Goal: Task Accomplishment & Management: Manage account settings

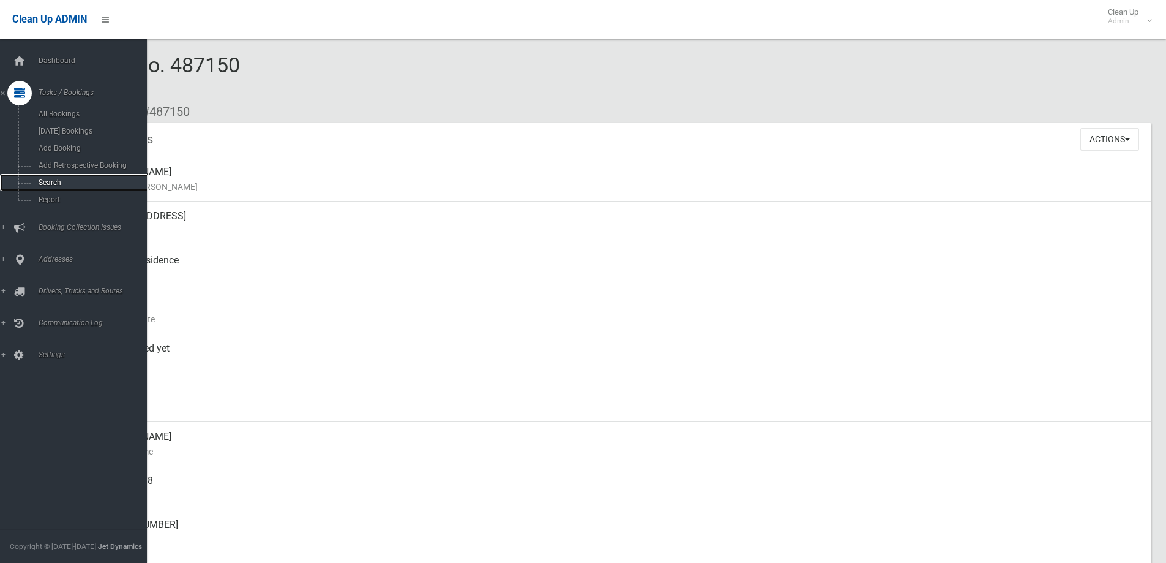
click at [100, 181] on span "Search" at bounding box center [90, 182] width 111 height 9
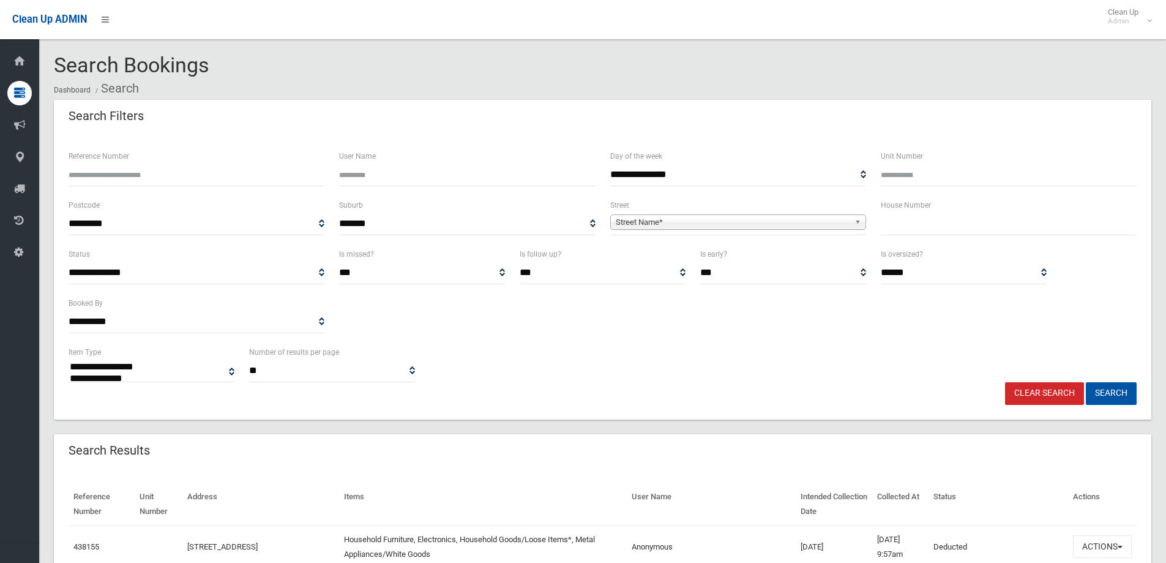
select select
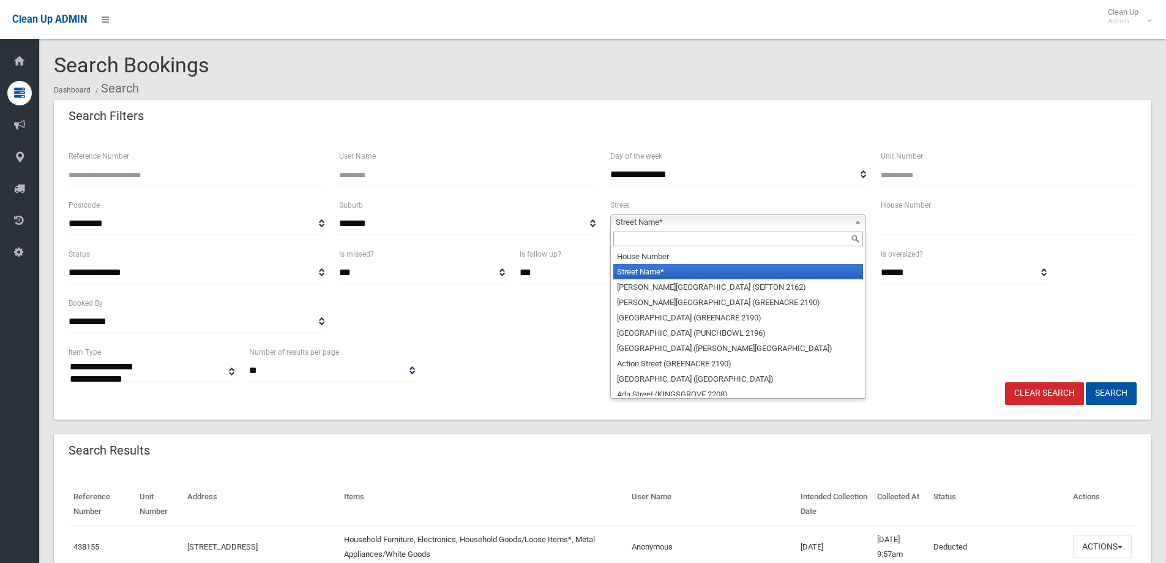
click at [788, 215] on span "Street Name*" at bounding box center [733, 222] width 234 height 15
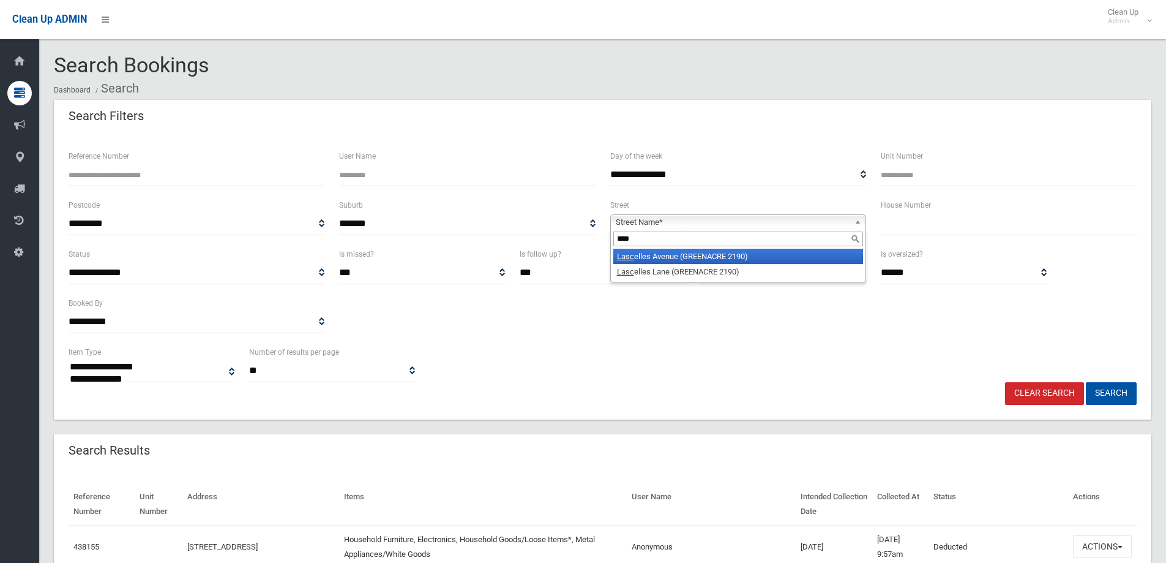
type input "*****"
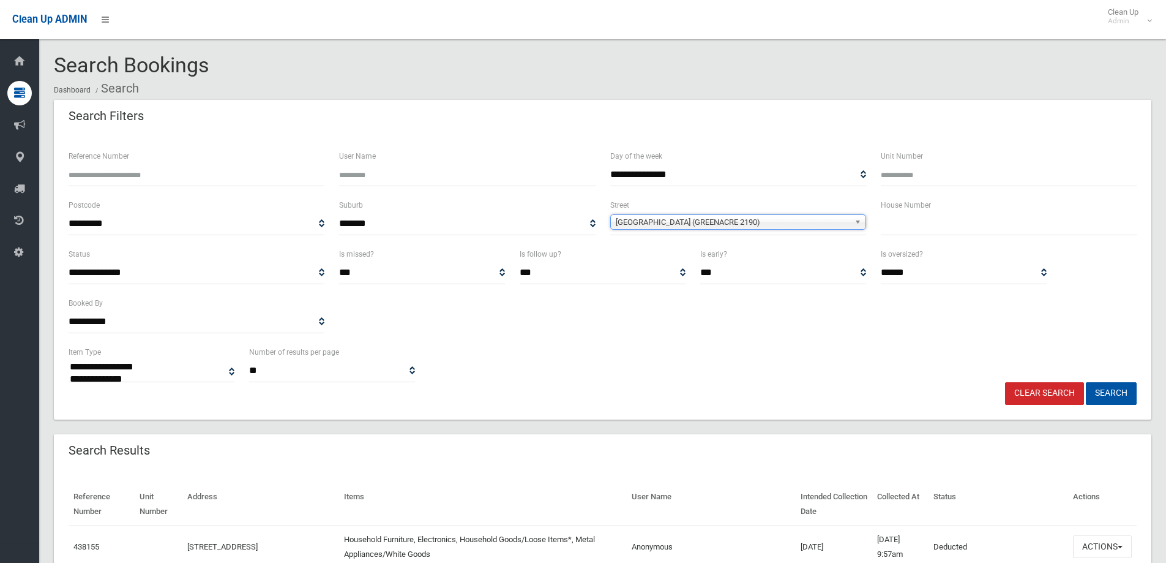
click at [932, 226] on input "text" at bounding box center [1009, 223] width 256 height 23
type input "**"
click at [1086, 382] on button "Search" at bounding box center [1111, 393] width 51 height 23
click at [1099, 398] on button "Search" at bounding box center [1111, 393] width 51 height 23
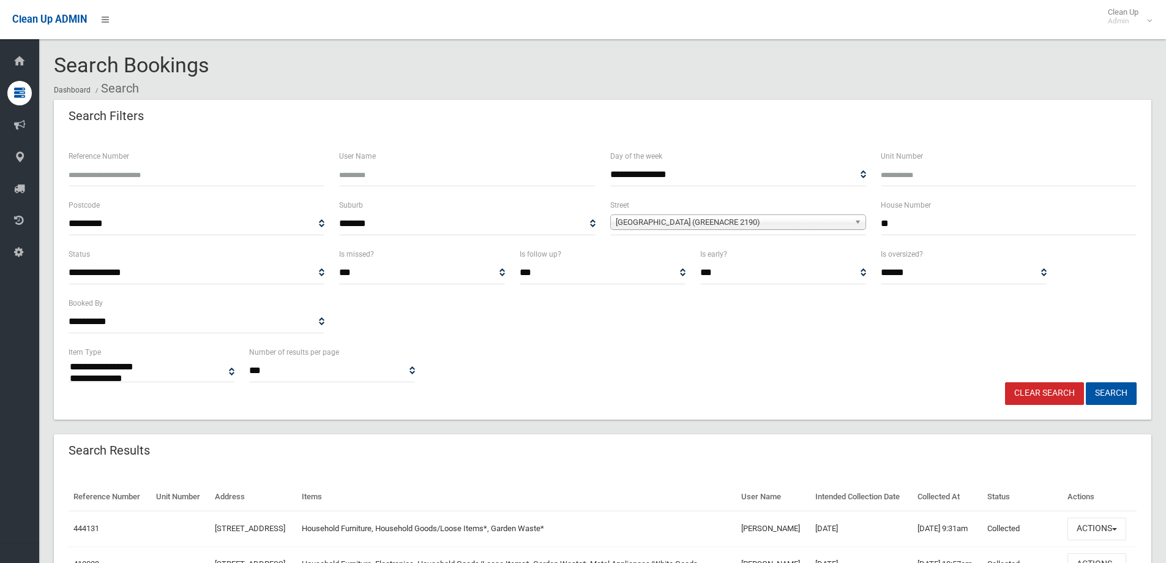
select select
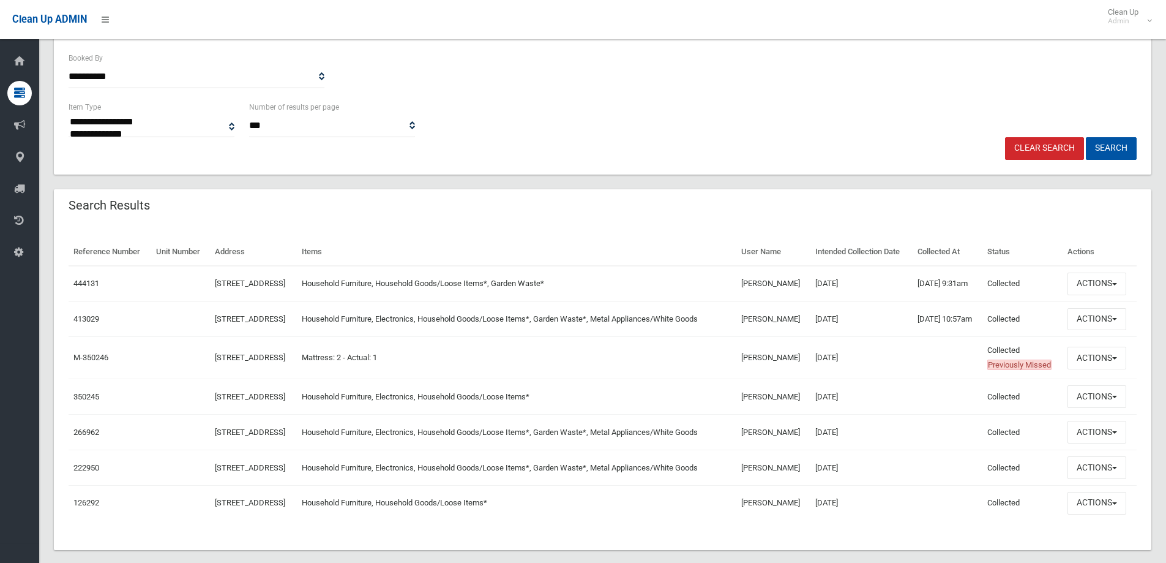
scroll to position [306, 0]
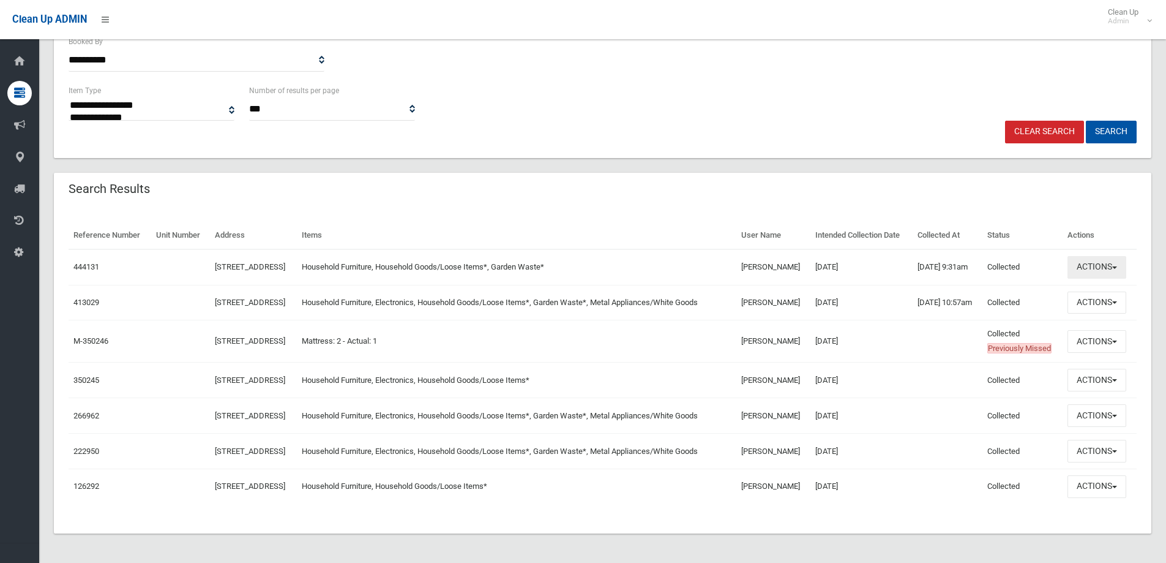
click at [1091, 256] on button "Actions" at bounding box center [1097, 267] width 59 height 23
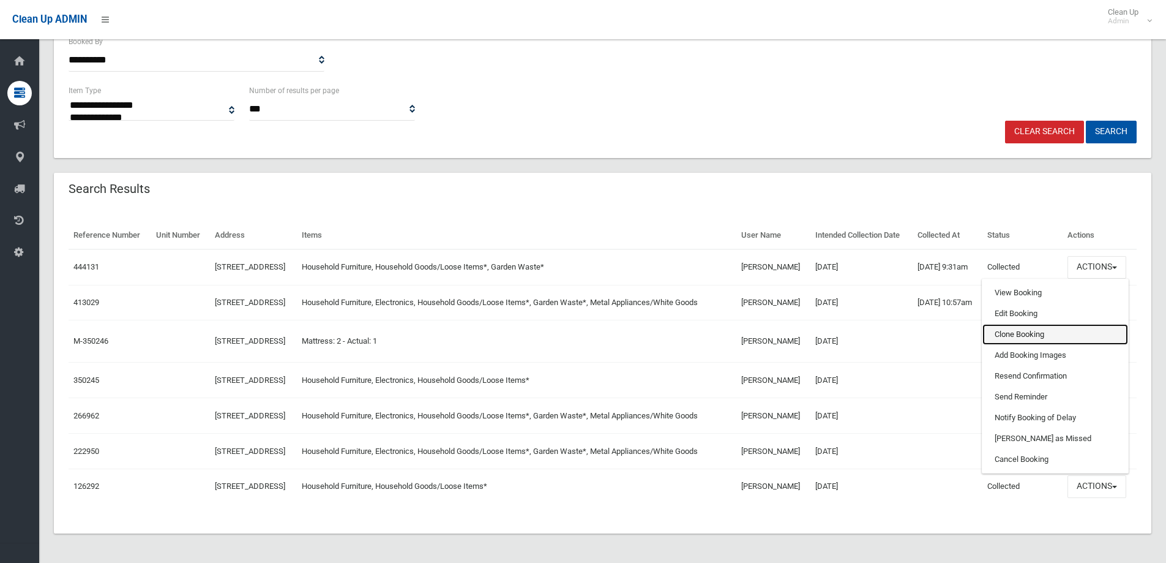
click at [1025, 324] on link "Clone Booking" at bounding box center [1056, 334] width 146 height 21
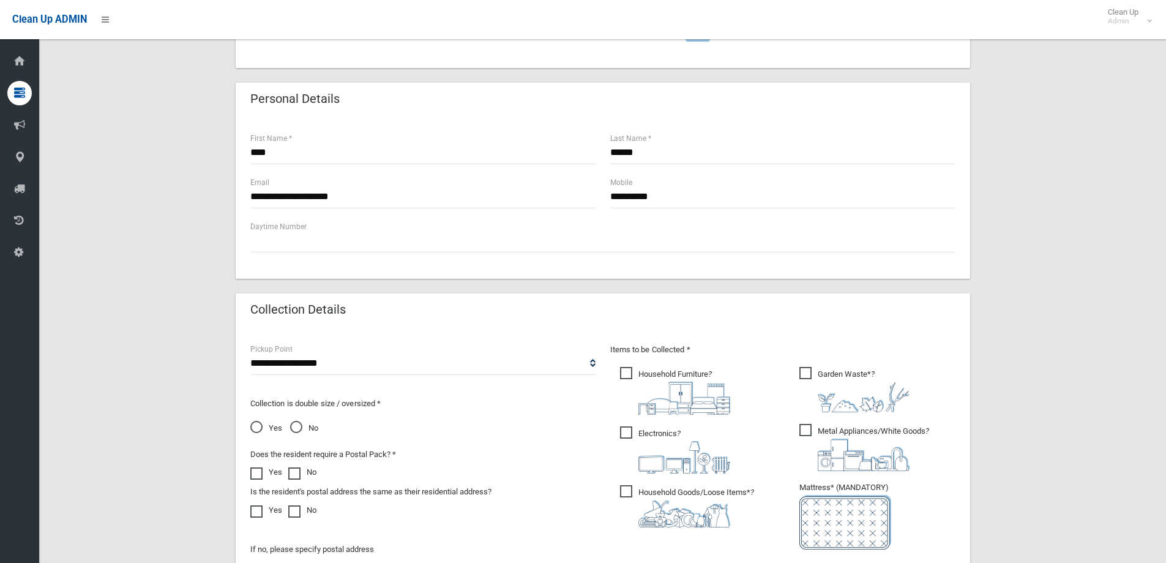
scroll to position [551, 0]
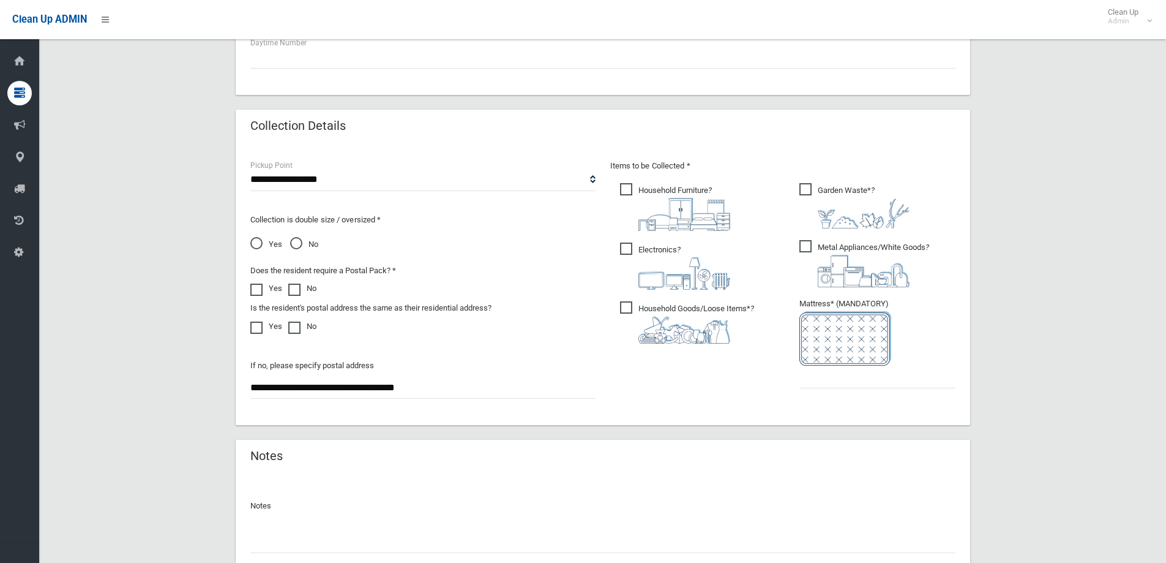
click at [829, 271] on img at bounding box center [864, 271] width 92 height 32
click at [685, 282] on img at bounding box center [684, 273] width 92 height 32
click at [838, 385] on input "text" at bounding box center [877, 376] width 156 height 23
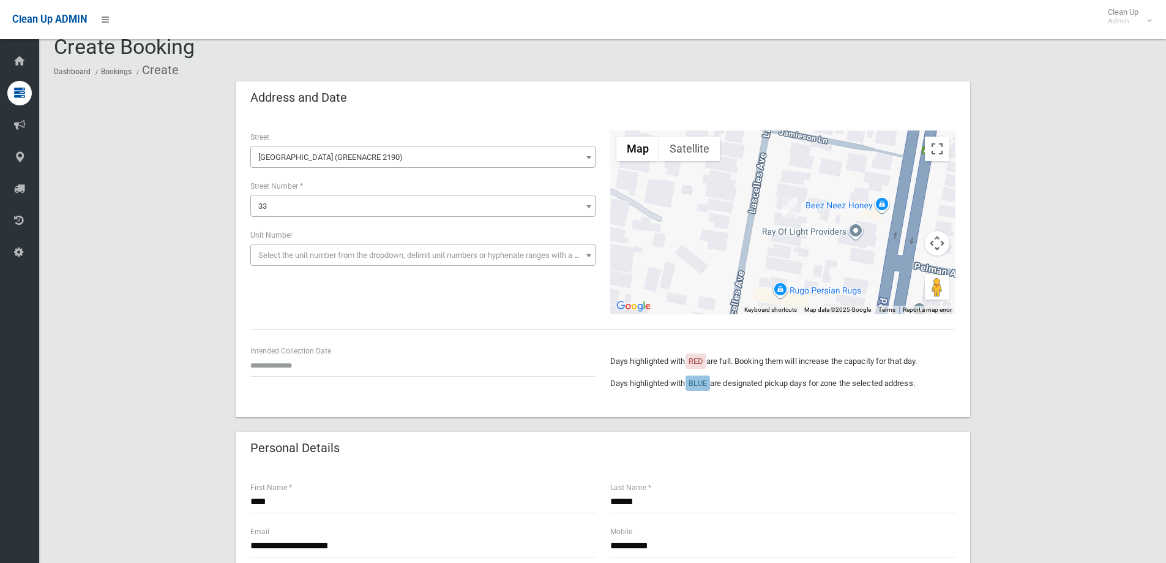
scroll to position [0, 0]
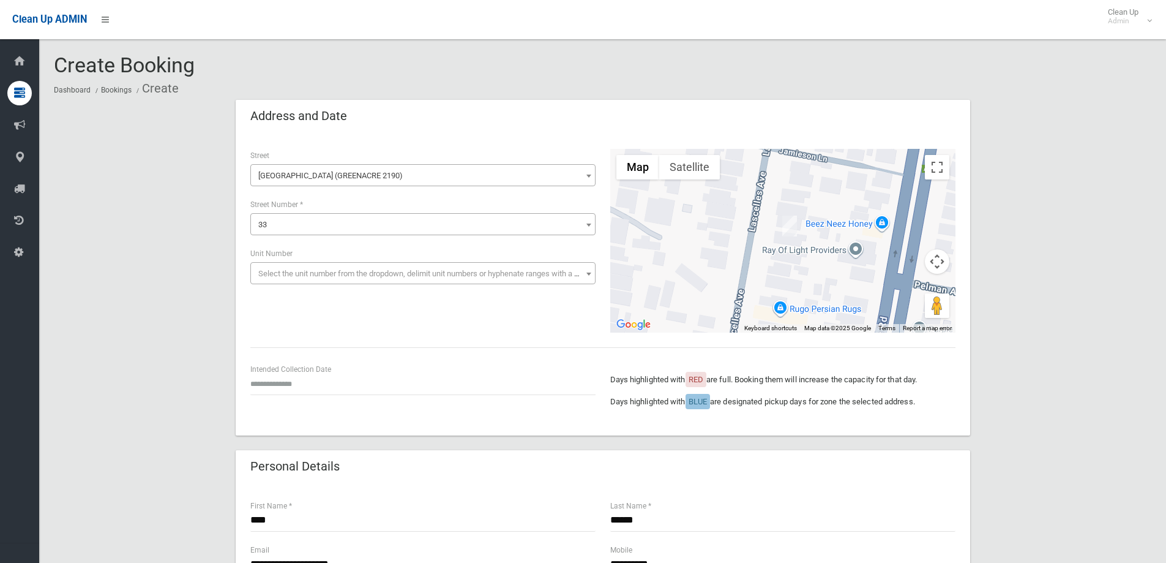
type input "*"
click at [305, 376] on input "text" at bounding box center [422, 383] width 345 height 23
click at [275, 339] on td "29" at bounding box center [274, 334] width 17 height 21
type input "**********"
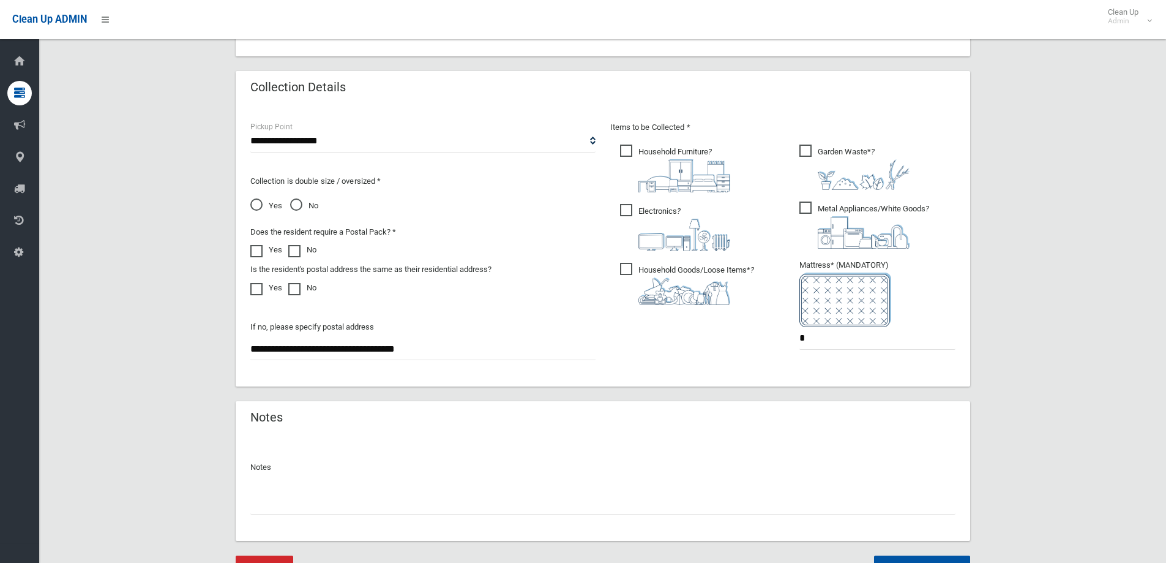
scroll to position [649, 0]
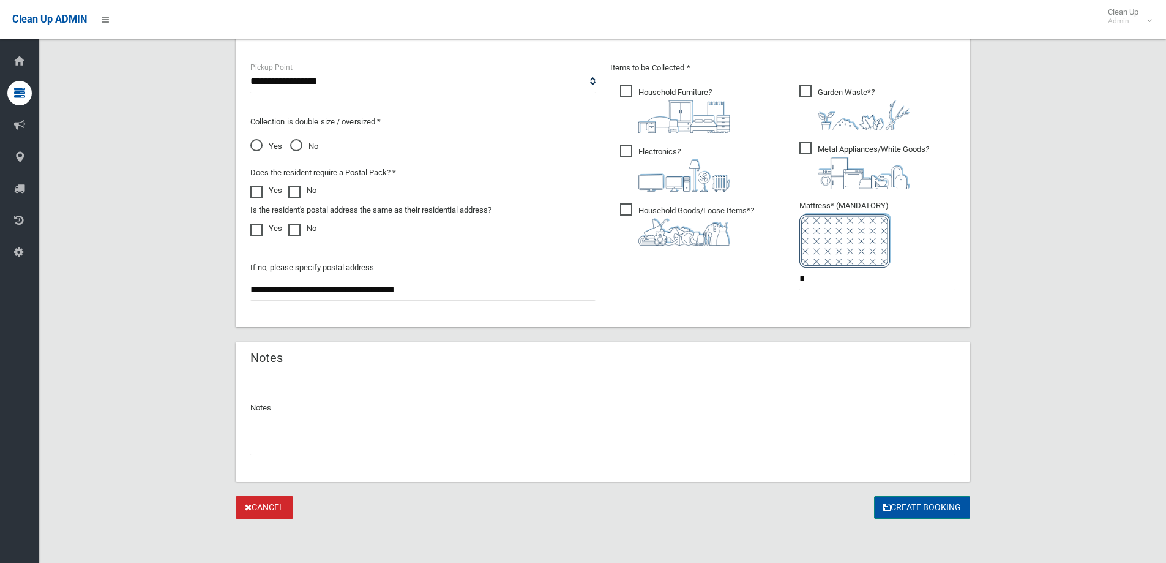
click at [914, 504] on button "Create Booking" at bounding box center [922, 507] width 96 height 23
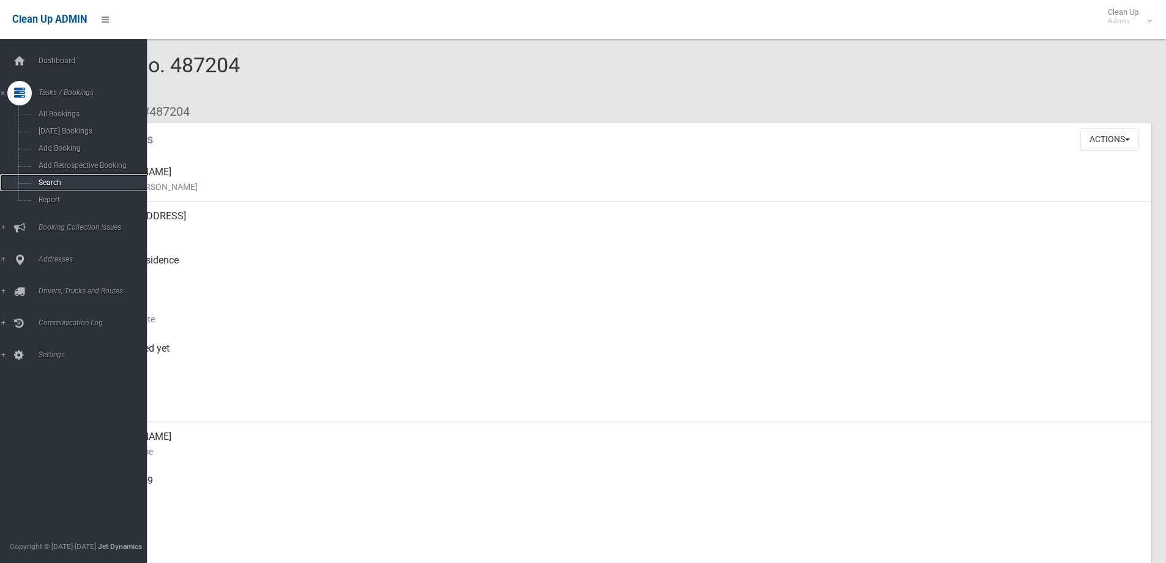
click at [59, 179] on span "Search" at bounding box center [90, 182] width 111 height 9
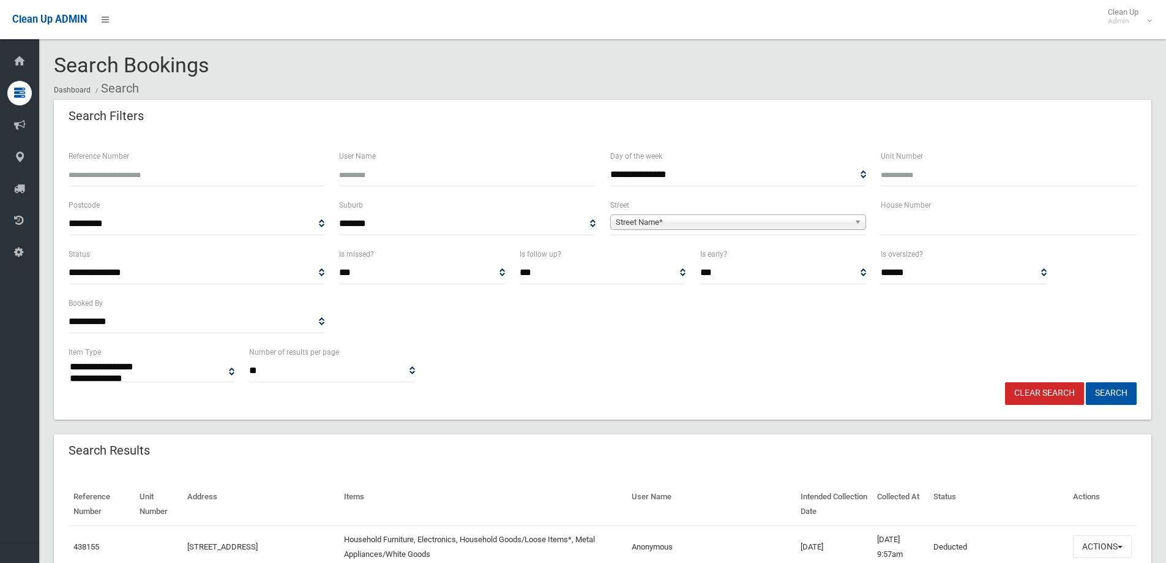
select select
click at [677, 224] on span "Street Name*" at bounding box center [733, 222] width 234 height 15
type input "****"
click at [709, 256] on li "[GEOGRAPHIC_DATA] (REVESBY 2212)" at bounding box center [738, 256] width 250 height 15
click at [937, 217] on input "text" at bounding box center [1009, 223] width 256 height 23
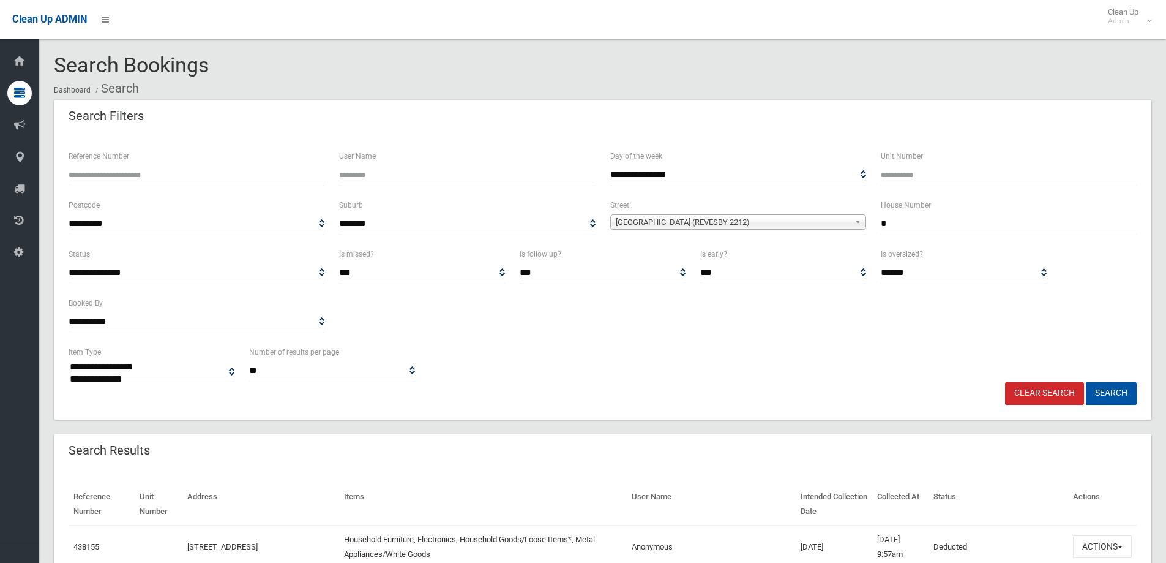
type input "*"
click at [1086, 382] on button "Search" at bounding box center [1111, 393] width 51 height 23
click at [1106, 392] on button "Search" at bounding box center [1111, 393] width 51 height 23
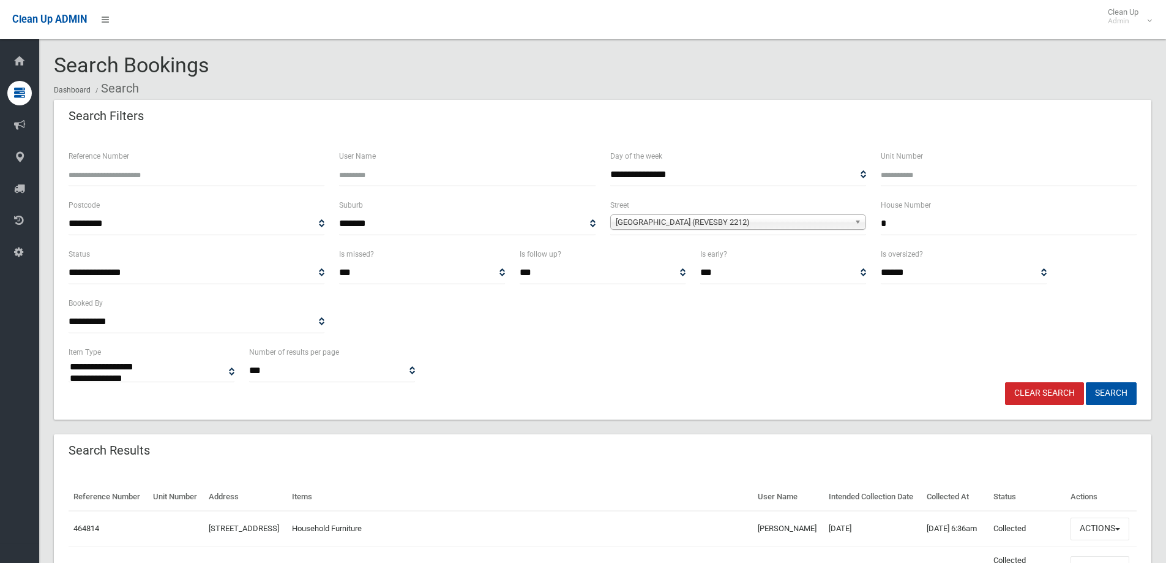
select select
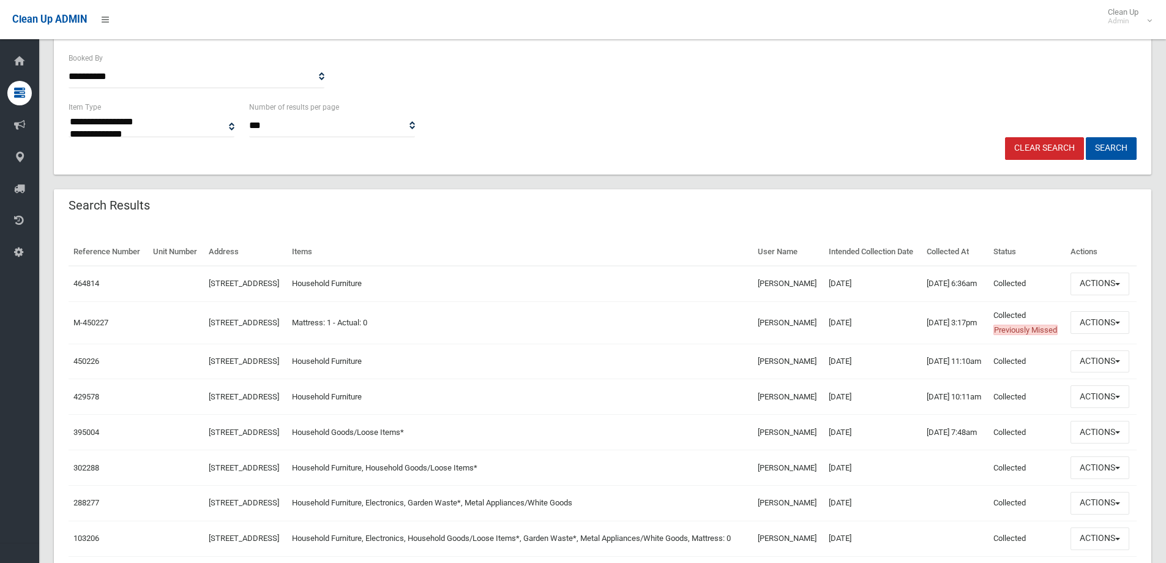
scroll to position [306, 0]
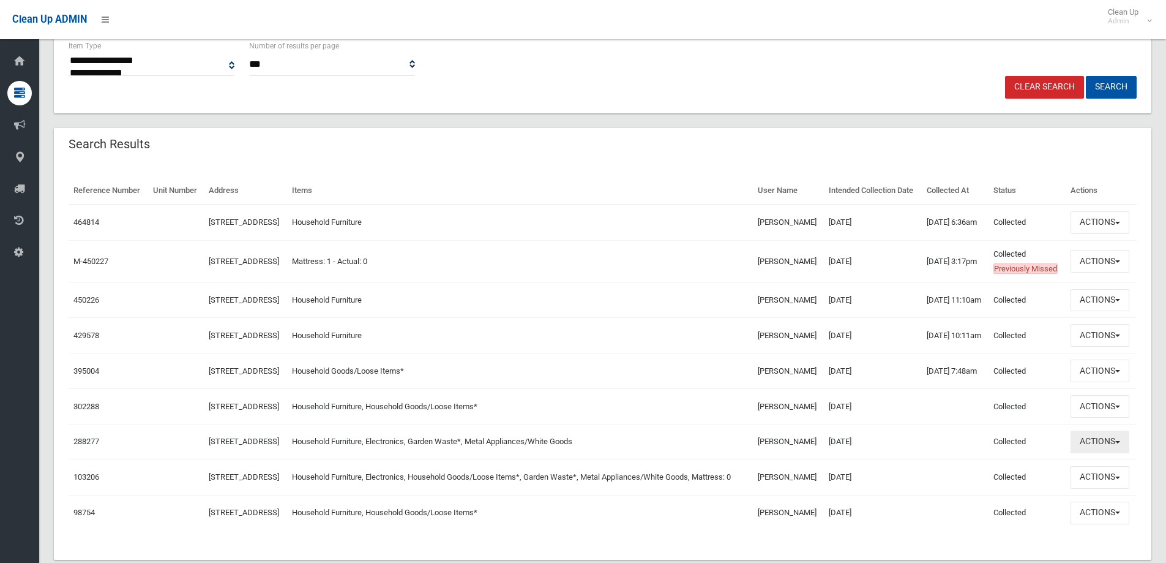
click at [1093, 453] on button "Actions" at bounding box center [1100, 441] width 59 height 23
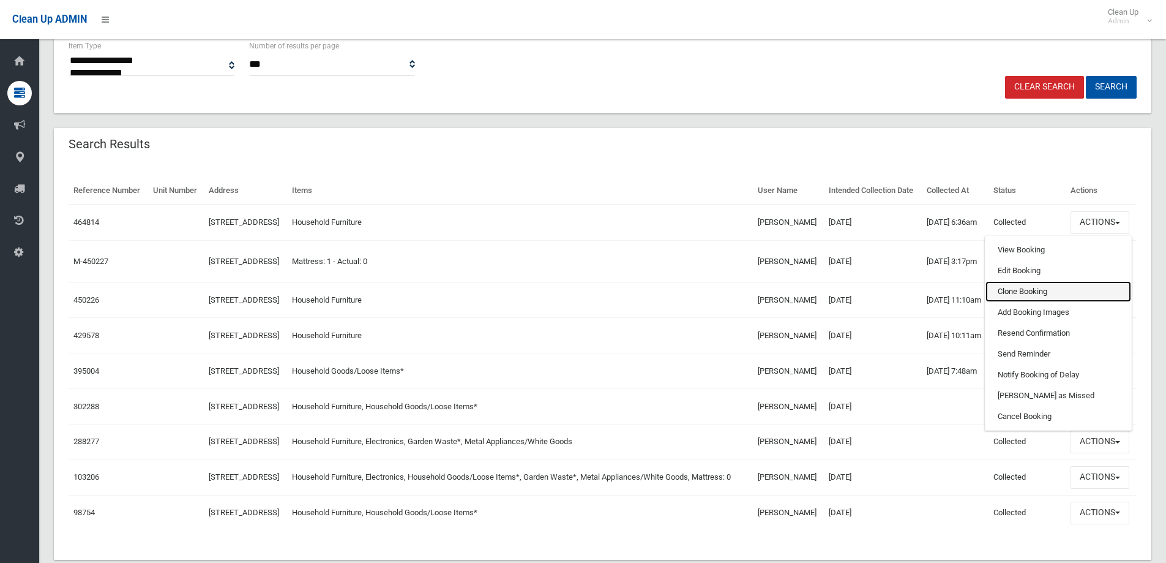
click at [1017, 302] on link "Clone Booking" at bounding box center [1059, 291] width 146 height 21
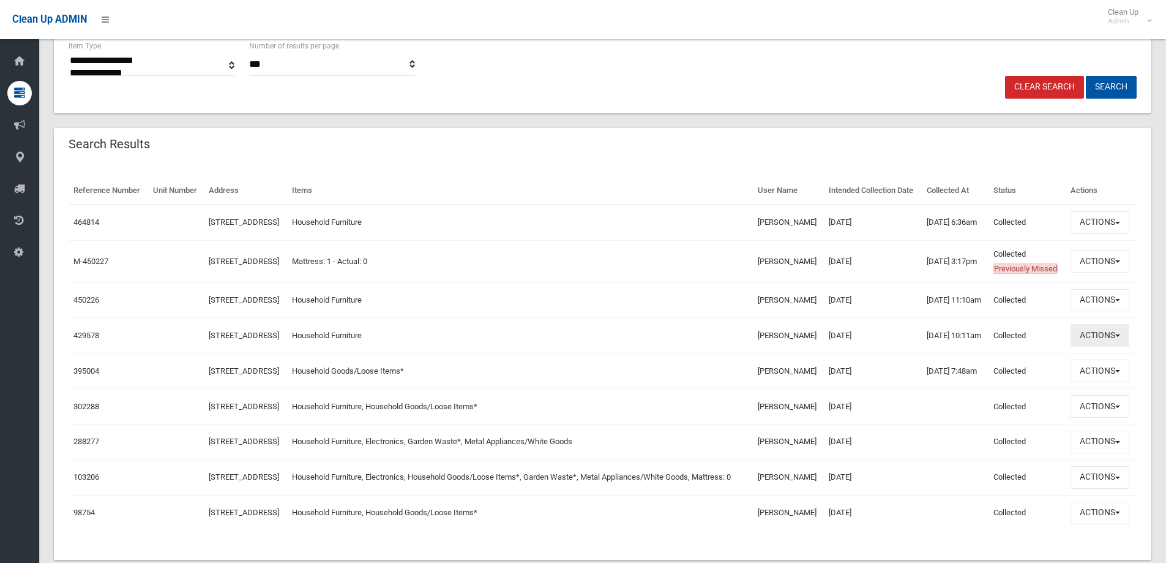
click at [1088, 346] on button "Actions" at bounding box center [1100, 335] width 59 height 23
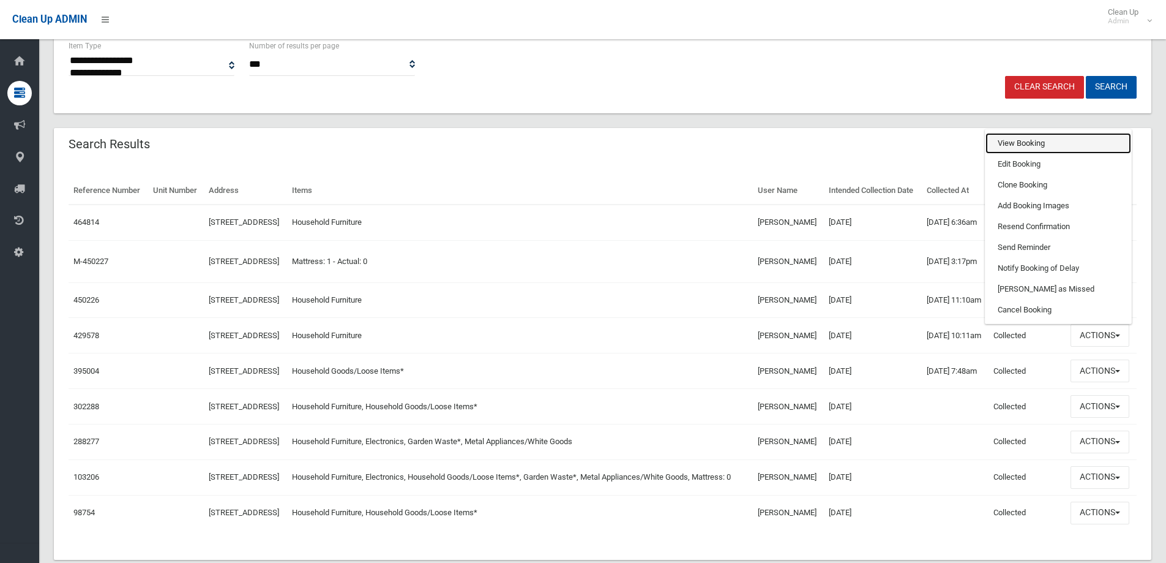
click at [997, 154] on link "View Booking" at bounding box center [1059, 143] width 146 height 21
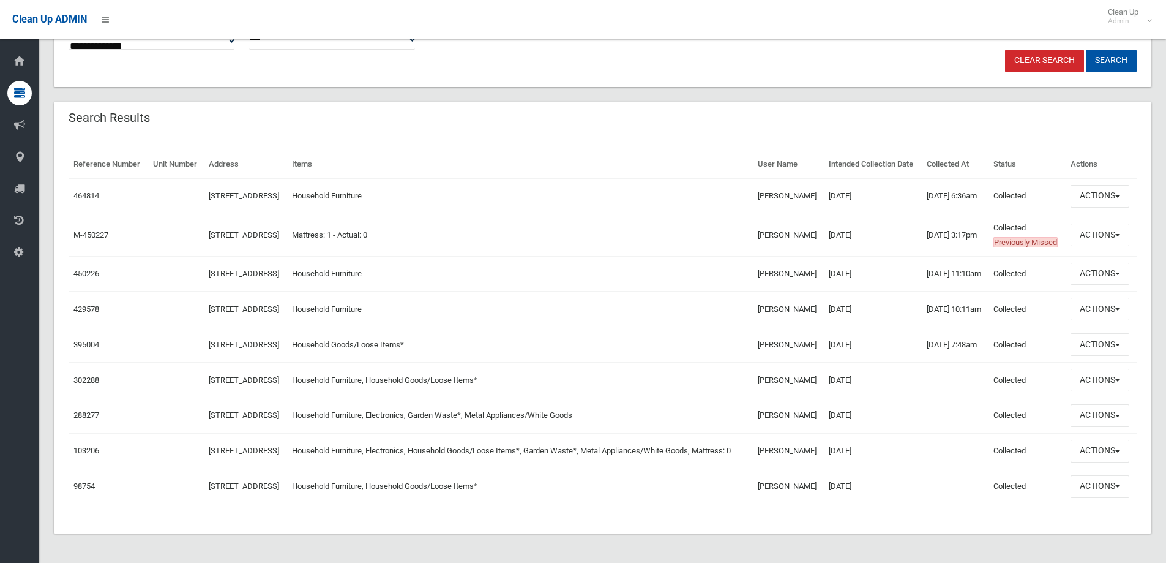
scroll to position [416, 0]
click at [1086, 404] on button "Actions" at bounding box center [1100, 415] width 59 height 23
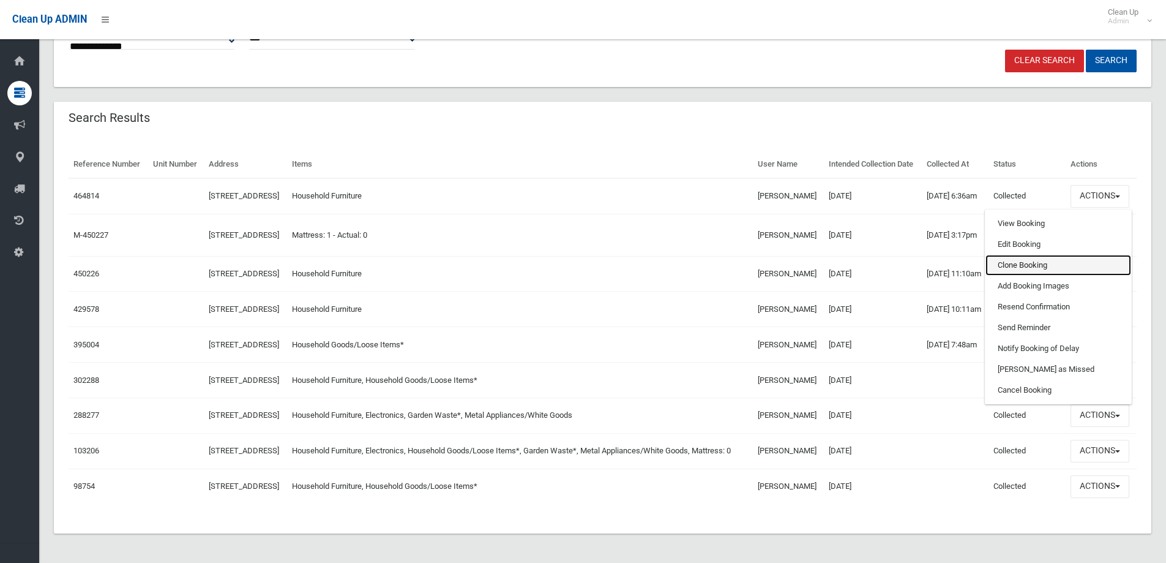
click at [1024, 255] on link "Clone Booking" at bounding box center [1059, 265] width 146 height 21
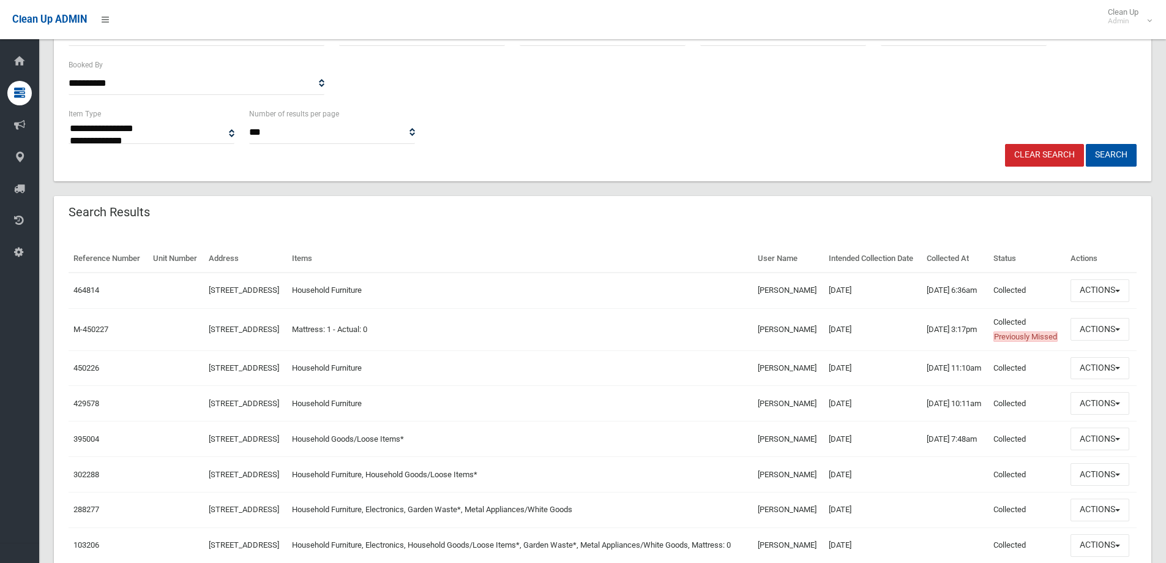
scroll to position [0, 0]
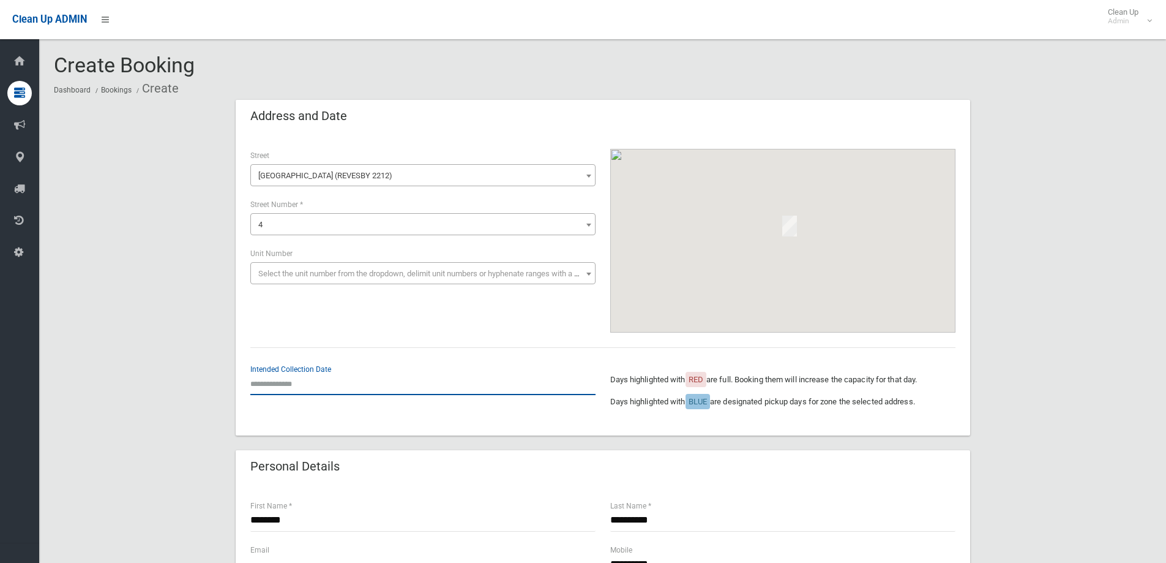
click at [290, 392] on input "text" at bounding box center [422, 383] width 345 height 23
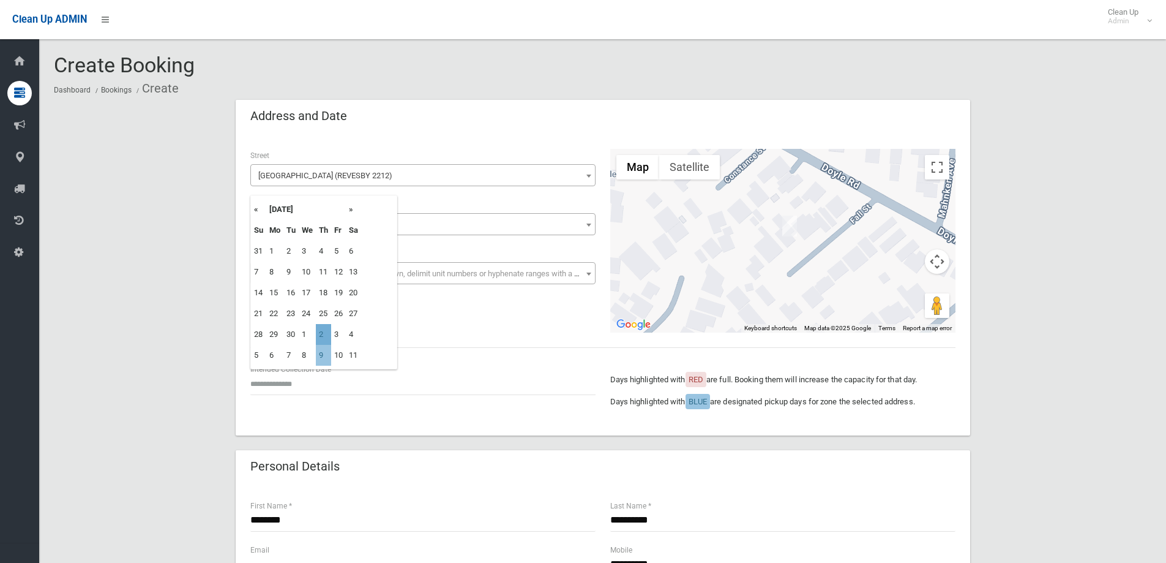
click at [320, 336] on td "2" at bounding box center [323, 334] width 15 height 21
type input "**********"
click at [283, 275] on span "Select the unit number from the dropdown, delimit unit numbers or hyphenate ran…" at bounding box center [429, 273] width 342 height 9
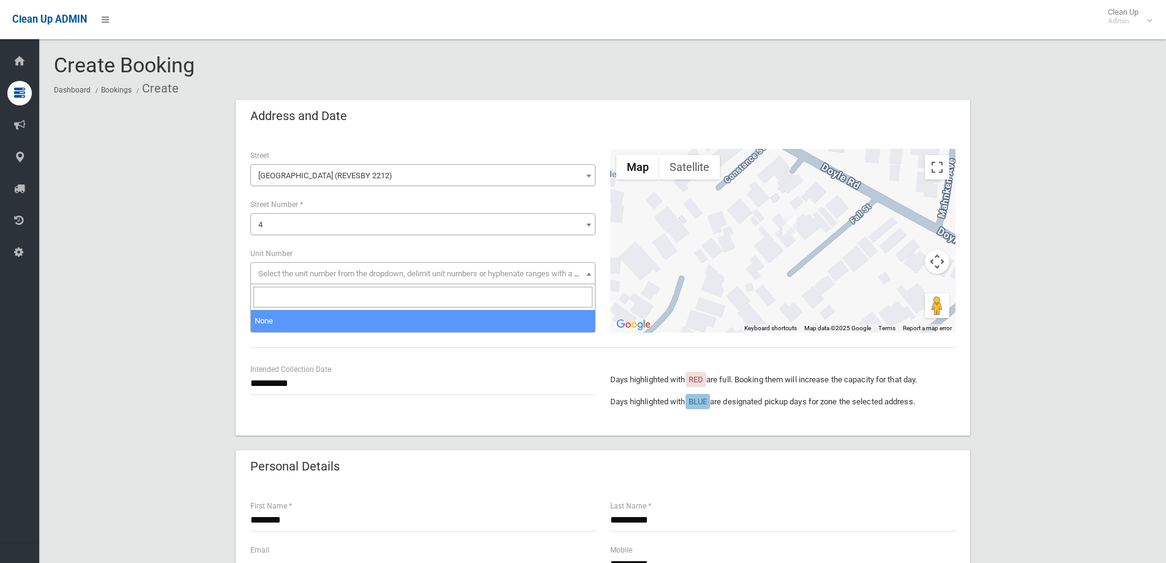
click at [282, 275] on span "Select the unit number from the dropdown, delimit unit numbers or hyphenate ran…" at bounding box center [429, 273] width 342 height 9
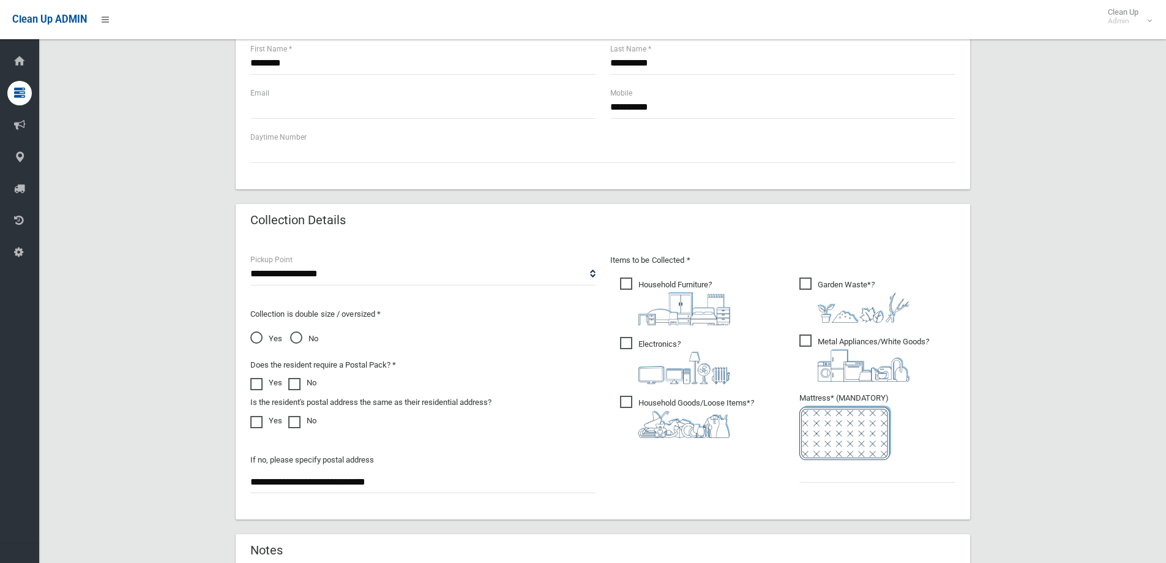
scroll to position [490, 0]
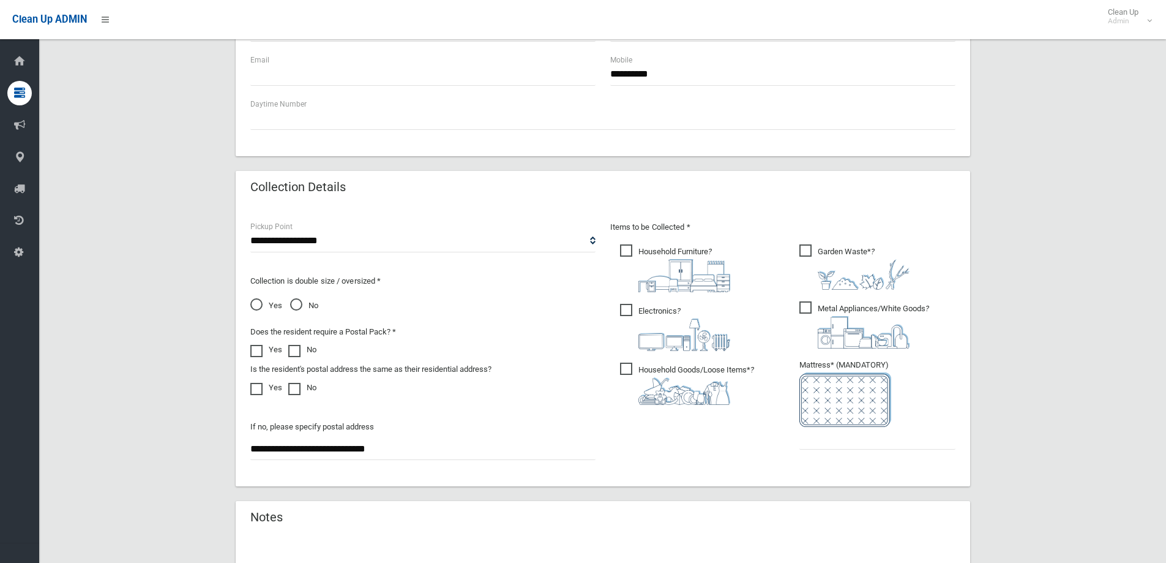
click at [674, 391] on img at bounding box center [684, 391] width 92 height 28
click at [855, 442] on input "text" at bounding box center [877, 438] width 156 height 23
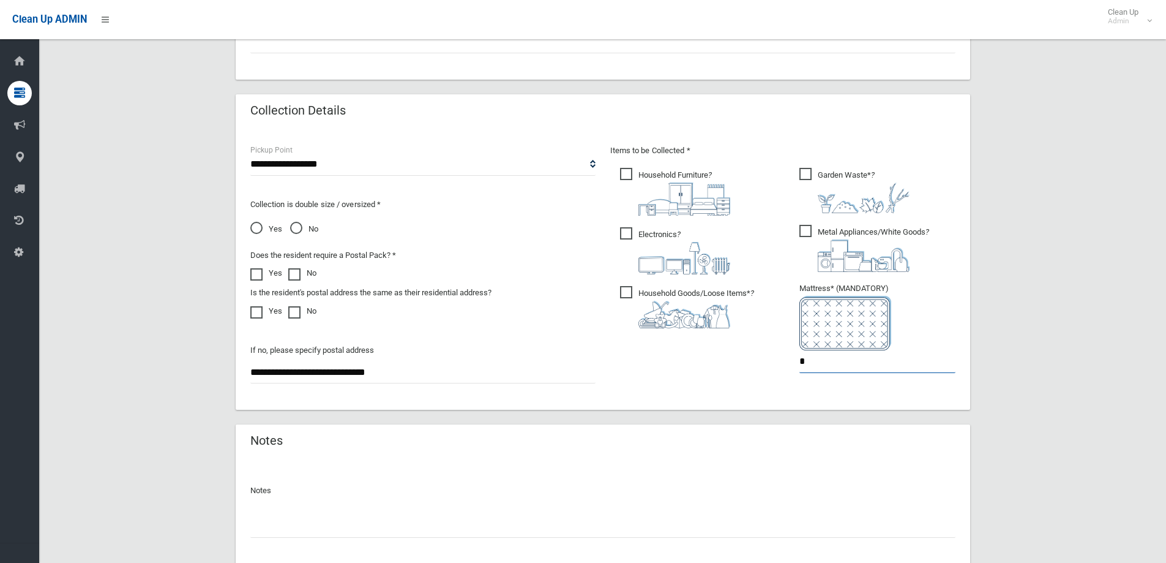
scroll to position [649, 0]
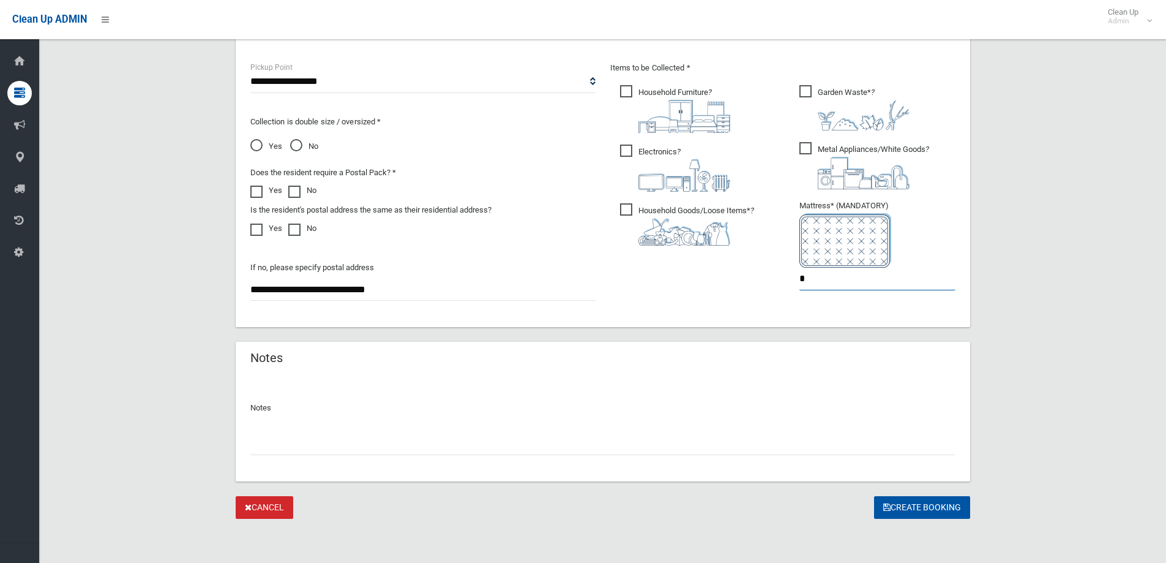
drag, startPoint x: 757, startPoint y: 293, endPoint x: 537, endPoint y: 310, distance: 220.4
click at [566, 312] on div "**********" at bounding box center [603, 187] width 720 height 252
type input "*"
click at [896, 509] on button "Create Booking" at bounding box center [922, 507] width 96 height 23
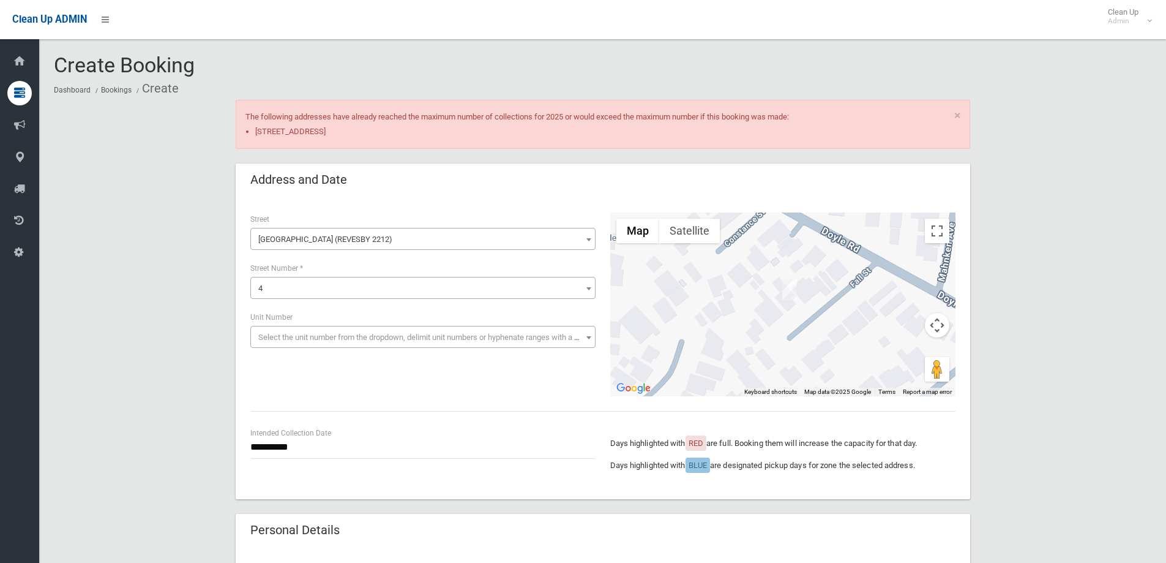
scroll to position [649, 0]
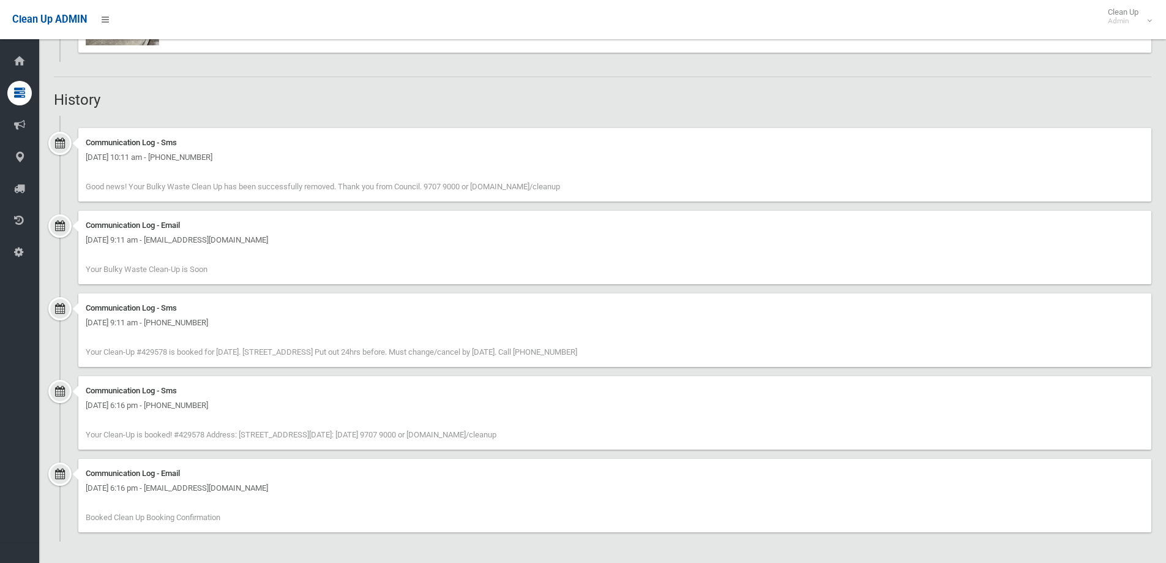
scroll to position [922, 0]
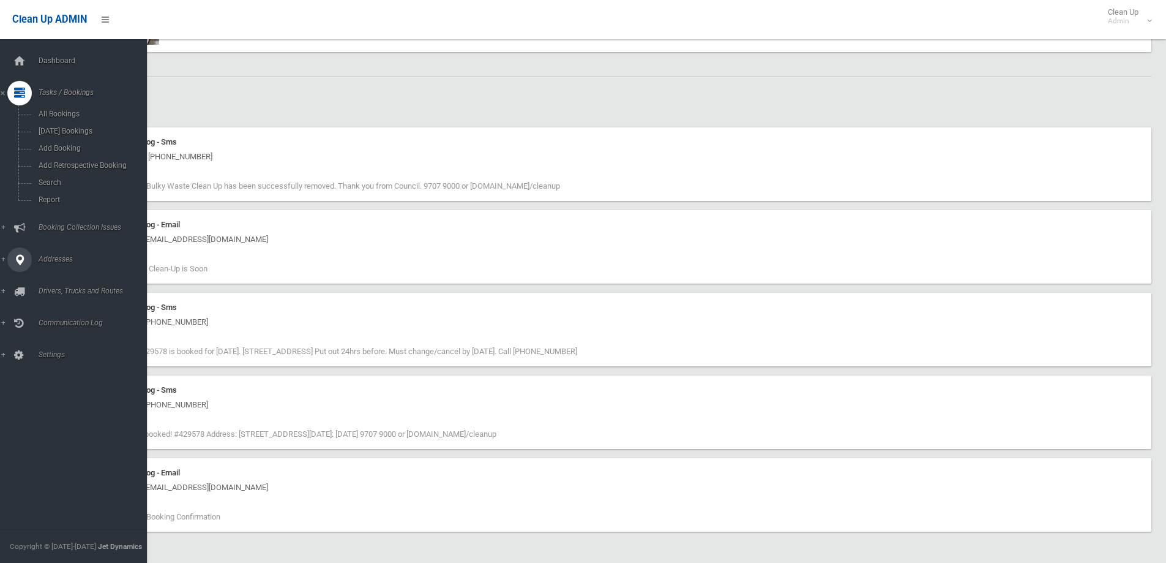
click at [69, 253] on link "Addresses" at bounding box center [78, 259] width 156 height 24
click at [64, 185] on link "All Addresses" at bounding box center [78, 177] width 156 height 17
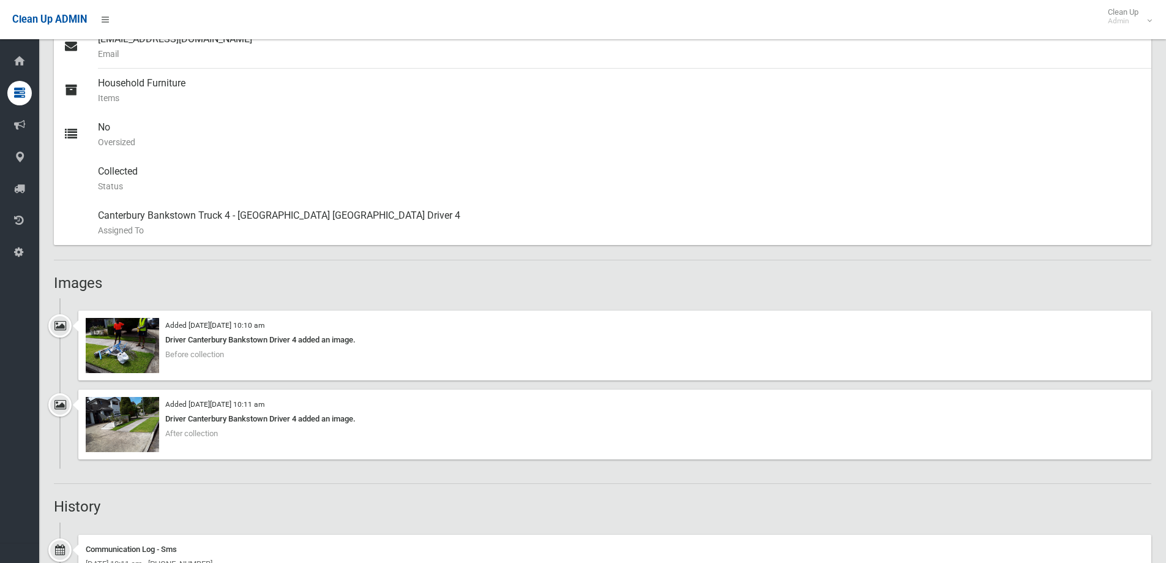
scroll to position [493, 0]
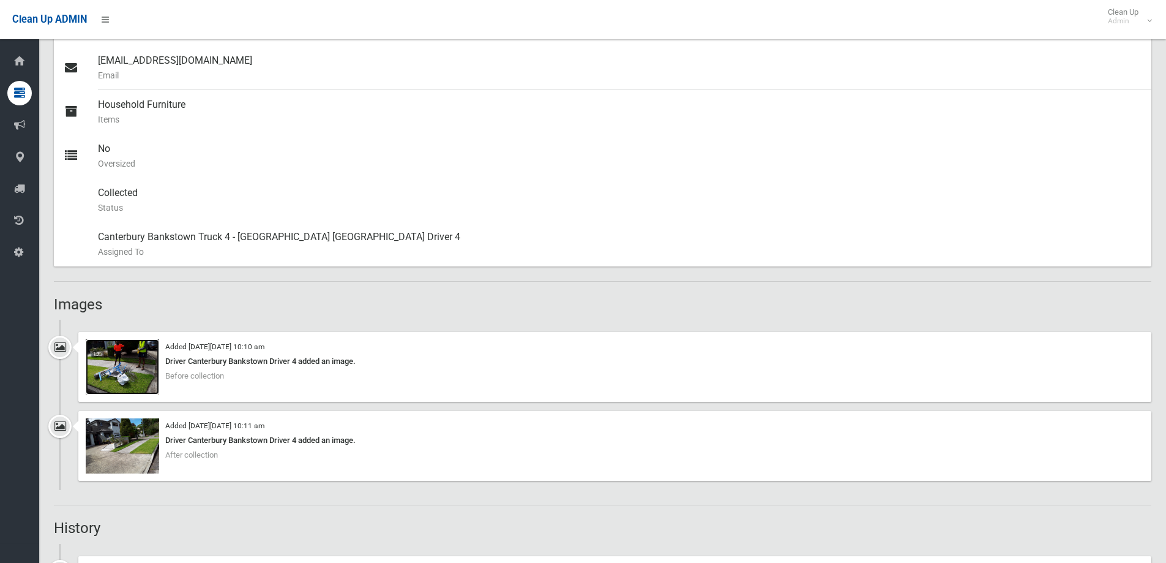
click at [117, 372] on img at bounding box center [122, 366] width 73 height 55
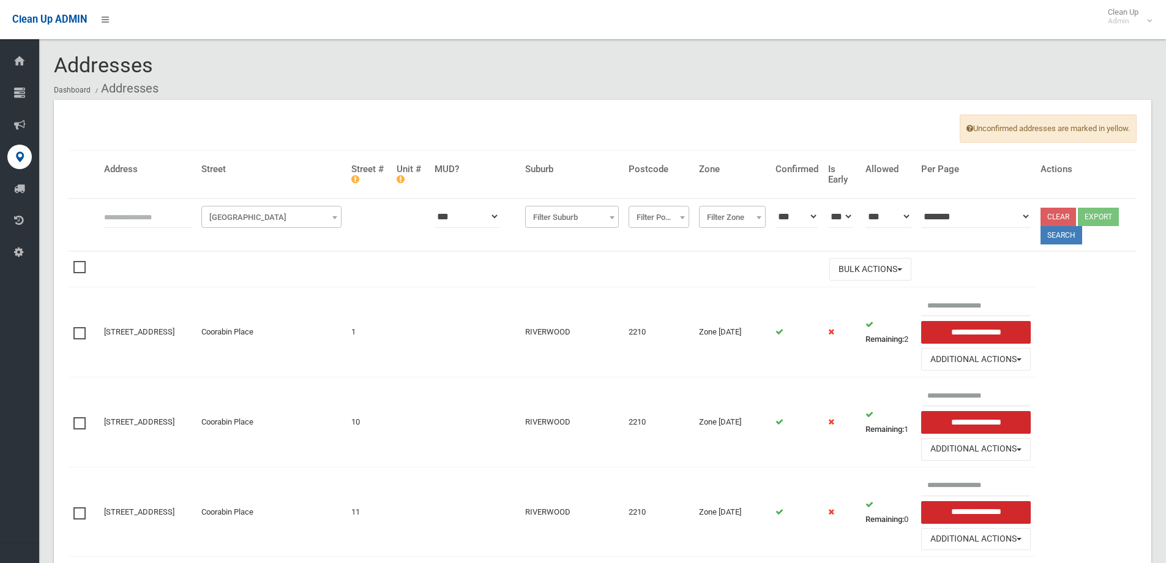
click at [318, 218] on span "[GEOGRAPHIC_DATA]" at bounding box center [271, 217] width 134 height 17
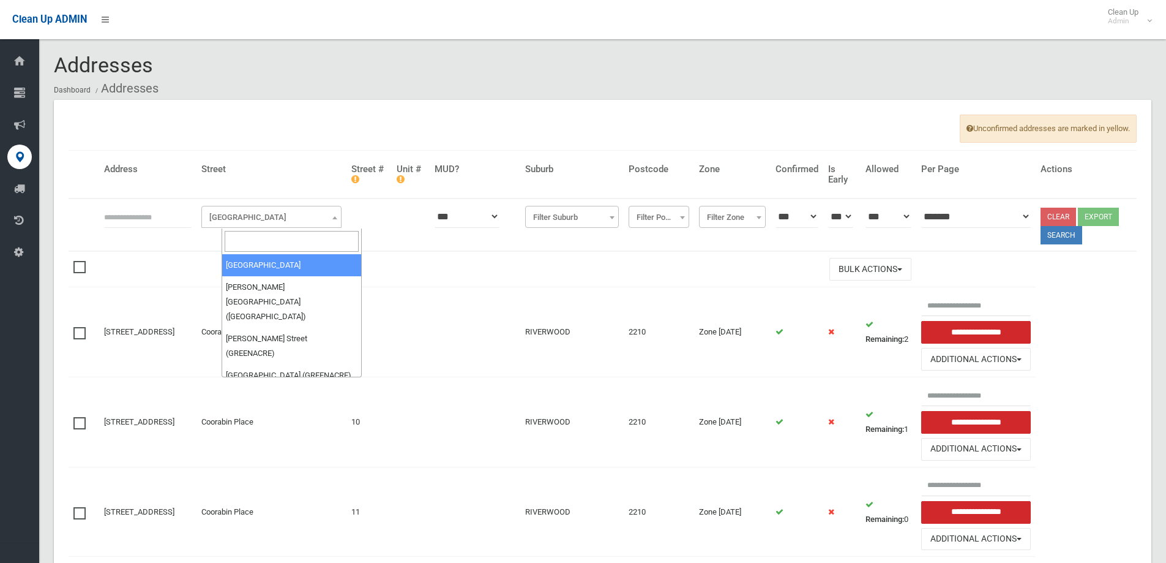
click at [255, 250] on input "search" at bounding box center [292, 241] width 134 height 21
type input "****"
select select "****"
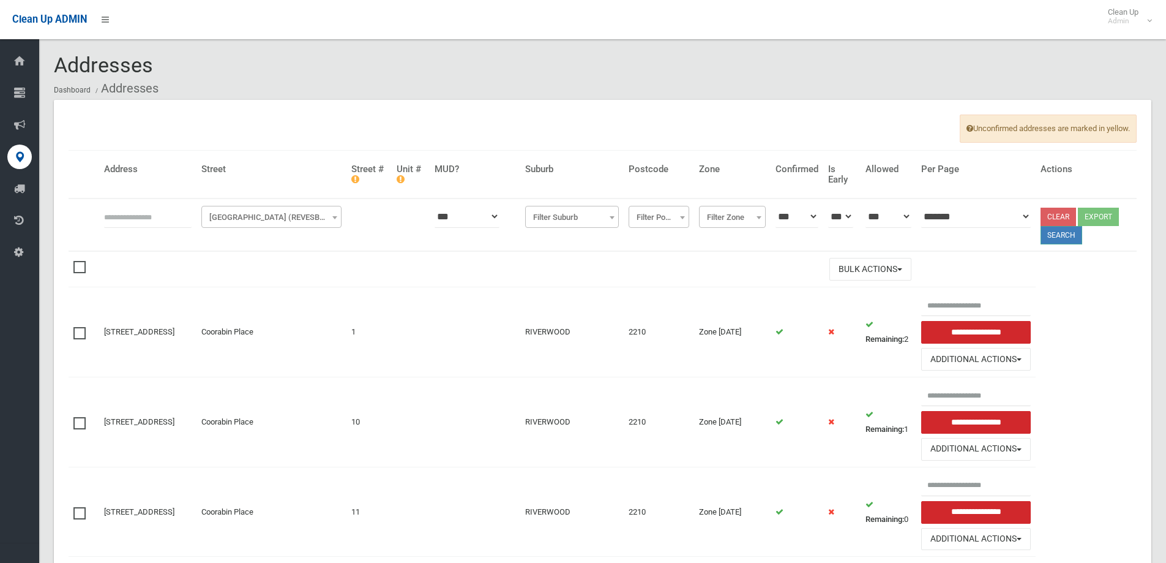
click at [1057, 238] on button "Search" at bounding box center [1062, 235] width 42 height 18
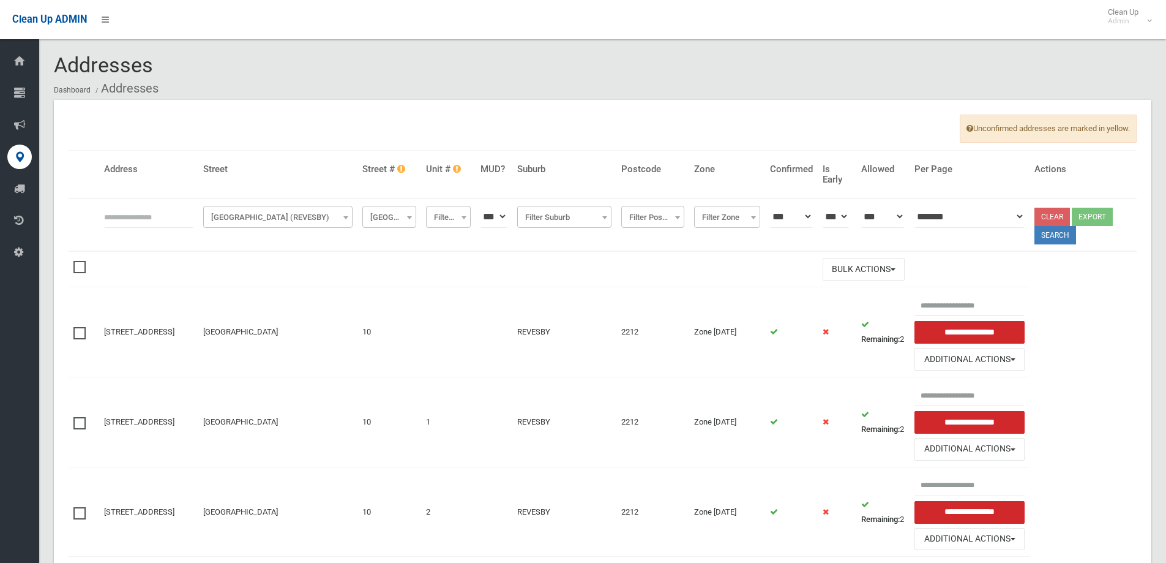
click at [397, 224] on span "Filter Street #" at bounding box center [389, 217] width 48 height 17
select select "*"
click at [1069, 236] on button "Search" at bounding box center [1056, 235] width 42 height 18
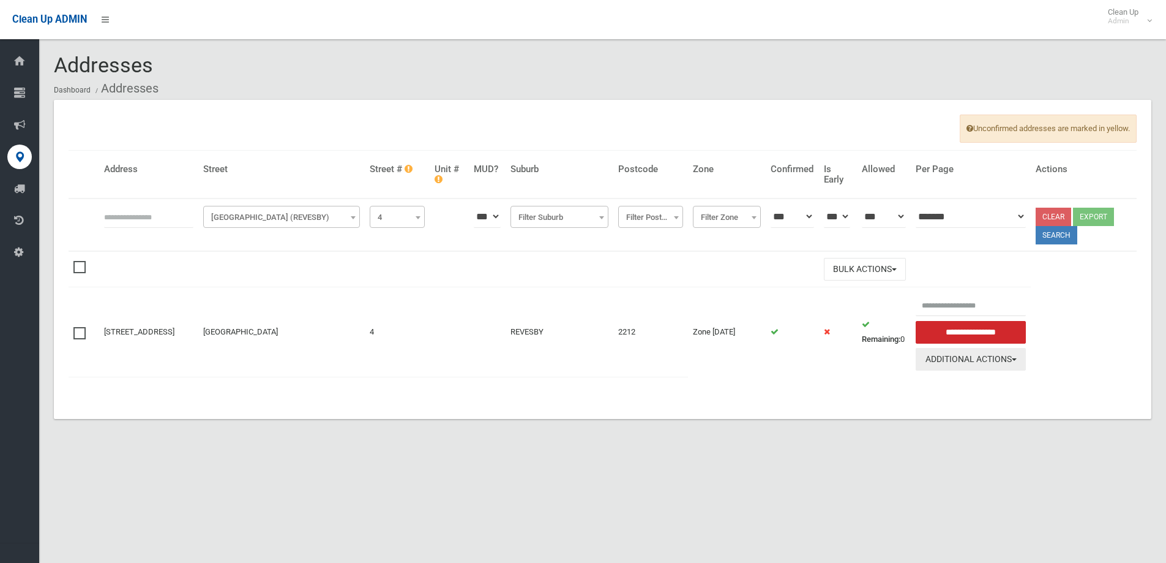
click at [934, 368] on button "Additional Actions" at bounding box center [971, 359] width 110 height 23
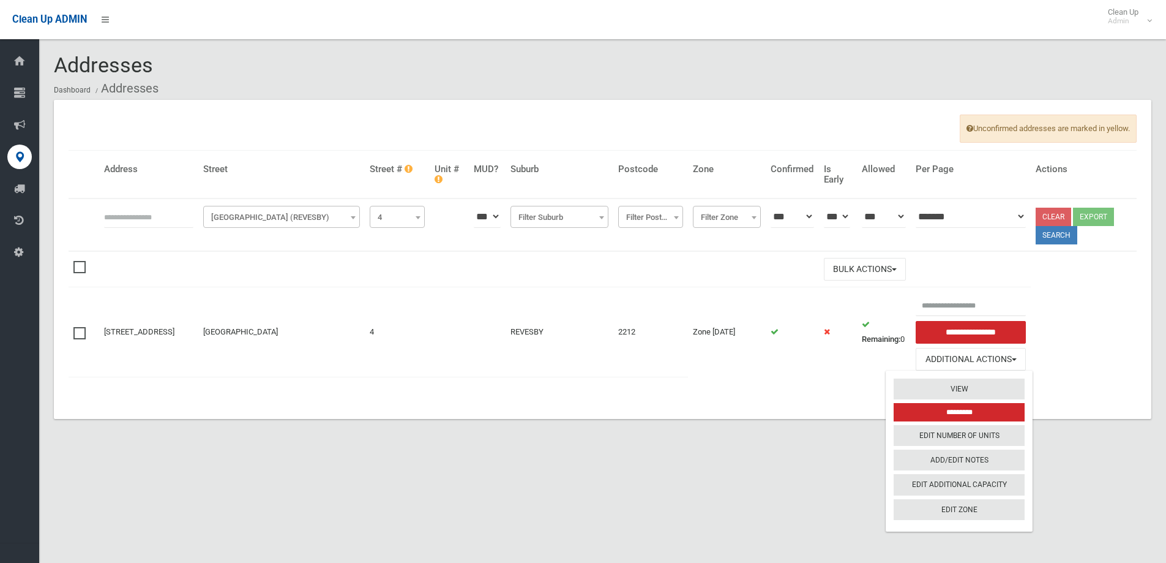
click at [1098, 459] on div "Addresses Dashboard Addresses Unconfirmed addresses are marked in yellow. Addre…" at bounding box center [583, 296] width 1166 height 563
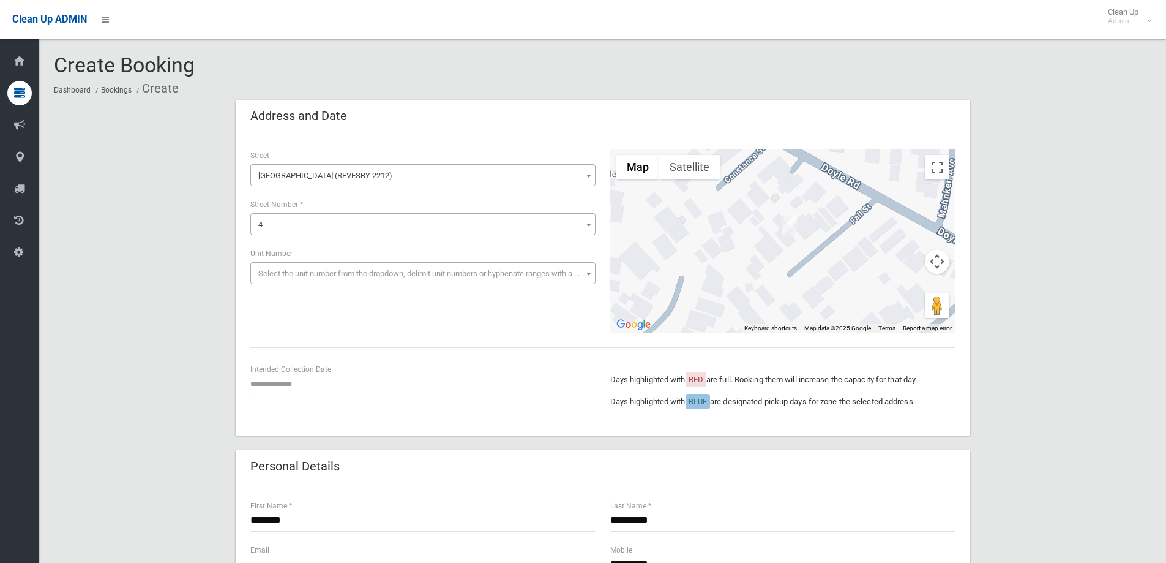
scroll to position [245, 0]
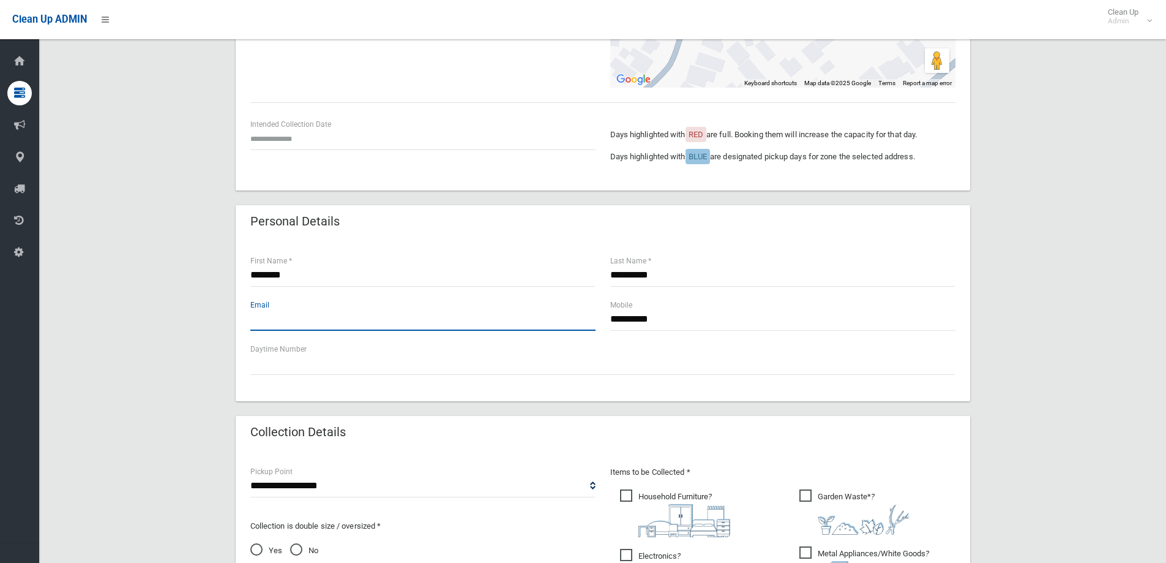
drag, startPoint x: 276, startPoint y: 323, endPoint x: 528, endPoint y: 356, distance: 253.8
click at [277, 323] on input "text" at bounding box center [422, 319] width 345 height 23
click at [299, 320] on input "text" at bounding box center [422, 319] width 345 height 23
click at [298, 321] on input "text" at bounding box center [422, 319] width 345 height 23
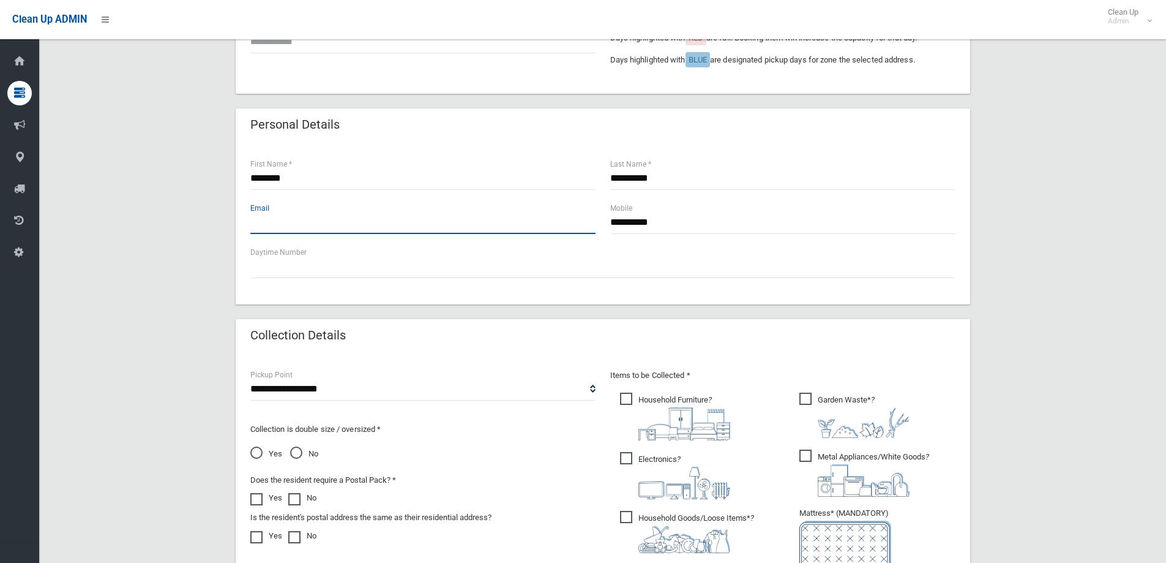
scroll to position [490, 0]
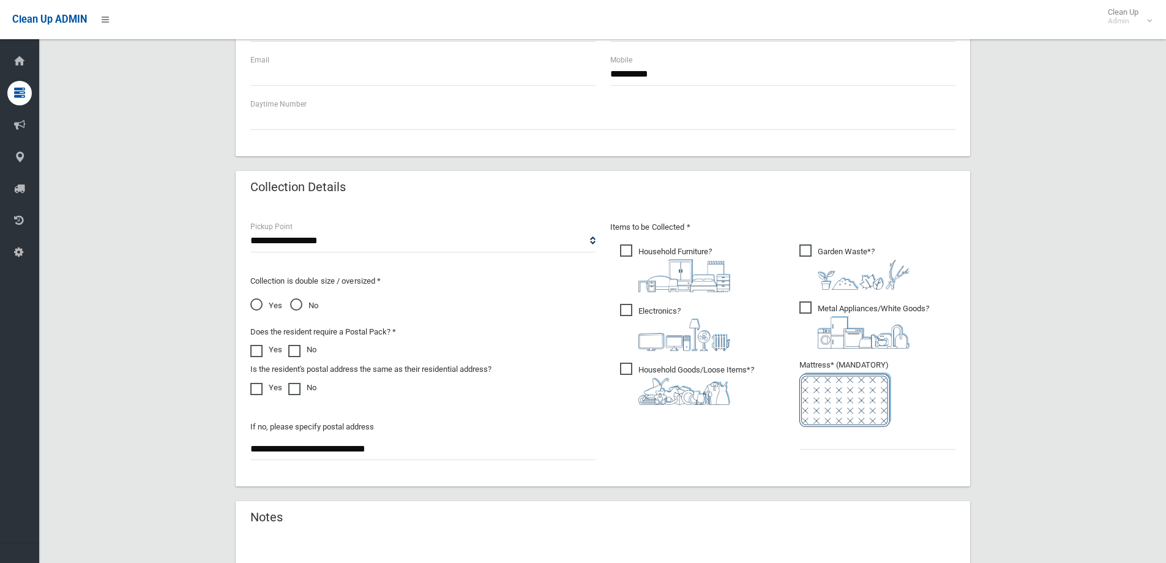
click at [657, 385] on img at bounding box center [684, 391] width 92 height 28
click at [825, 443] on input "text" at bounding box center [877, 438] width 156 height 23
click at [805, 444] on input "text" at bounding box center [877, 438] width 156 height 23
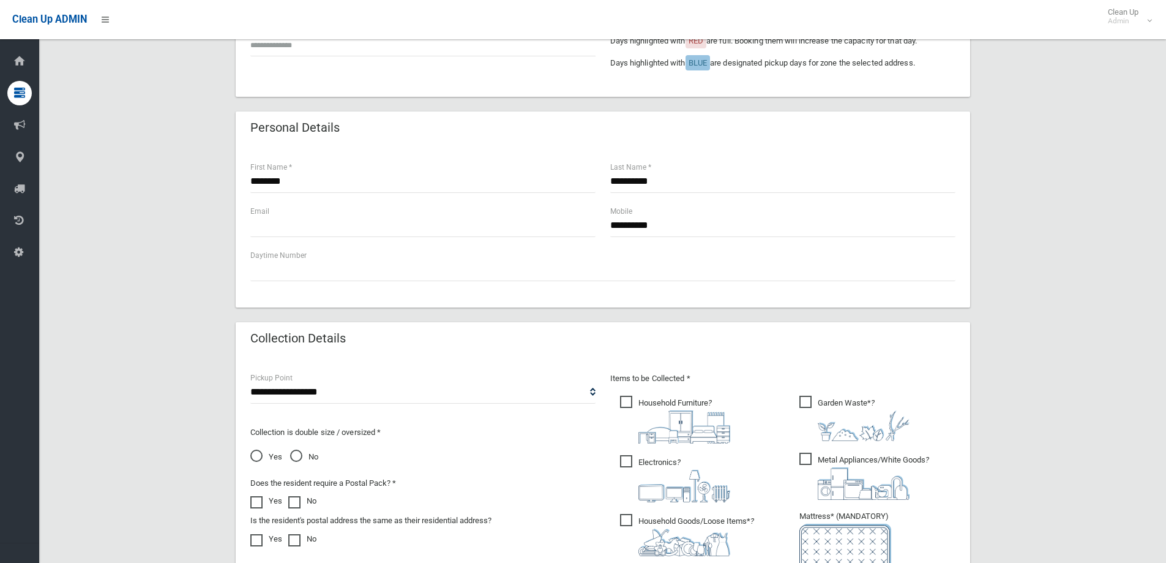
scroll to position [184, 0]
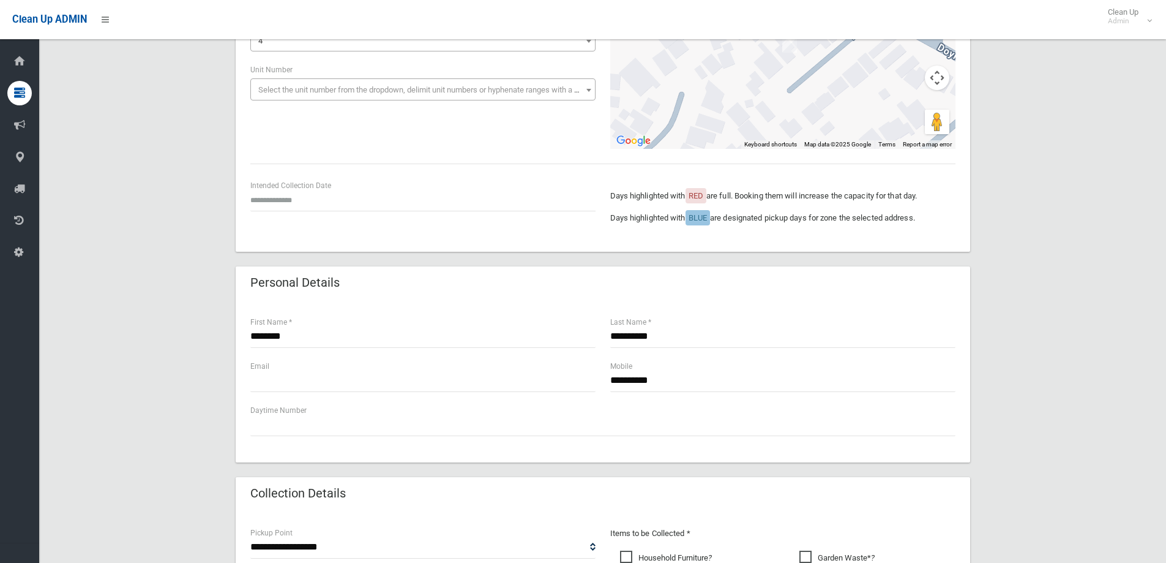
type input "*"
click at [298, 199] on input "text" at bounding box center [422, 200] width 345 height 23
click at [326, 149] on td "2" at bounding box center [323, 150] width 15 height 21
type input "**********"
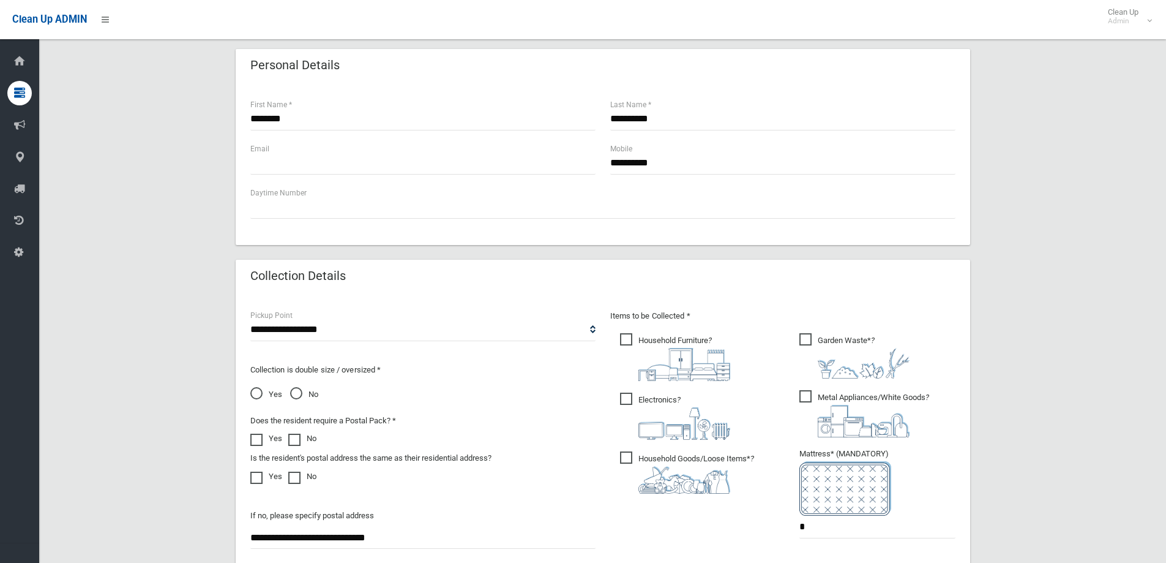
scroll to position [490, 0]
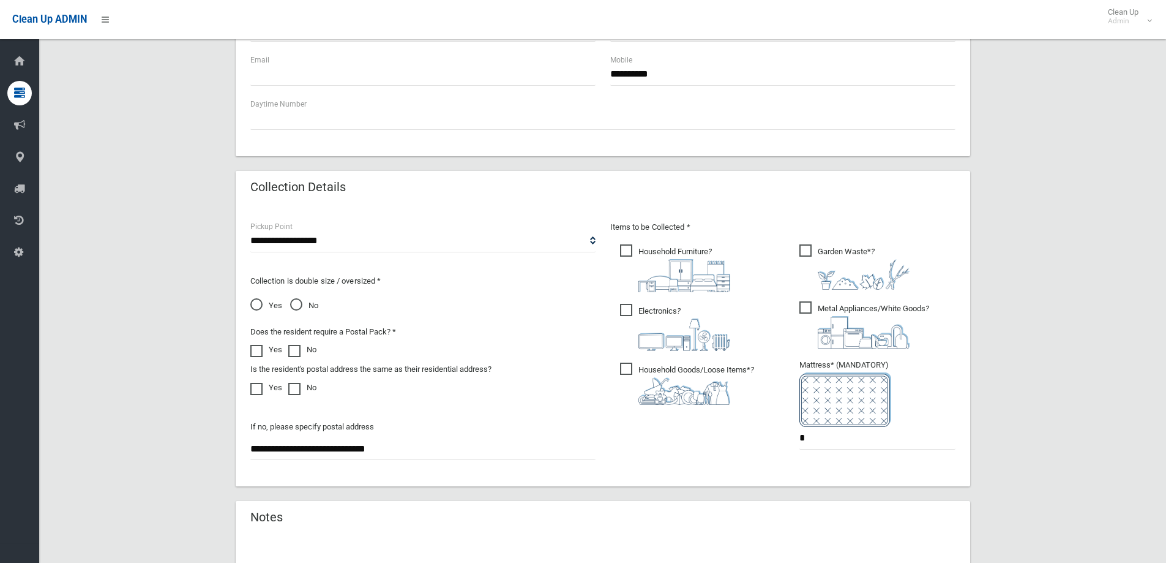
click at [258, 304] on span "Yes" at bounding box center [266, 305] width 32 height 15
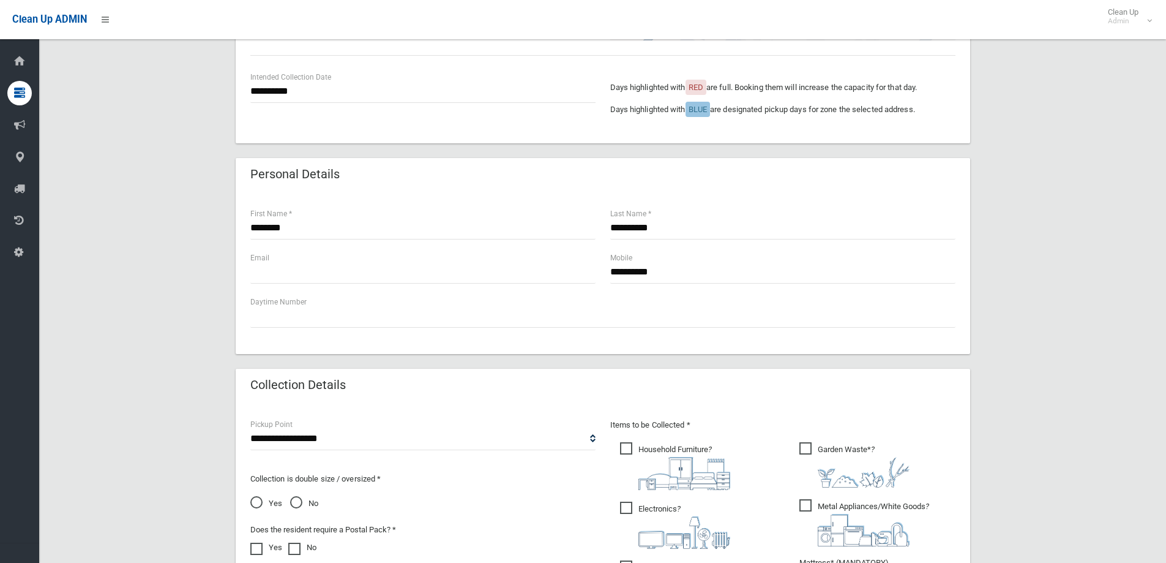
scroll to position [245, 0]
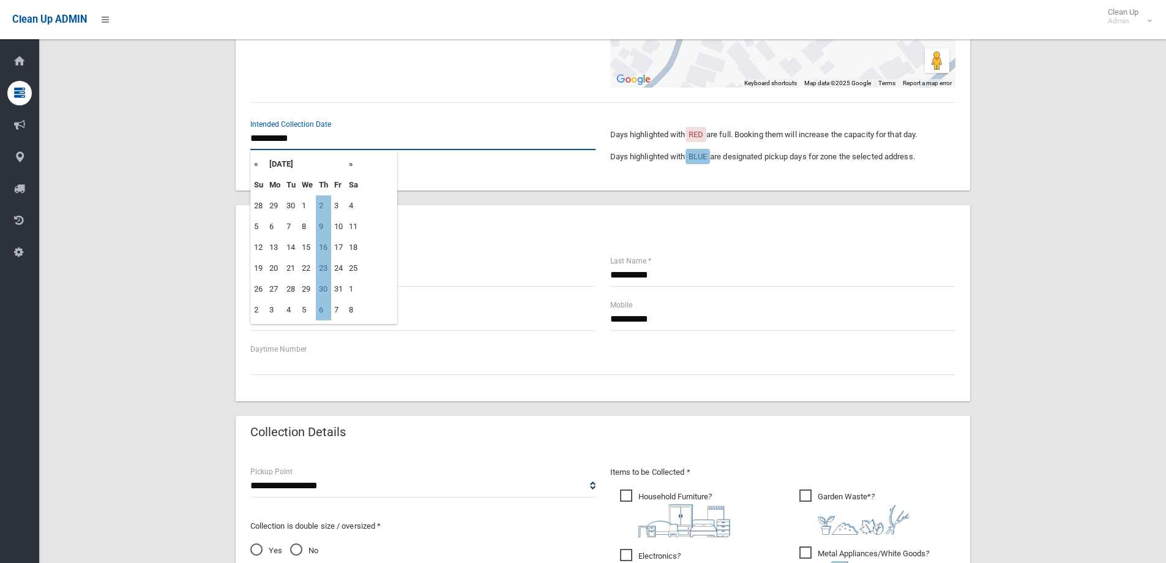
click at [298, 139] on input "**********" at bounding box center [422, 138] width 345 height 23
click at [256, 167] on th "«" at bounding box center [258, 164] width 15 height 21
click at [325, 288] on td "2" at bounding box center [323, 289] width 15 height 21
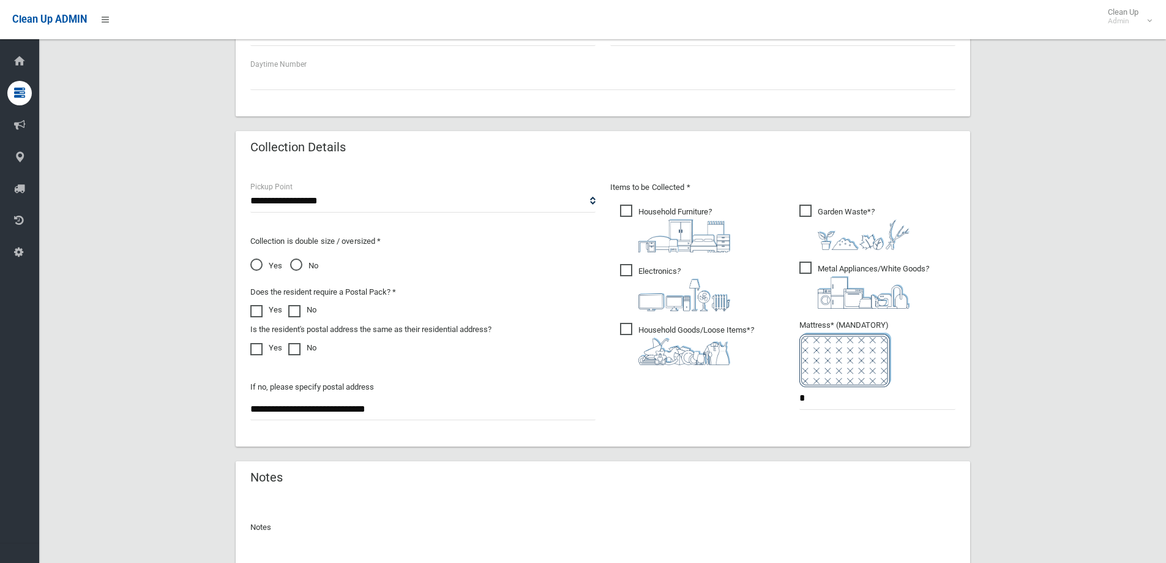
scroll to position [649, 0]
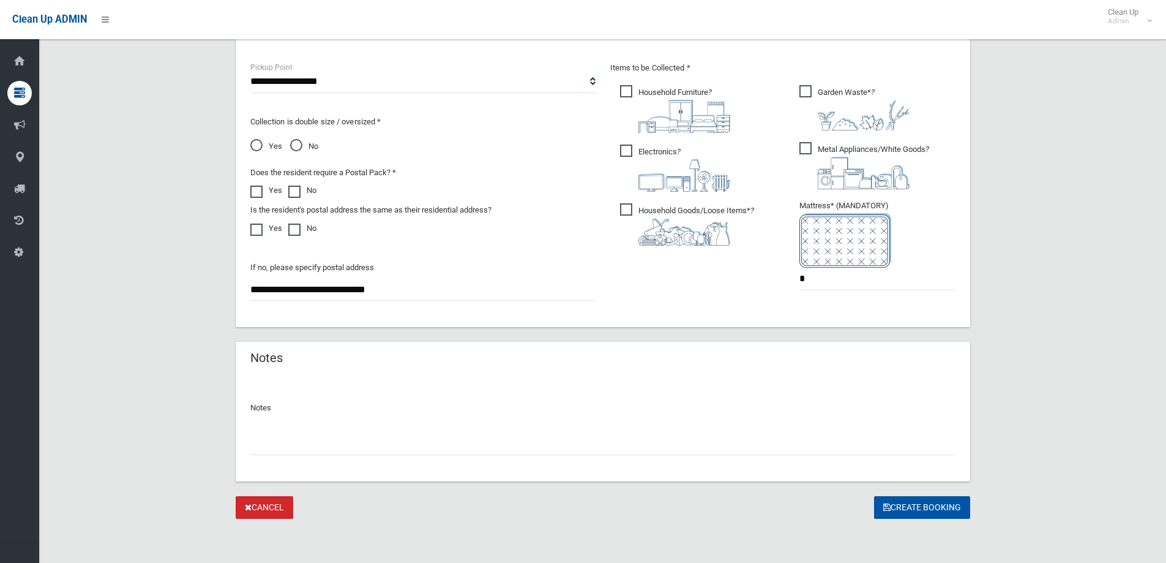
click at [382, 438] on input "text" at bounding box center [602, 443] width 705 height 23
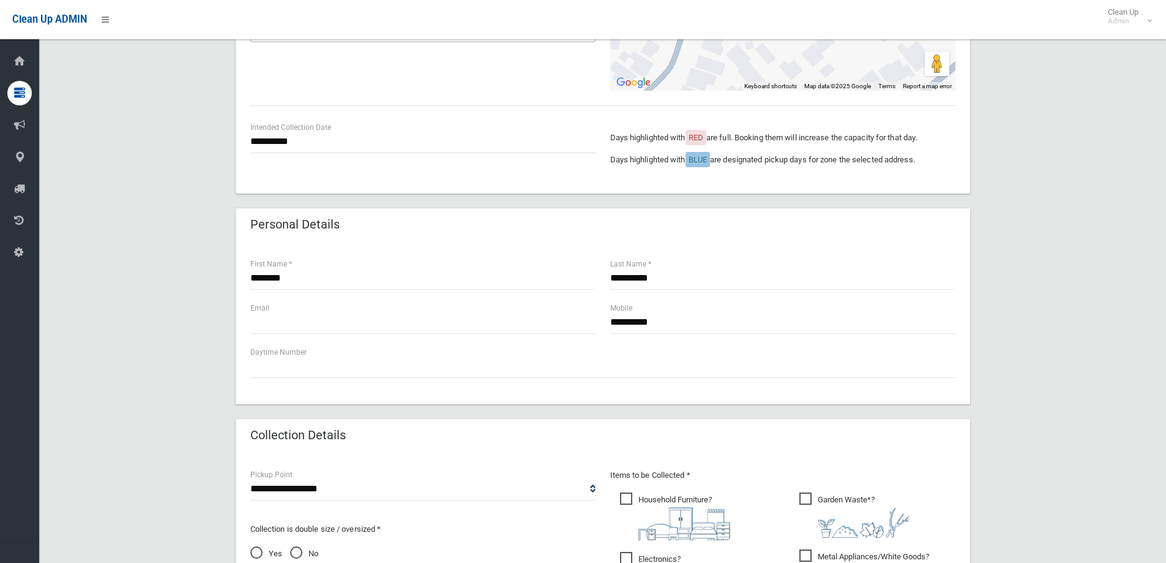
scroll to position [220, 0]
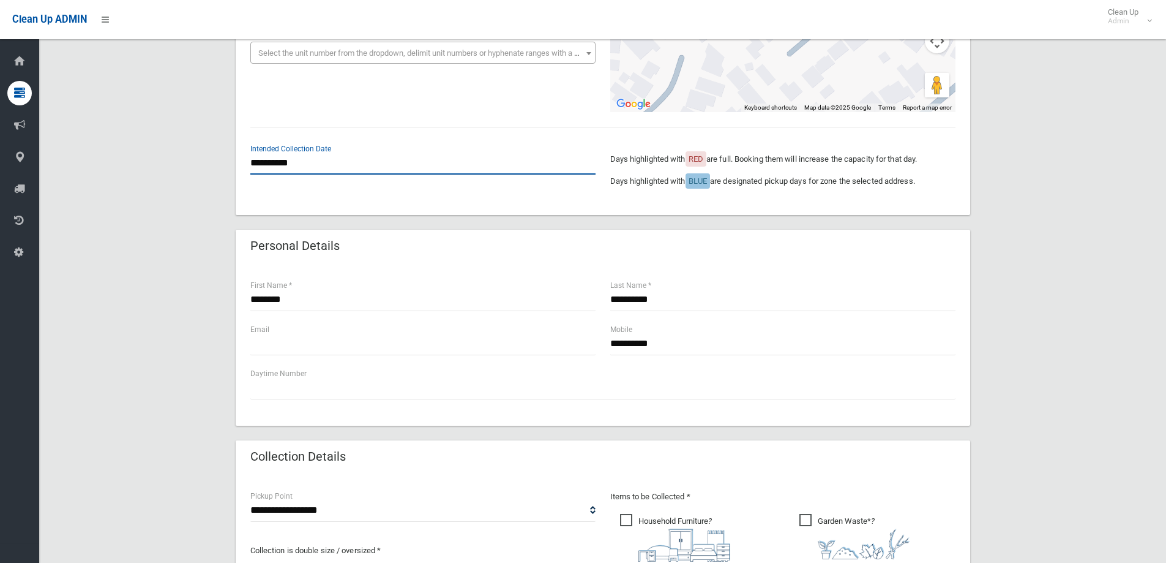
click at [281, 158] on input "**********" at bounding box center [422, 163] width 345 height 23
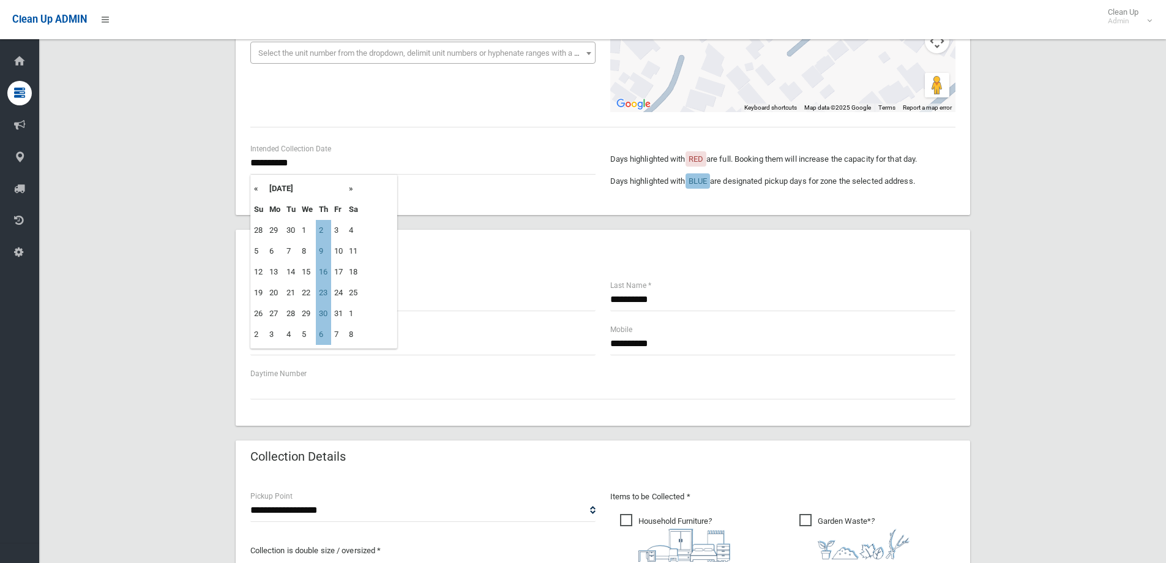
click at [254, 189] on th "«" at bounding box center [258, 188] width 15 height 21
click at [350, 189] on th "»" at bounding box center [353, 188] width 15 height 21
click at [323, 311] on td "2" at bounding box center [323, 313] width 15 height 21
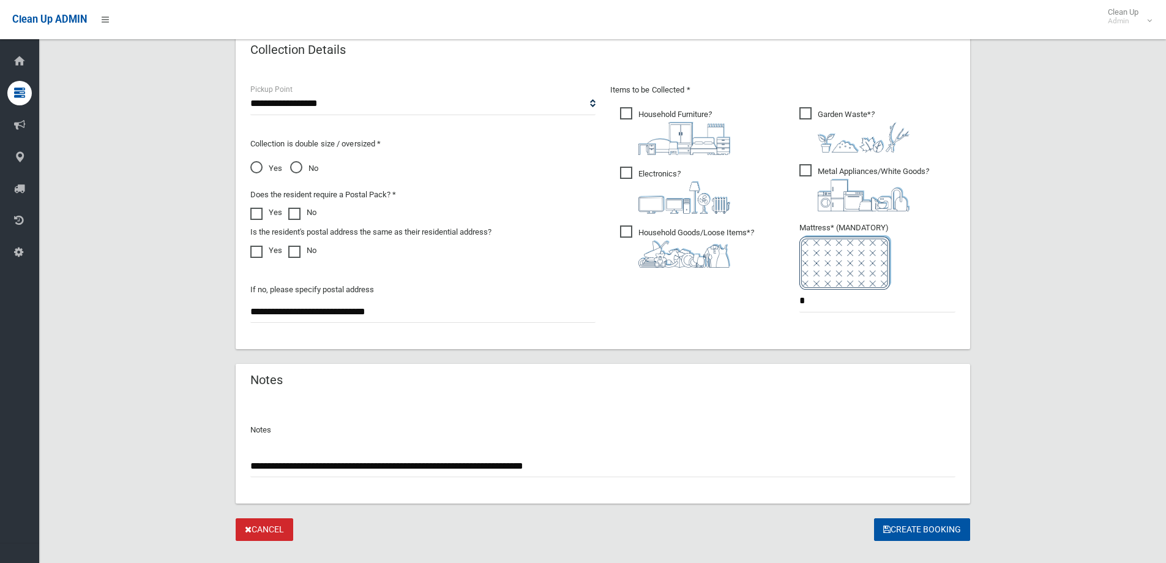
scroll to position [649, 0]
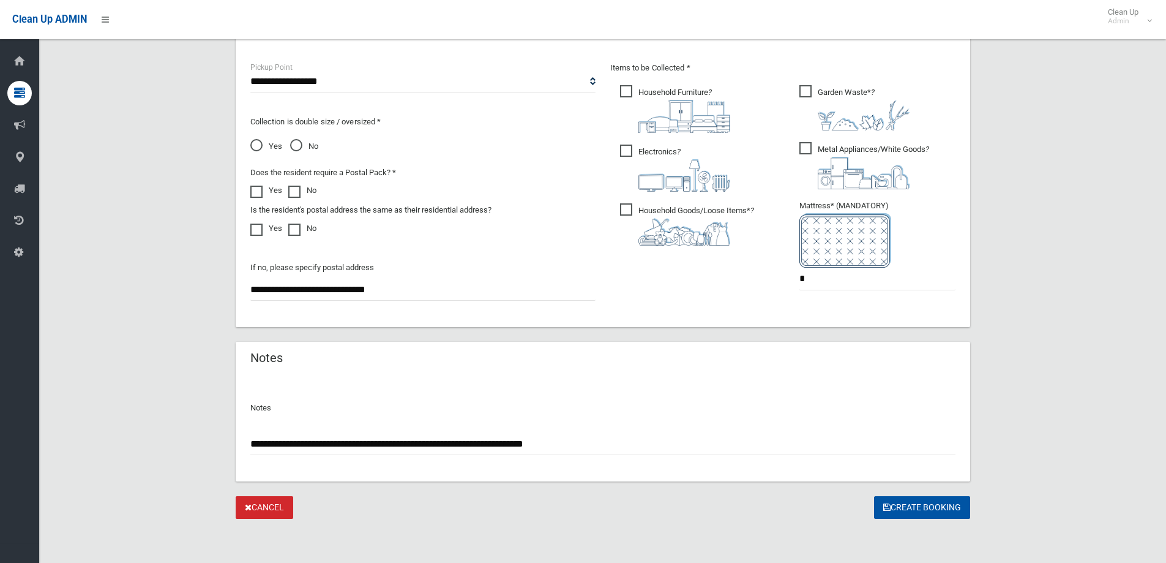
click at [629, 444] on input "**********" at bounding box center [602, 443] width 705 height 23
type input "**********"
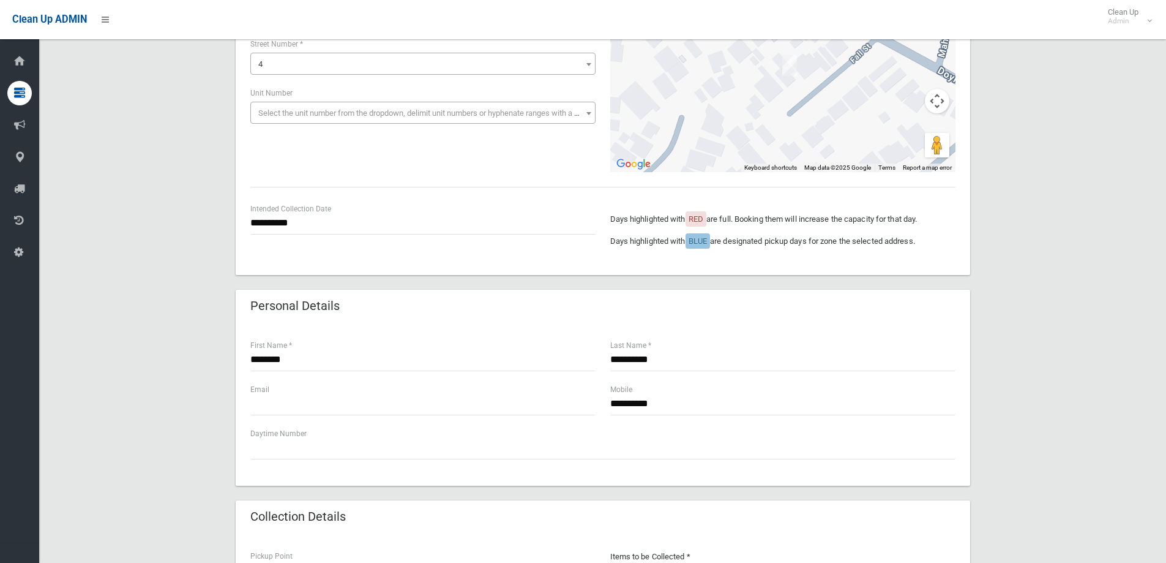
scroll to position [159, 0]
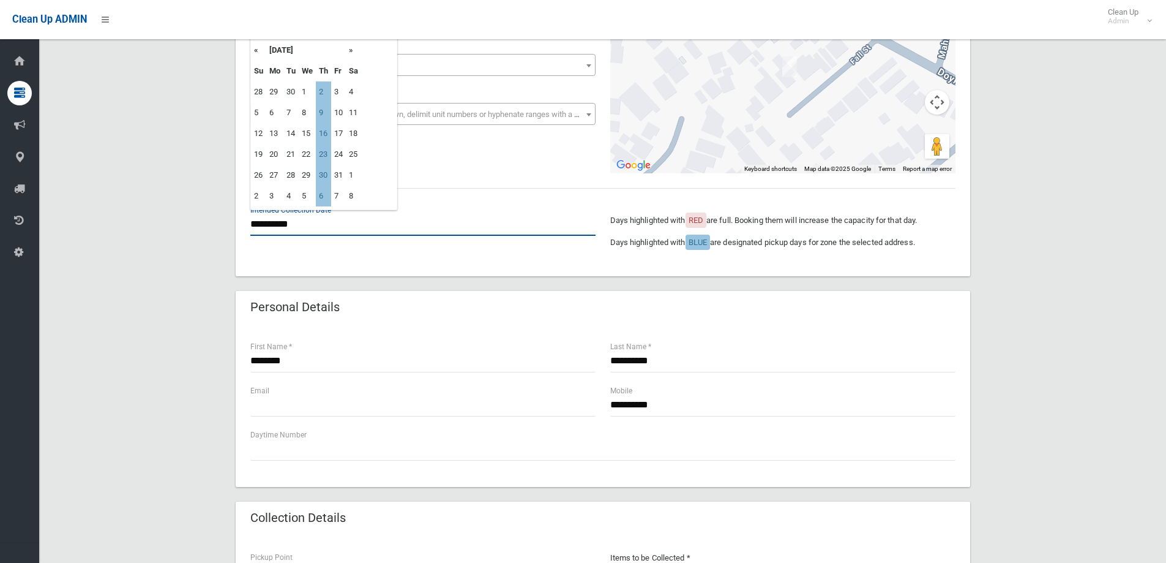
click at [307, 226] on input "**********" at bounding box center [422, 224] width 345 height 23
click at [255, 50] on th "«" at bounding box center [258, 50] width 15 height 21
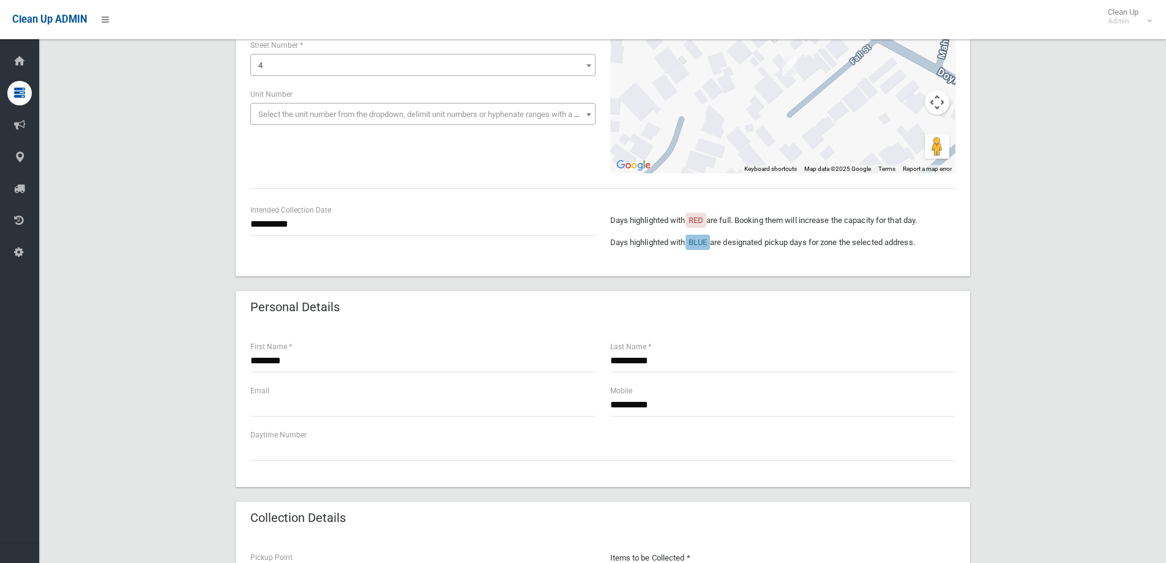
click at [190, 269] on div "**********" at bounding box center [603, 475] width 1098 height 1068
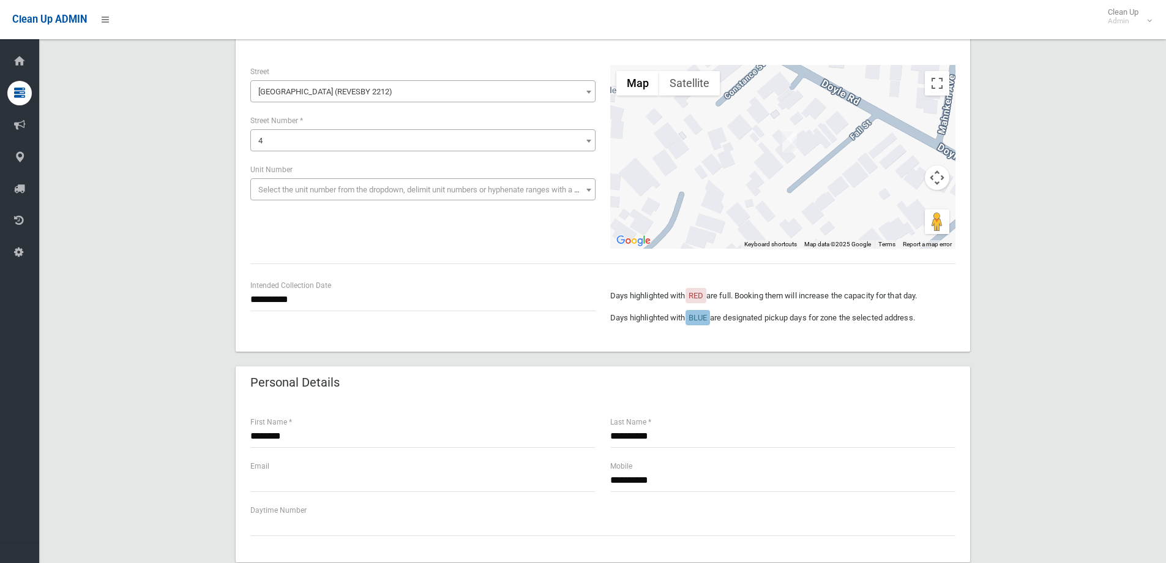
scroll to position [0, 0]
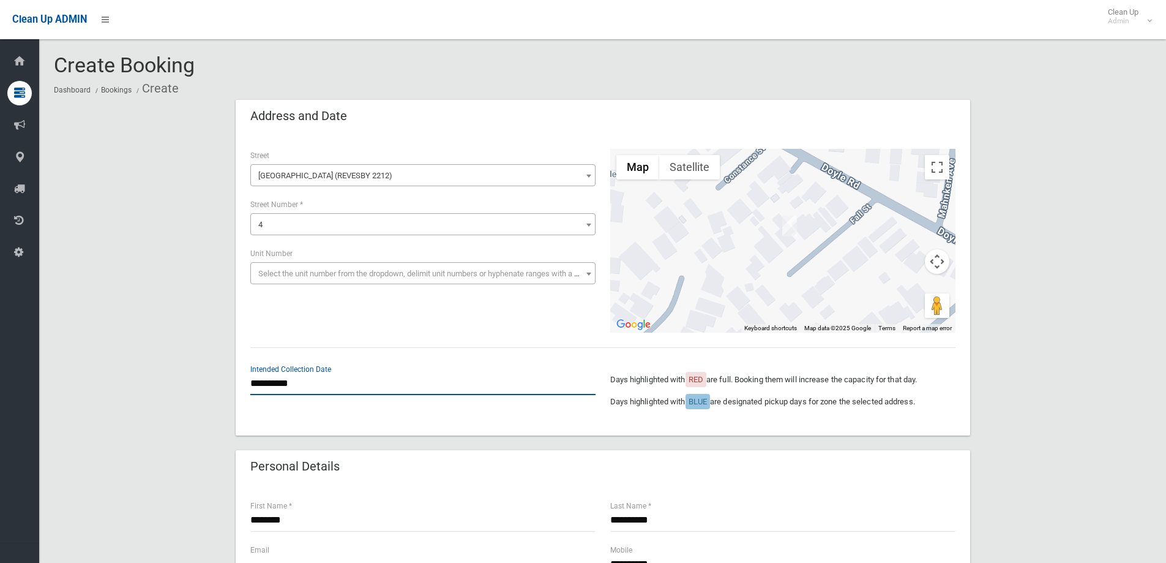
click at [306, 390] on input "**********" at bounding box center [422, 383] width 345 height 23
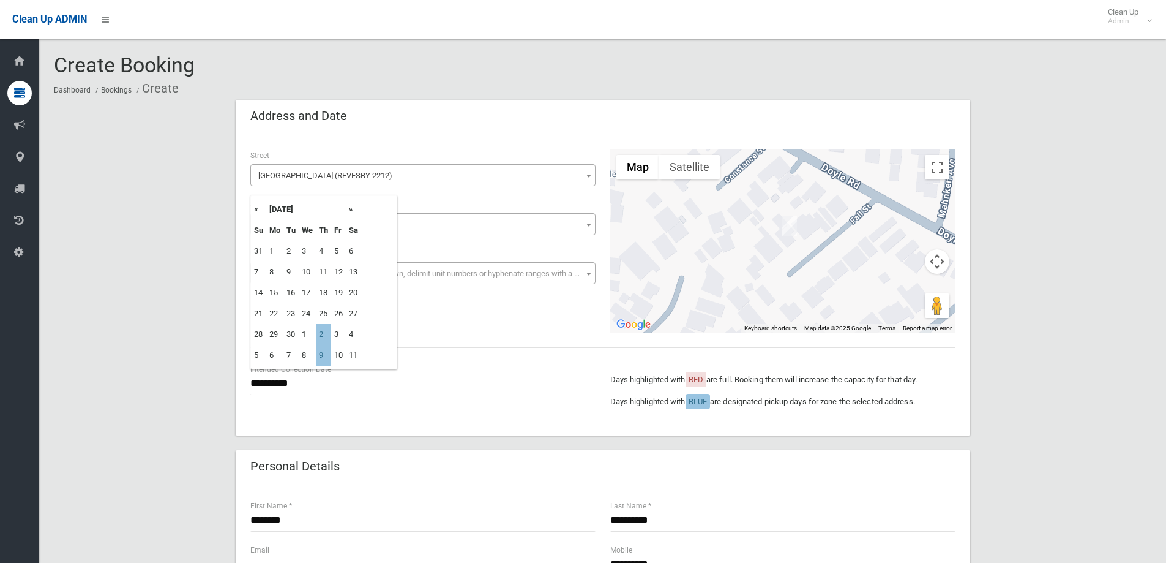
click at [324, 313] on td "25" at bounding box center [323, 313] width 15 height 21
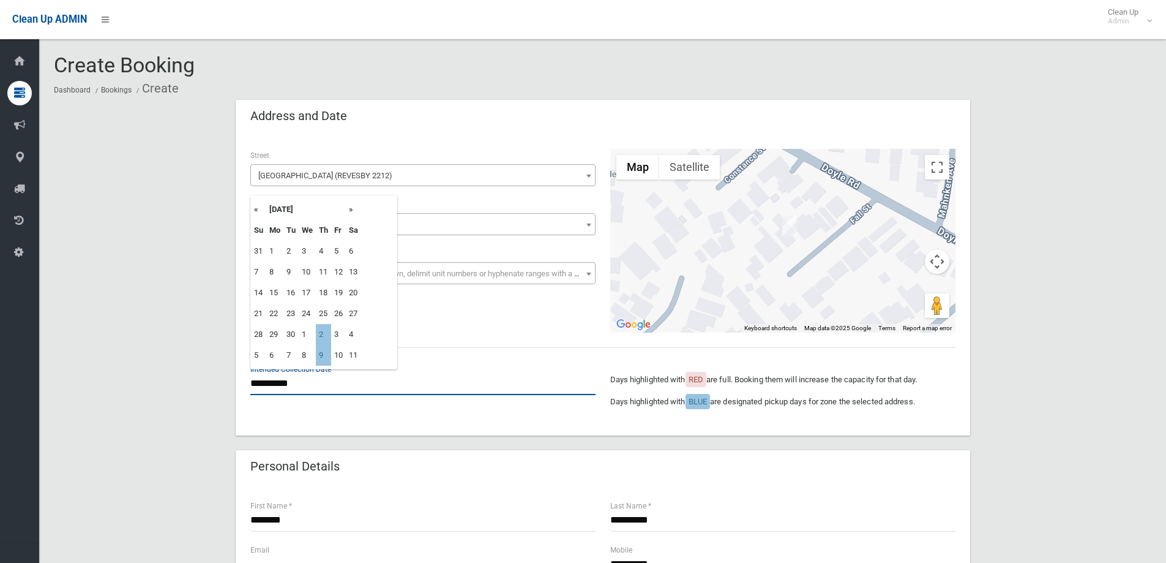
scroll to position [429, 0]
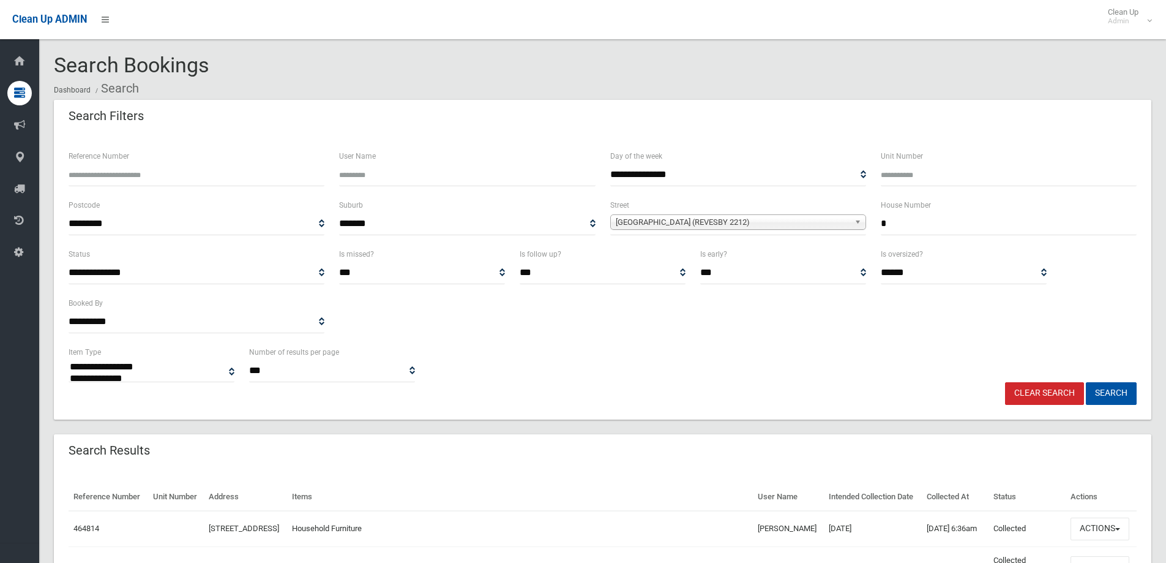
select select
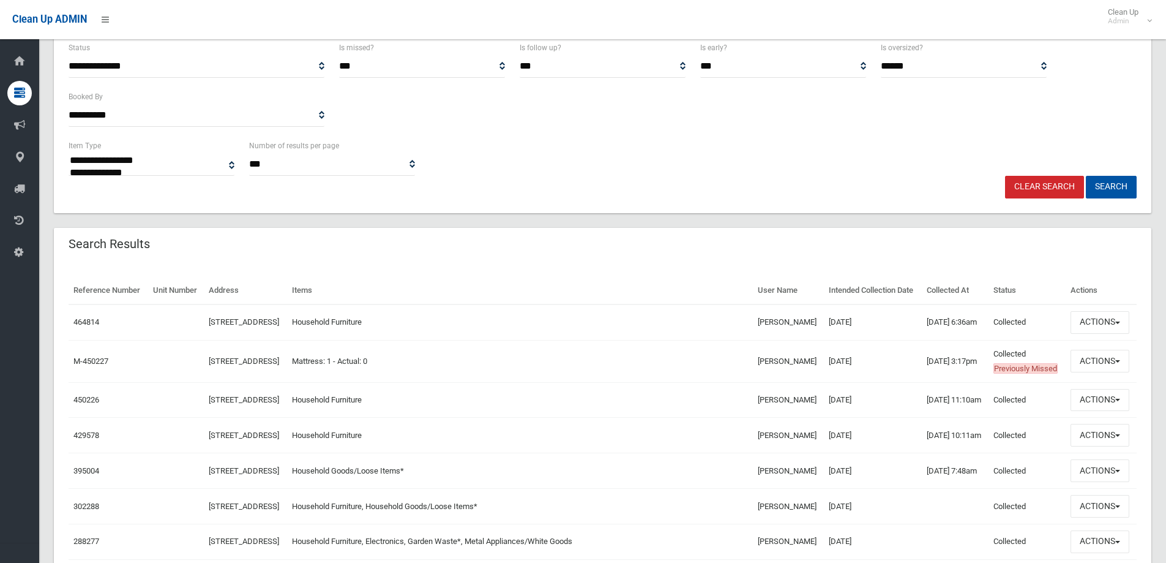
scroll to position [306, 0]
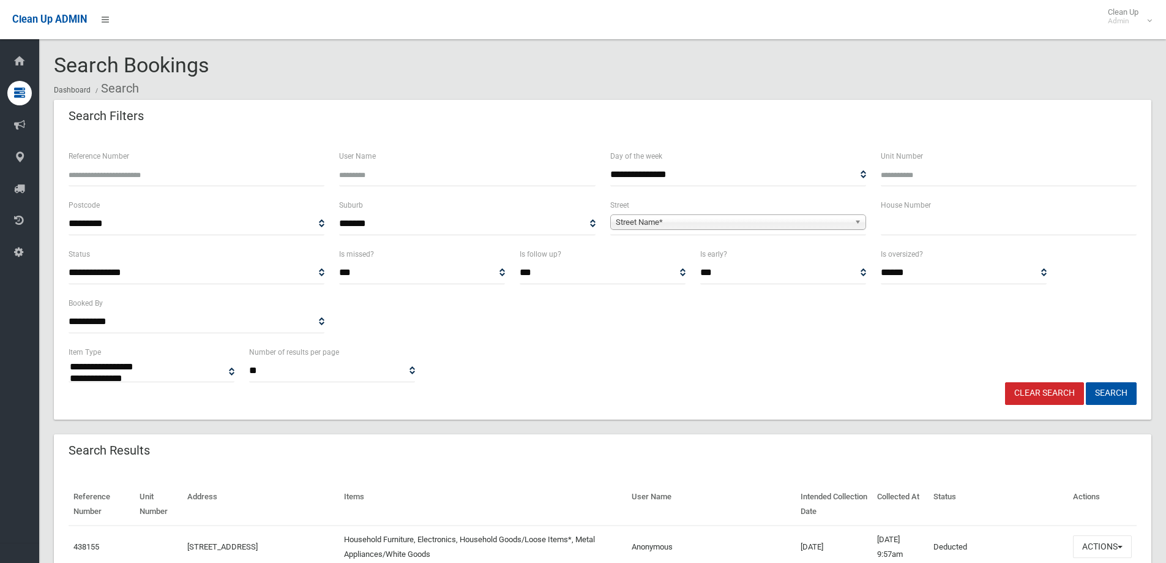
select select
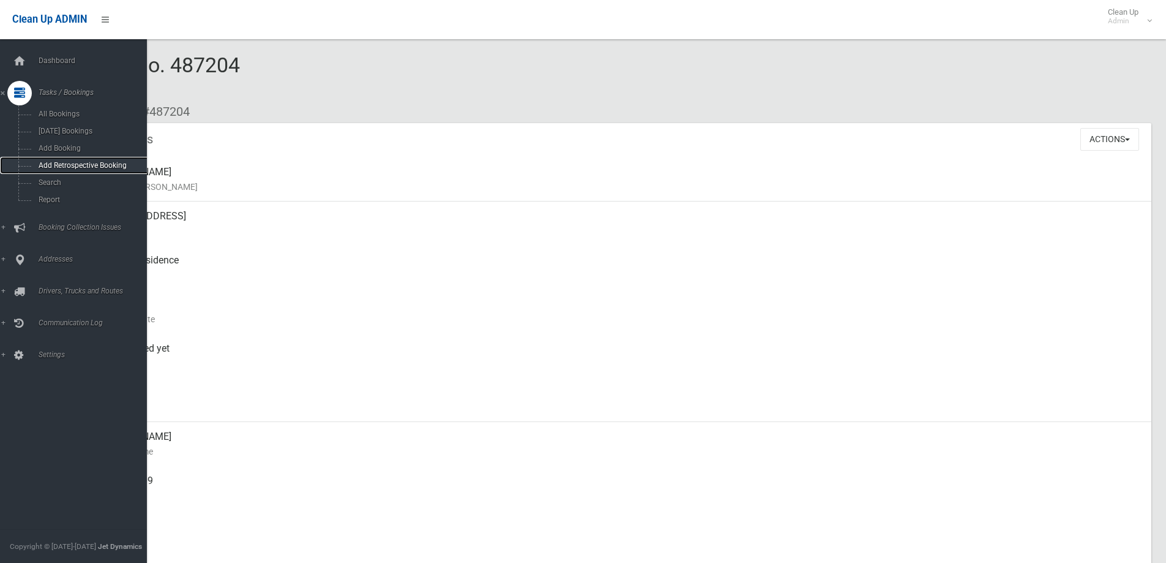
click at [54, 172] on link "Add Retrospective Booking" at bounding box center [78, 165] width 156 height 17
click at [69, 189] on link "Search" at bounding box center [78, 182] width 156 height 17
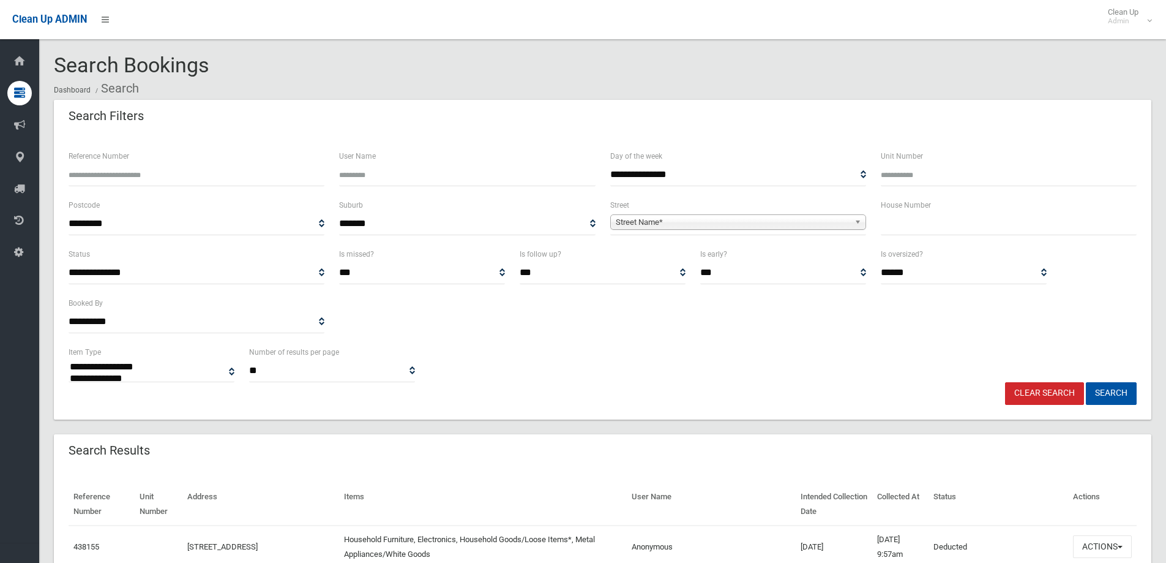
select select
click at [657, 221] on span "Street Name*" at bounding box center [733, 222] width 234 height 15
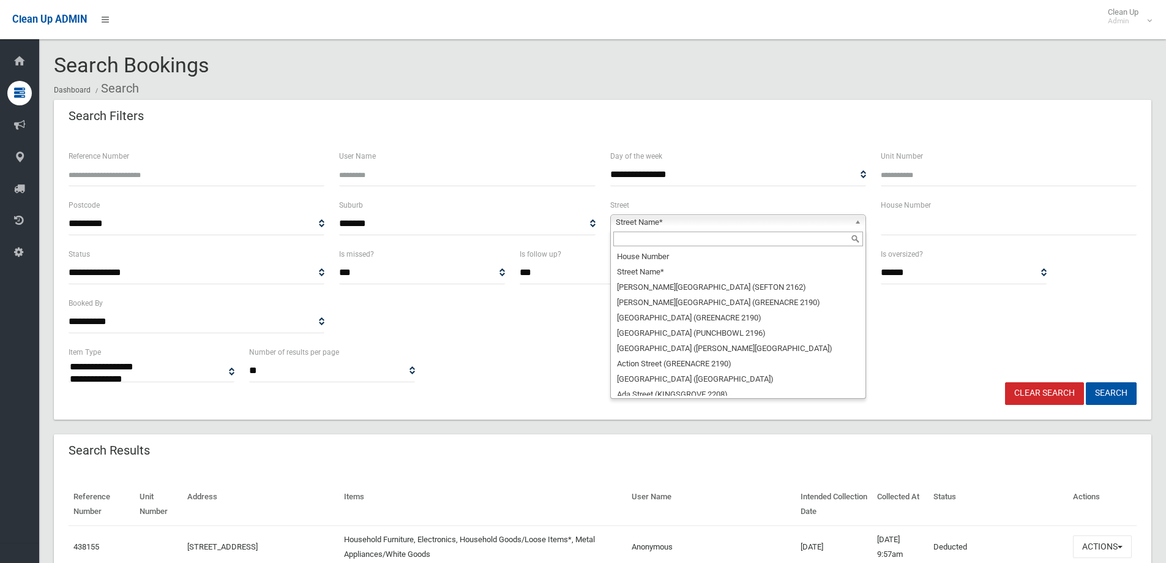
click at [703, 242] on input "text" at bounding box center [738, 238] width 250 height 15
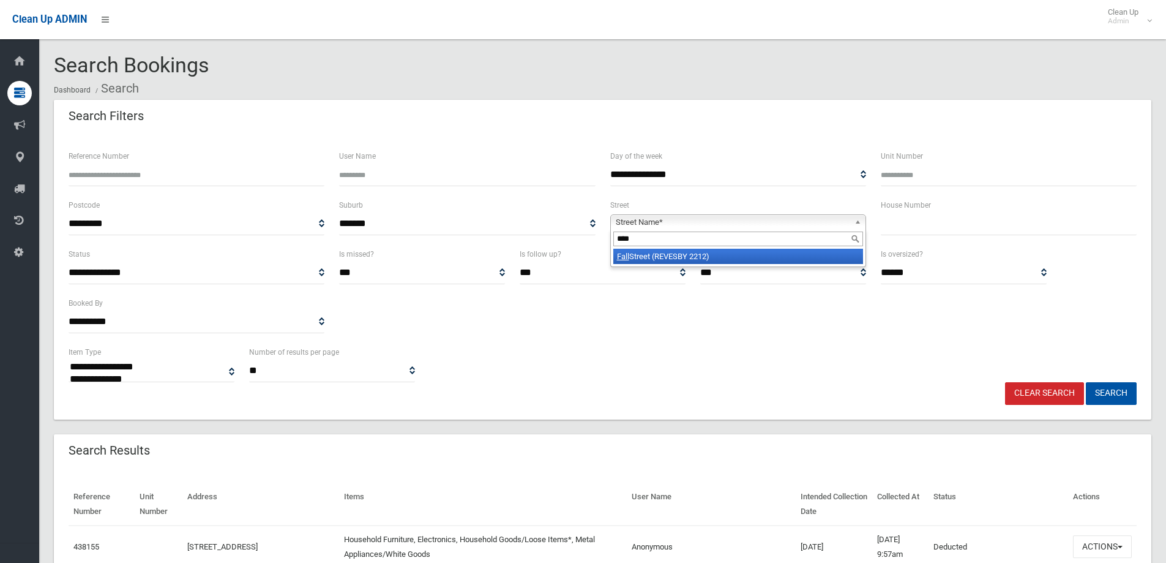
type input "****"
click at [751, 264] on li "Fall Street (REVESBY 2212)" at bounding box center [738, 256] width 250 height 15
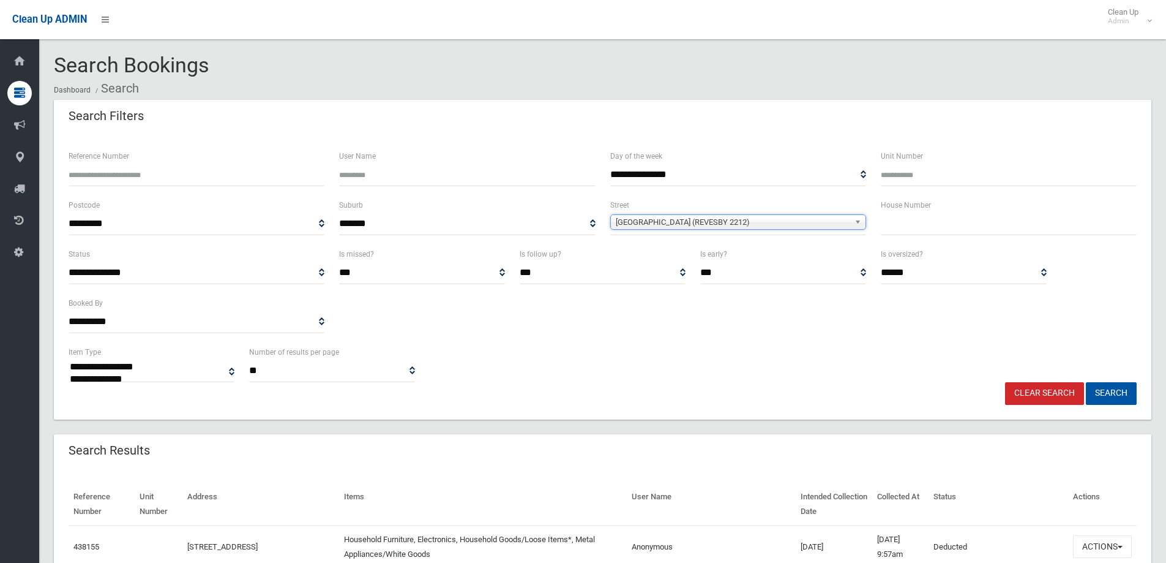
click at [927, 222] on input "text" at bounding box center [1009, 223] width 256 height 23
type input "*"
click at [1099, 391] on button "Search" at bounding box center [1111, 393] width 51 height 23
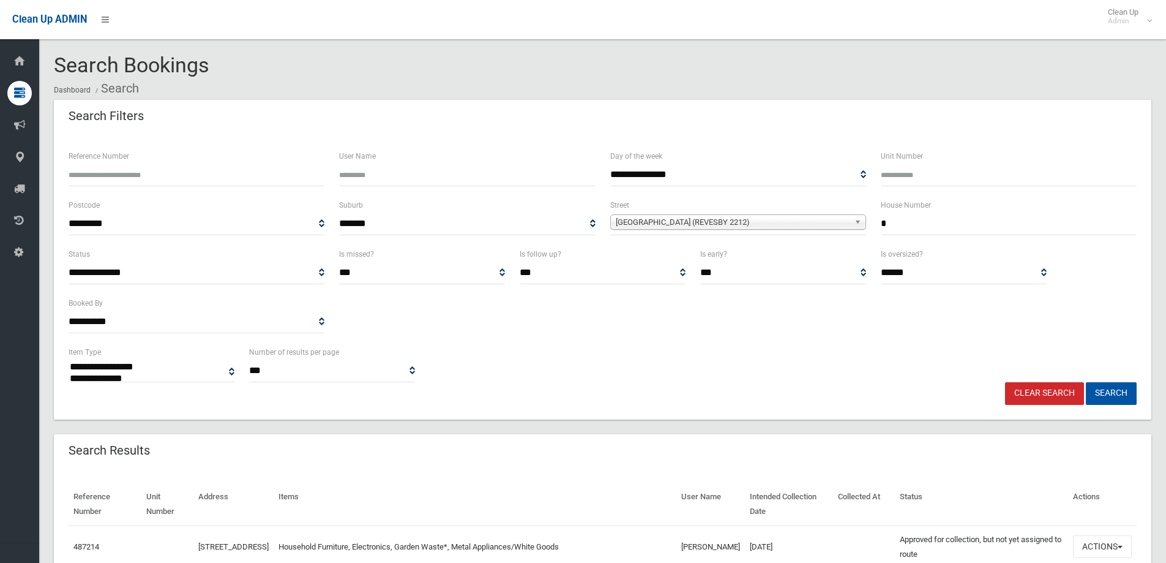
select select
click at [709, 217] on span "[GEOGRAPHIC_DATA] (REVESBY 2212)" at bounding box center [733, 222] width 234 height 15
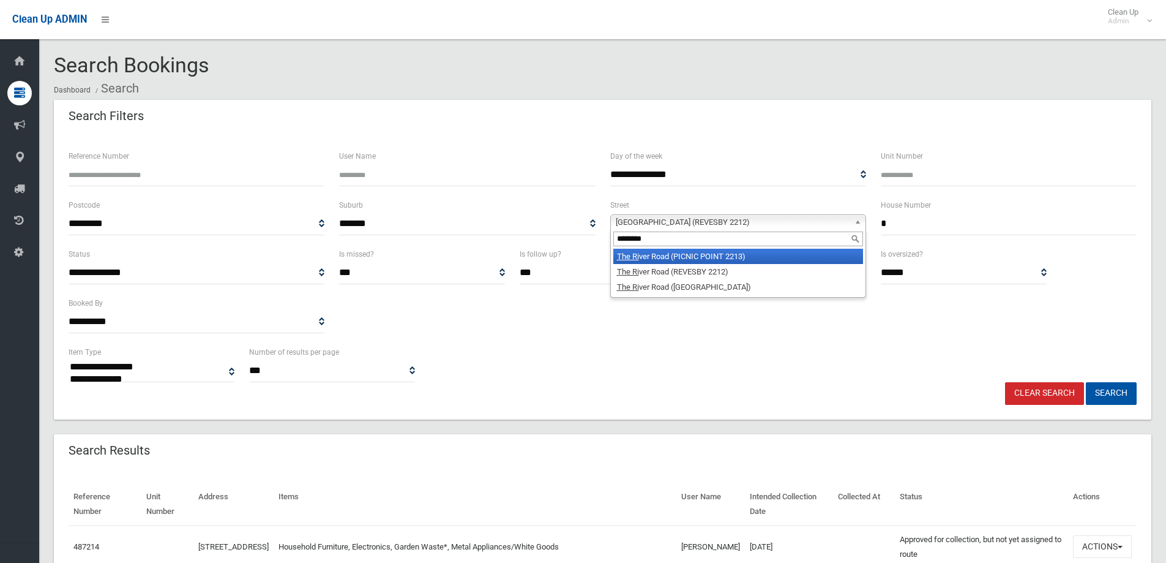
type input "*********"
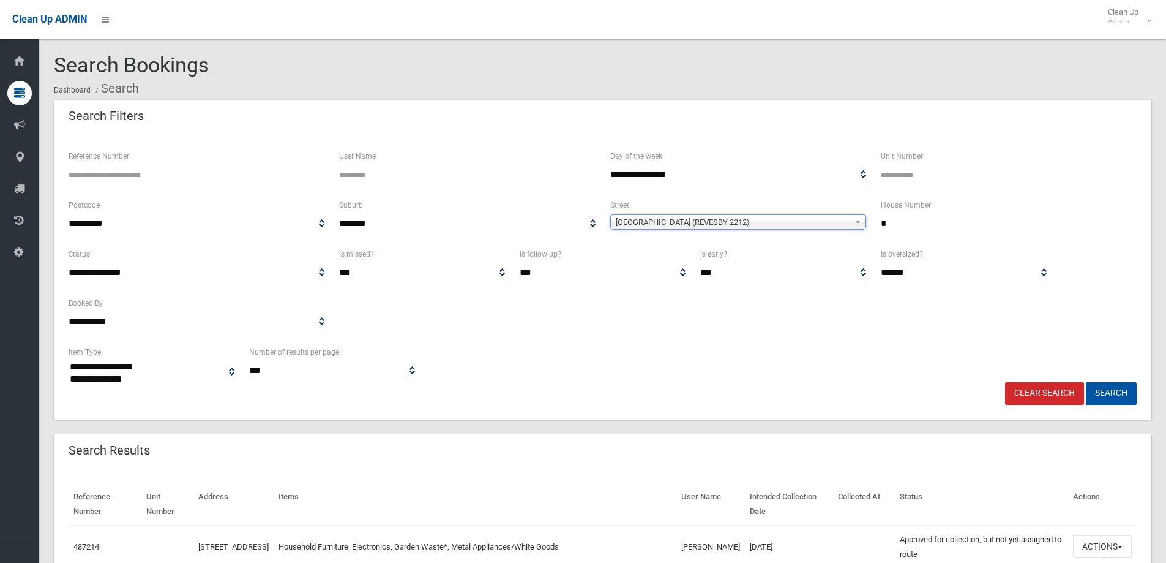
drag, startPoint x: 897, startPoint y: 222, endPoint x: 817, endPoint y: 251, distance: 84.8
click at [817, 251] on form "**********" at bounding box center [603, 277] width 1068 height 256
type input "***"
click at [1086, 382] on button "Search" at bounding box center [1111, 393] width 51 height 23
click at [1111, 384] on button "Search" at bounding box center [1111, 393] width 51 height 23
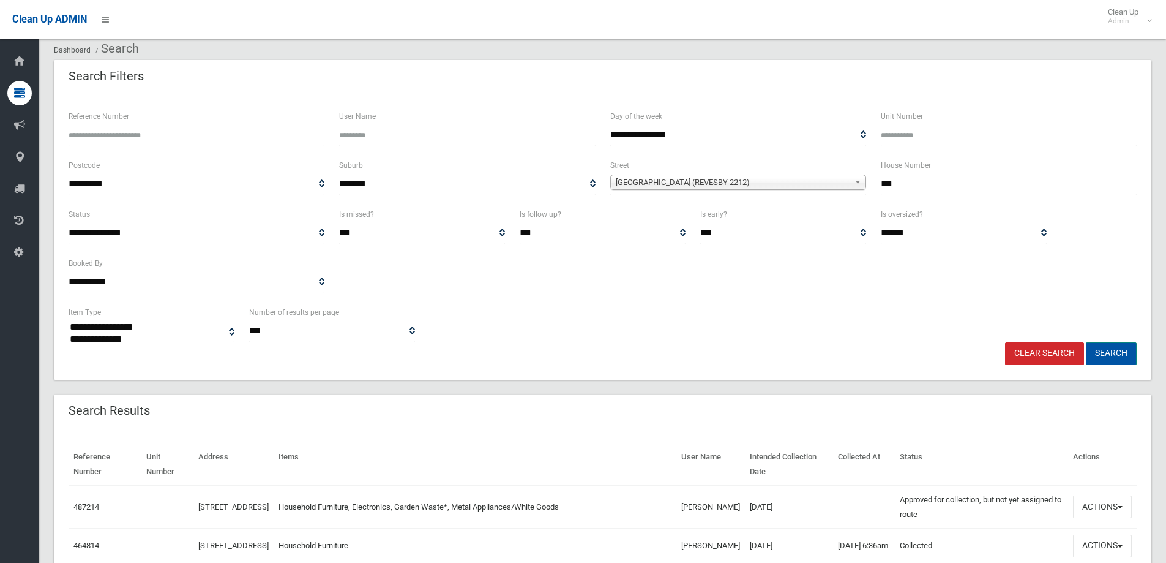
scroll to position [61, 0]
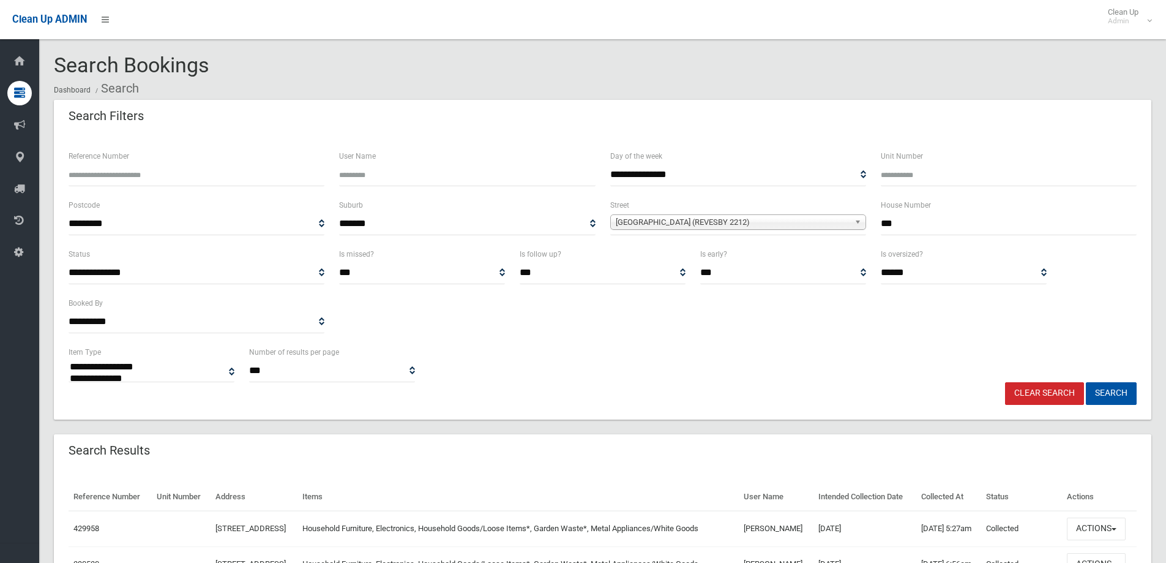
select select
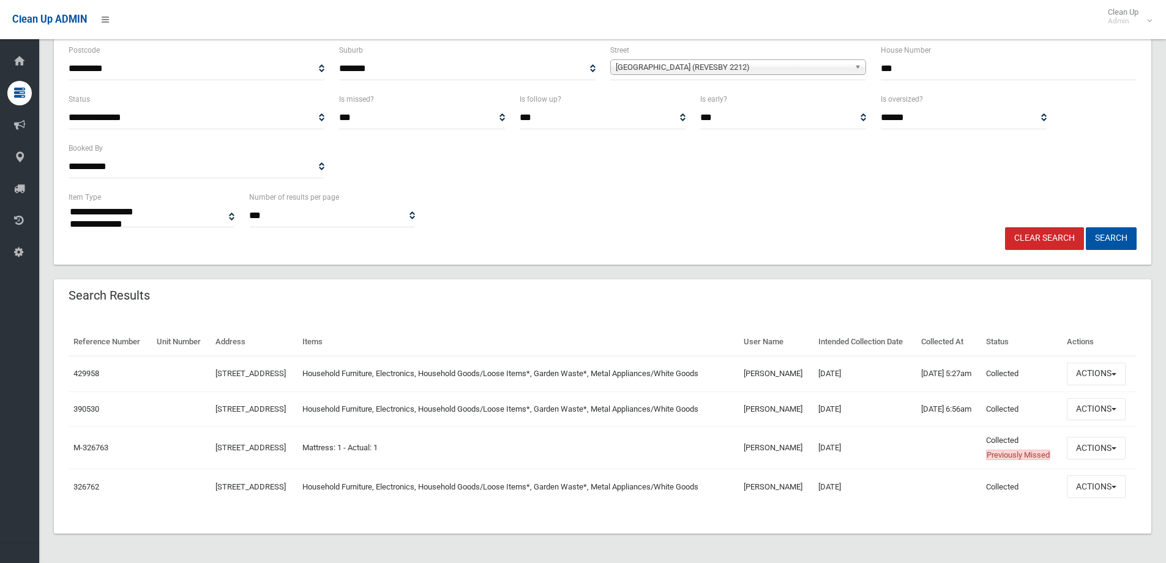
scroll to position [184, 0]
click at [1101, 369] on button "Actions" at bounding box center [1096, 373] width 59 height 23
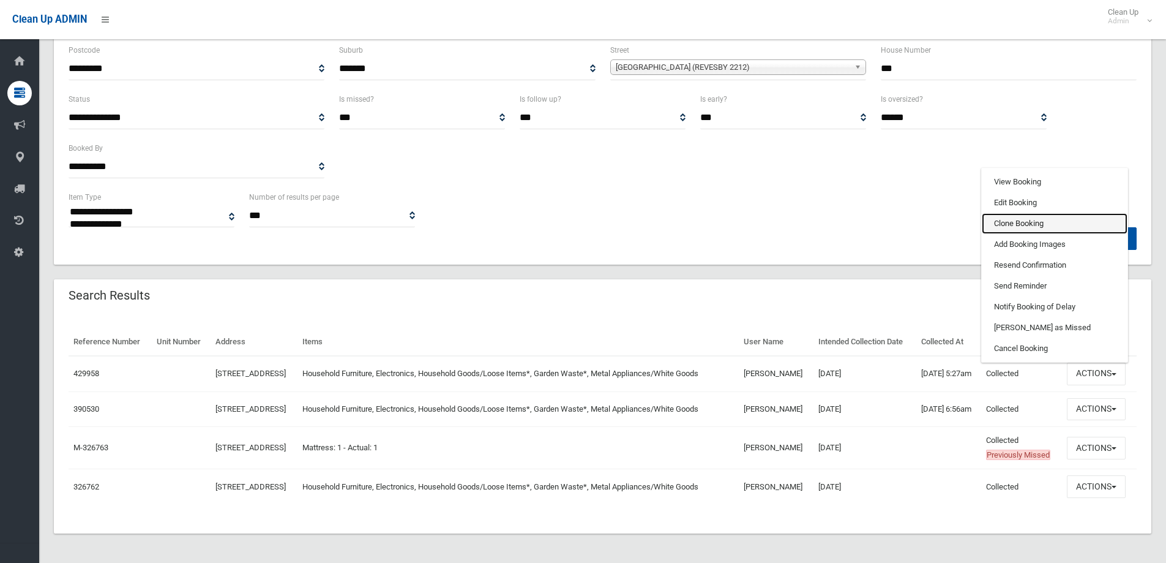
click at [1033, 213] on link "Clone Booking" at bounding box center [1055, 223] width 146 height 21
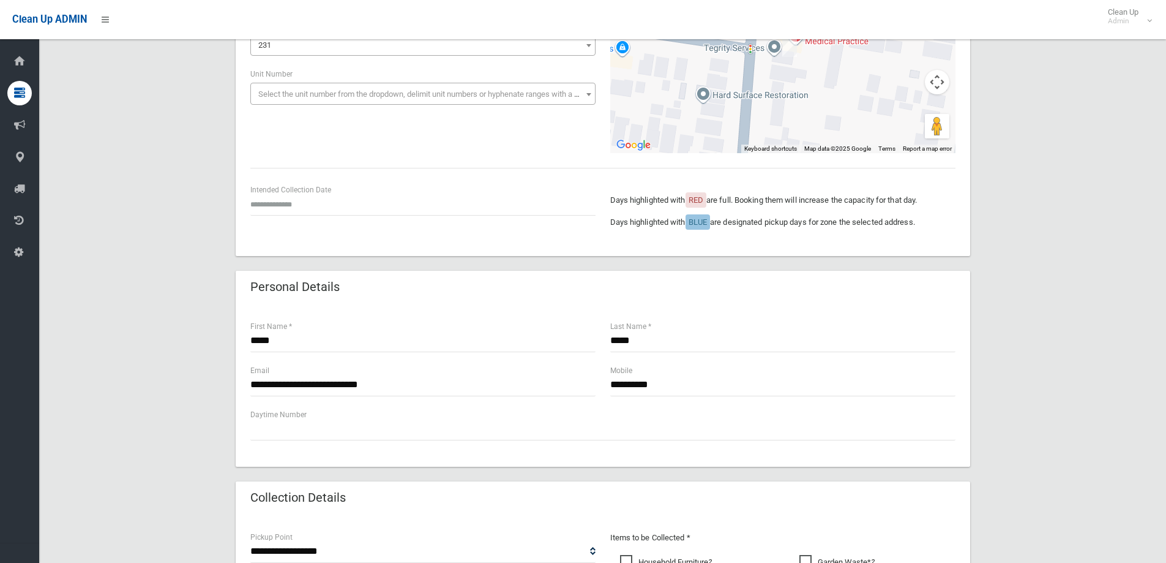
scroll to position [184, 0]
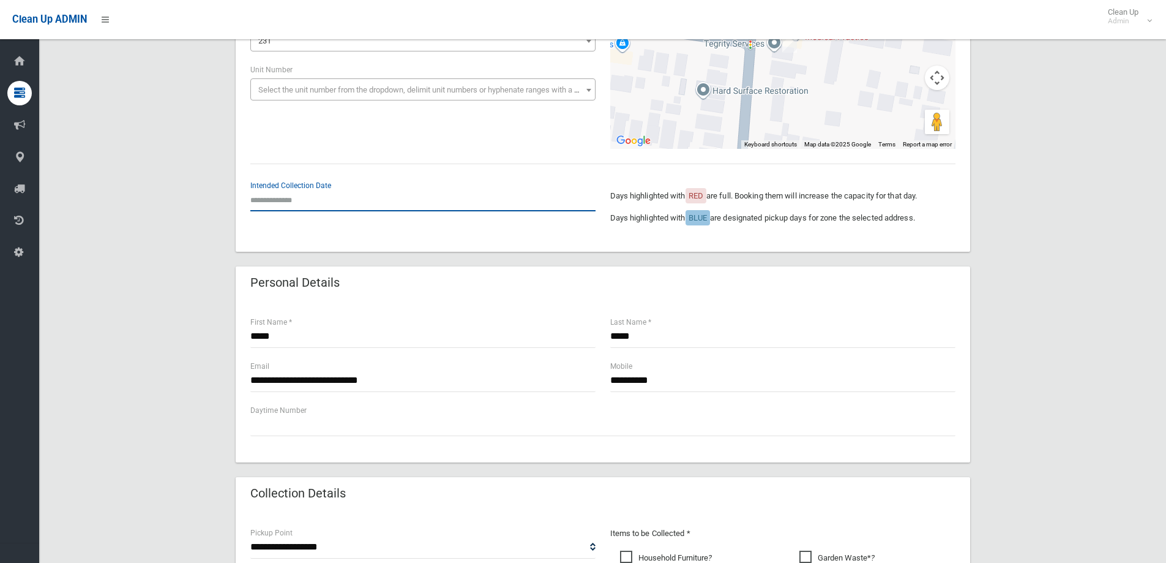
click at [291, 204] on input "text" at bounding box center [422, 200] width 345 height 23
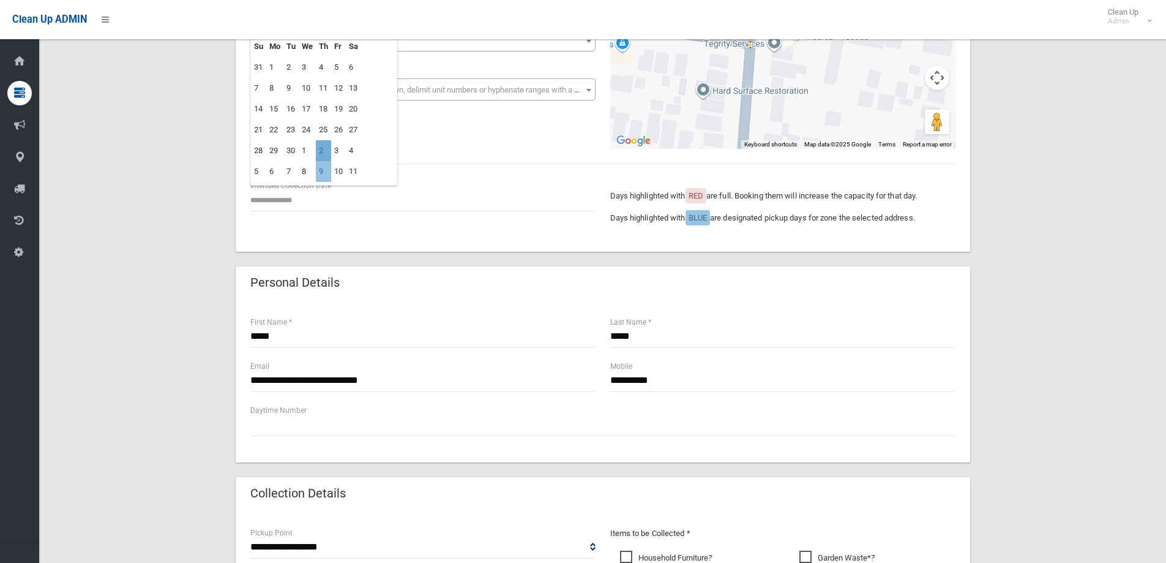
click at [319, 149] on td "2" at bounding box center [323, 150] width 15 height 21
type input "**********"
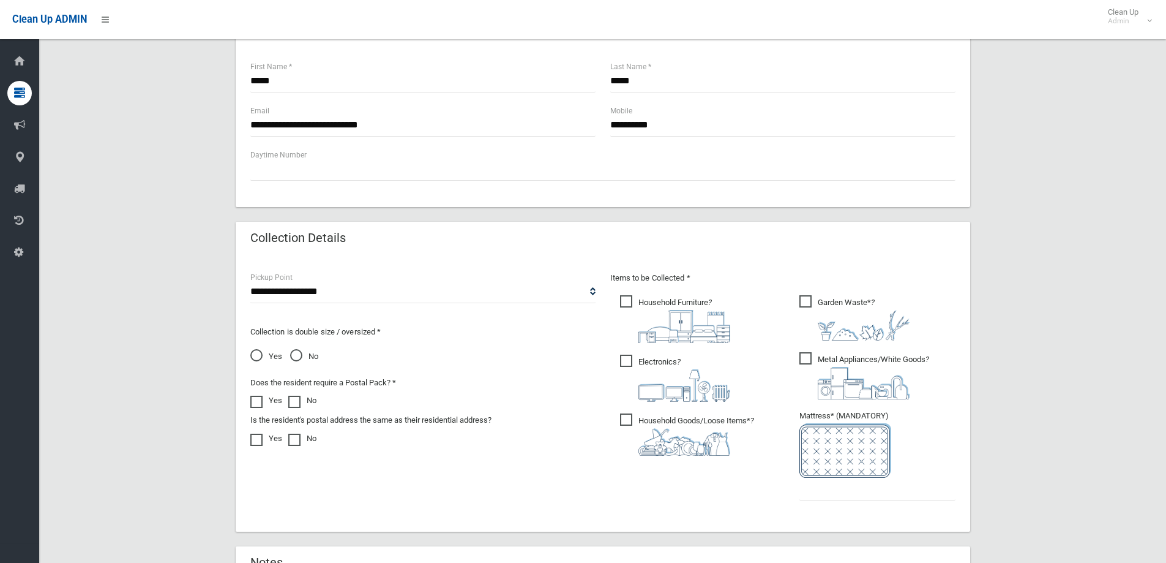
scroll to position [551, 0]
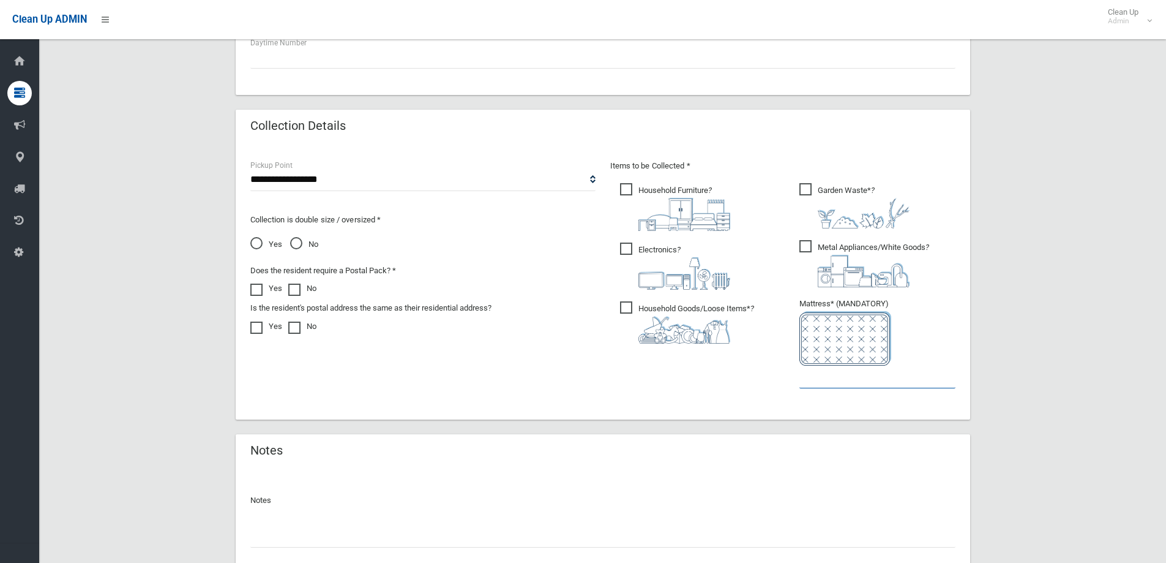
click at [873, 382] on input "text" at bounding box center [877, 376] width 156 height 23
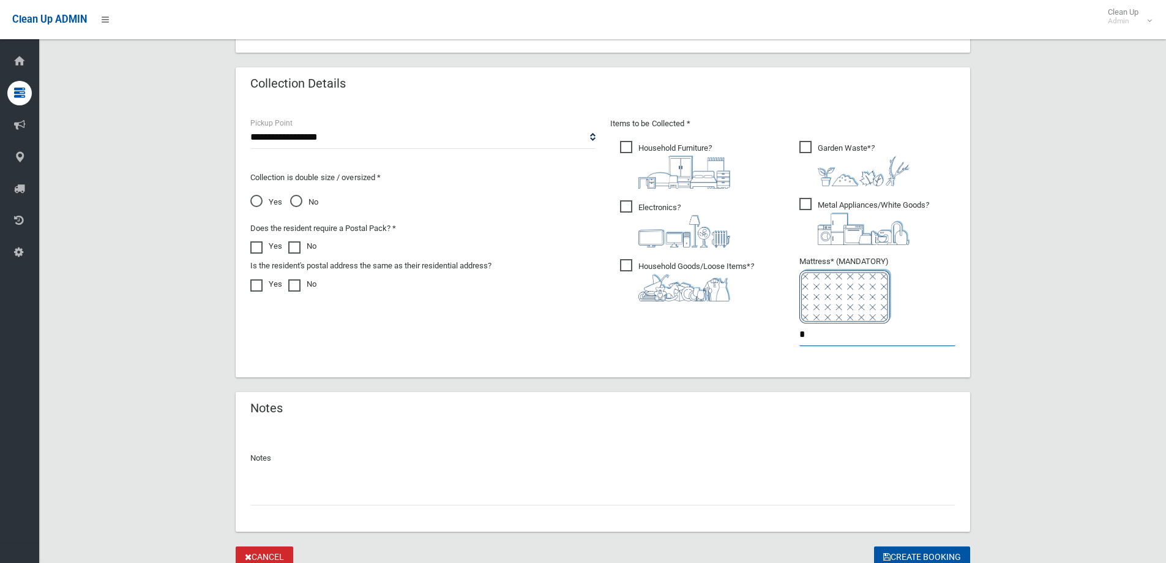
scroll to position [643, 0]
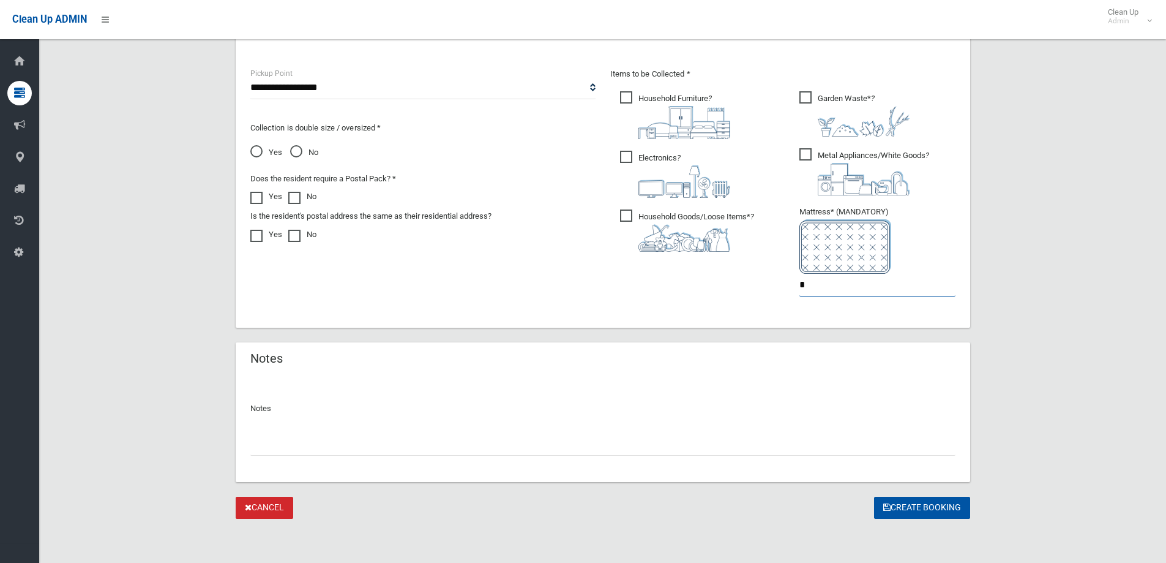
drag, startPoint x: 801, startPoint y: 282, endPoint x: 781, endPoint y: 284, distance: 20.3
click at [781, 284] on div "Items to be Collected * Household Furniture ? *" at bounding box center [783, 190] width 360 height 246
type input "*"
click at [899, 504] on button "Create Booking" at bounding box center [922, 507] width 96 height 23
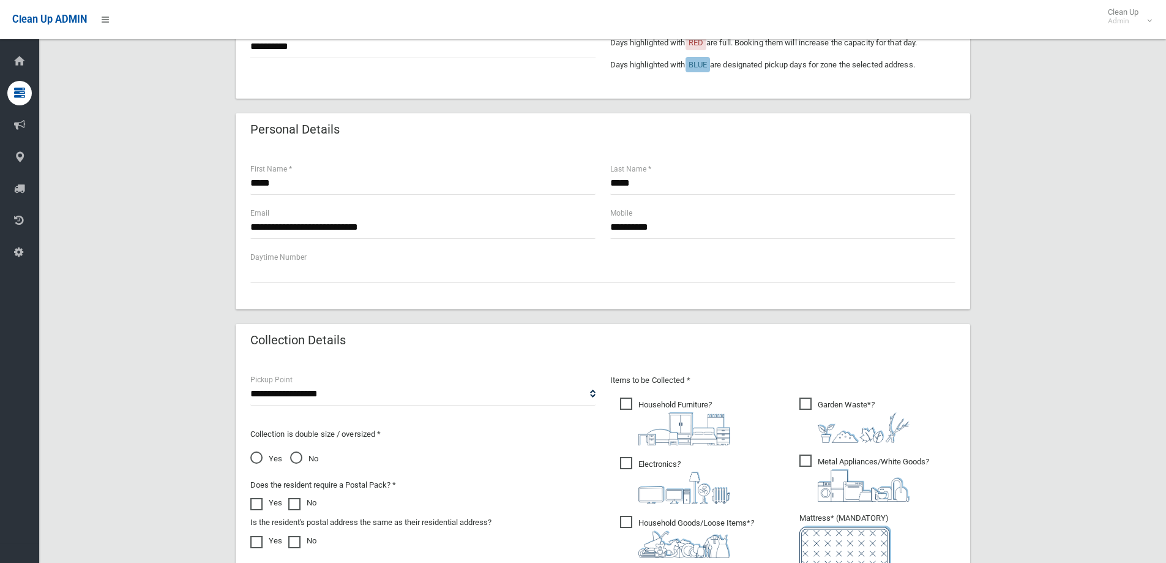
scroll to position [0, 0]
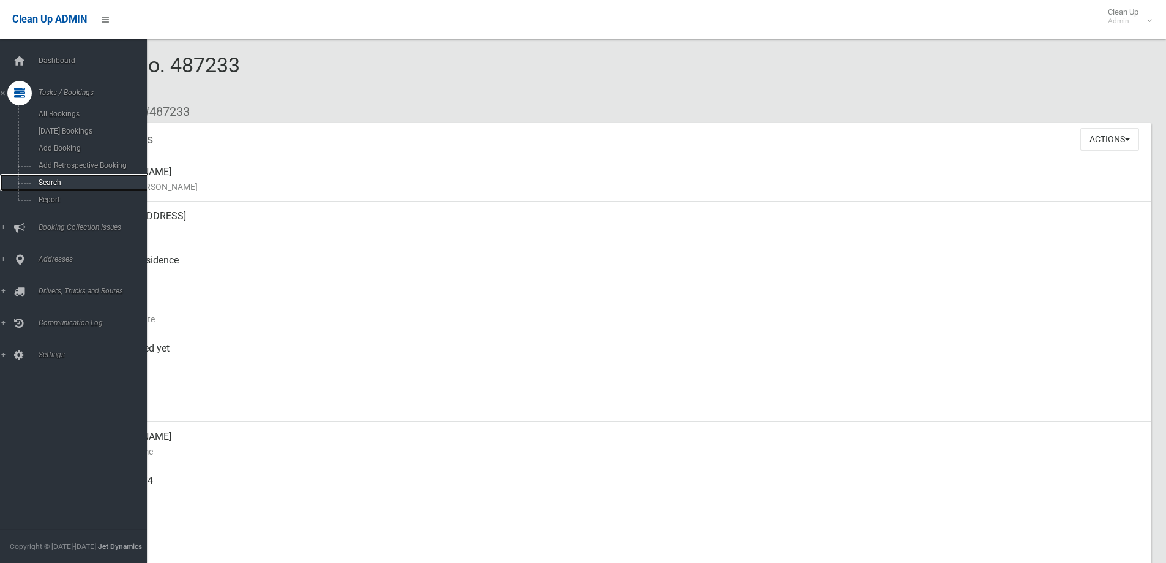
click at [56, 186] on span "Search" at bounding box center [90, 182] width 111 height 9
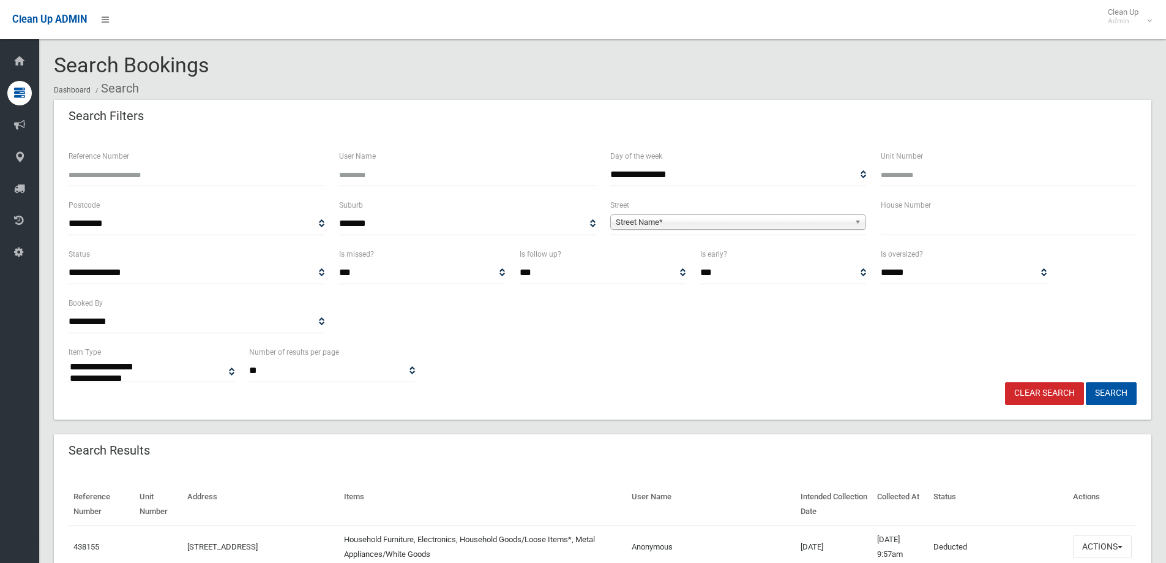
select select
click at [644, 223] on span "Street Name*" at bounding box center [733, 222] width 234 height 15
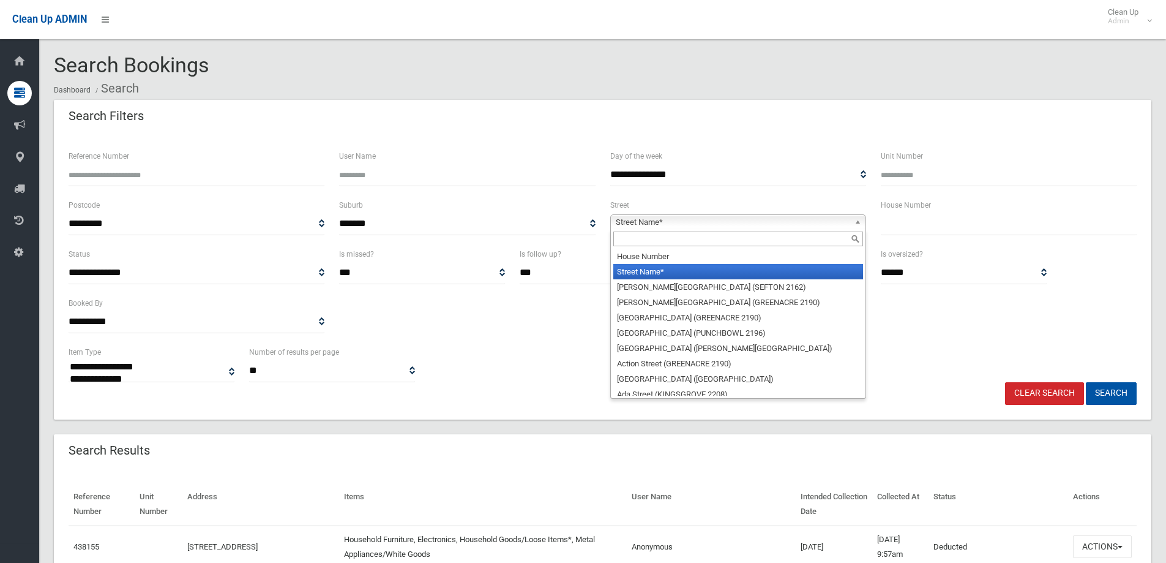
click at [937, 227] on input "text" at bounding box center [1009, 223] width 256 height 23
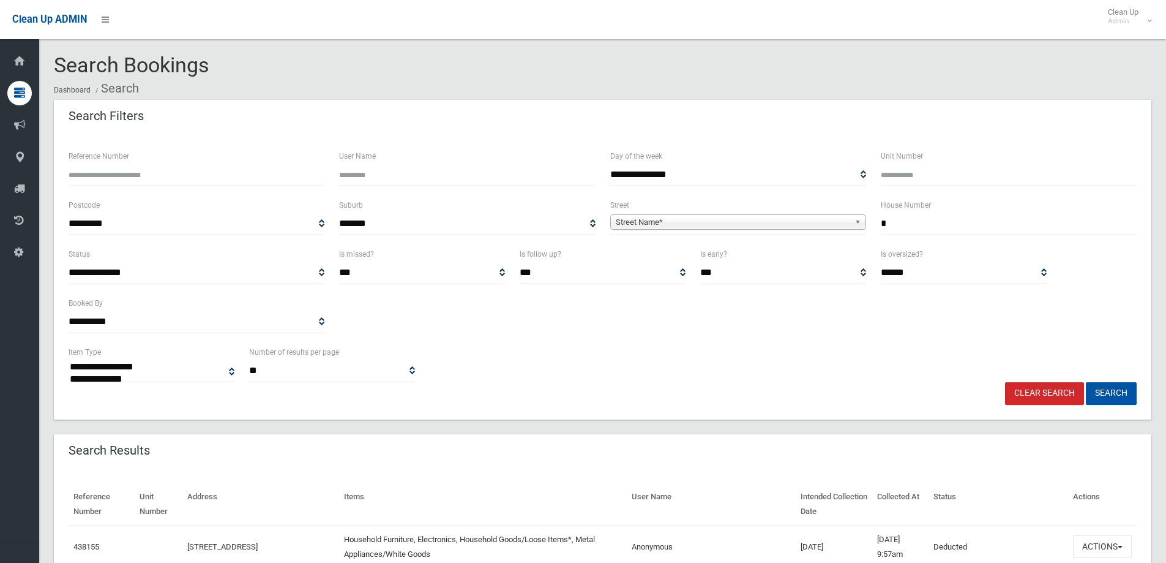
type input "*"
click at [700, 222] on span "Street Name*" at bounding box center [733, 222] width 234 height 15
drag, startPoint x: 714, startPoint y: 231, endPoint x: 620, endPoint y: 238, distance: 93.9
click at [620, 238] on input "*****" at bounding box center [738, 238] width 250 height 15
type input "*****"
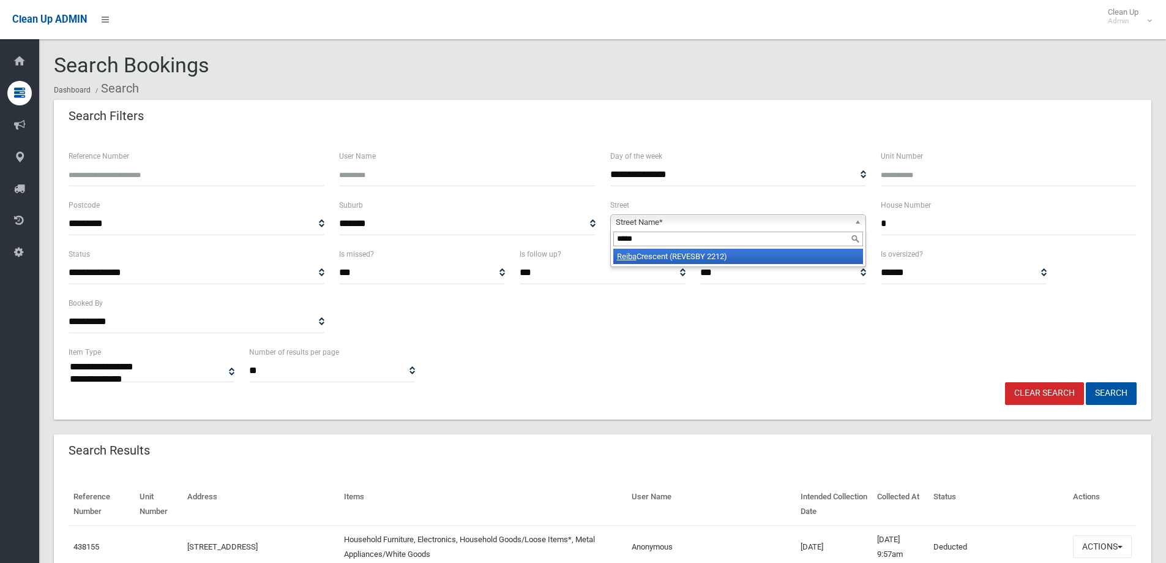
click at [645, 261] on li "Reiba Crescent (REVESBY 2212)" at bounding box center [738, 256] width 250 height 15
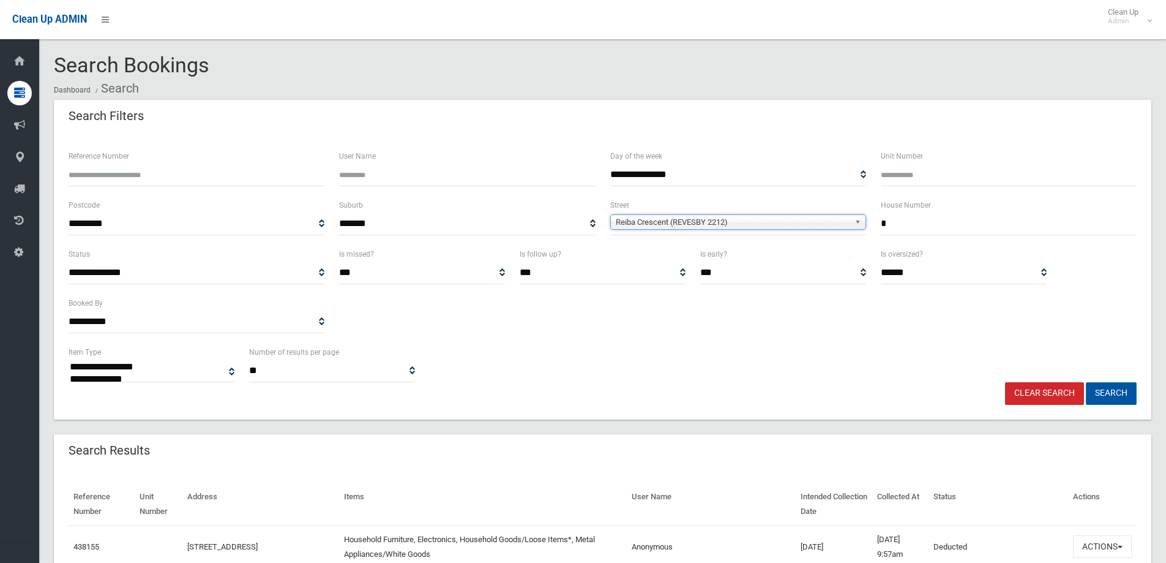
click at [1117, 395] on button "Search" at bounding box center [1111, 393] width 51 height 23
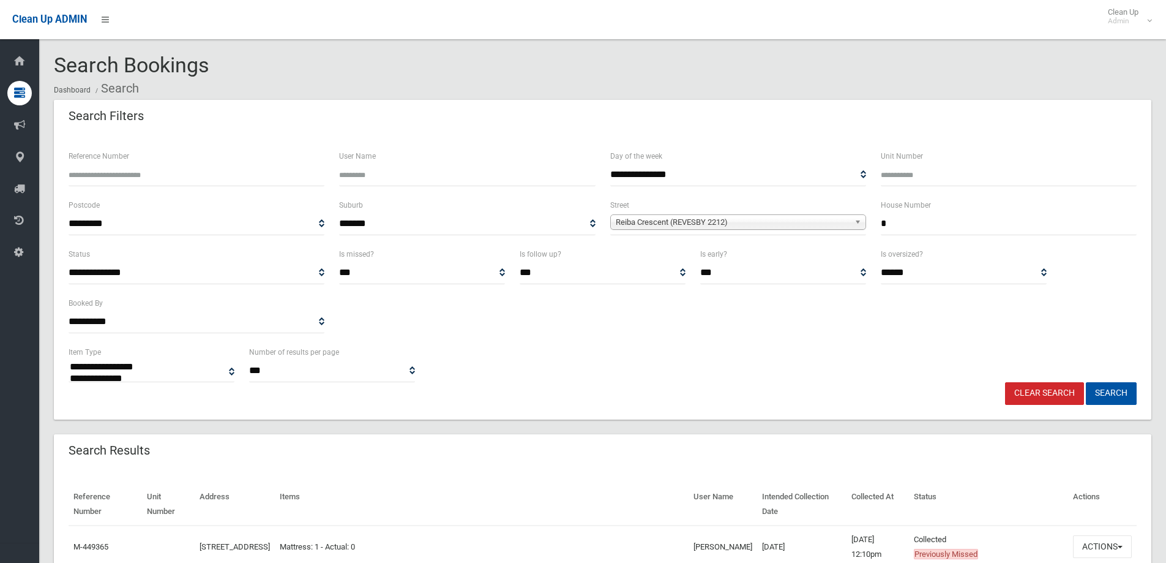
select select
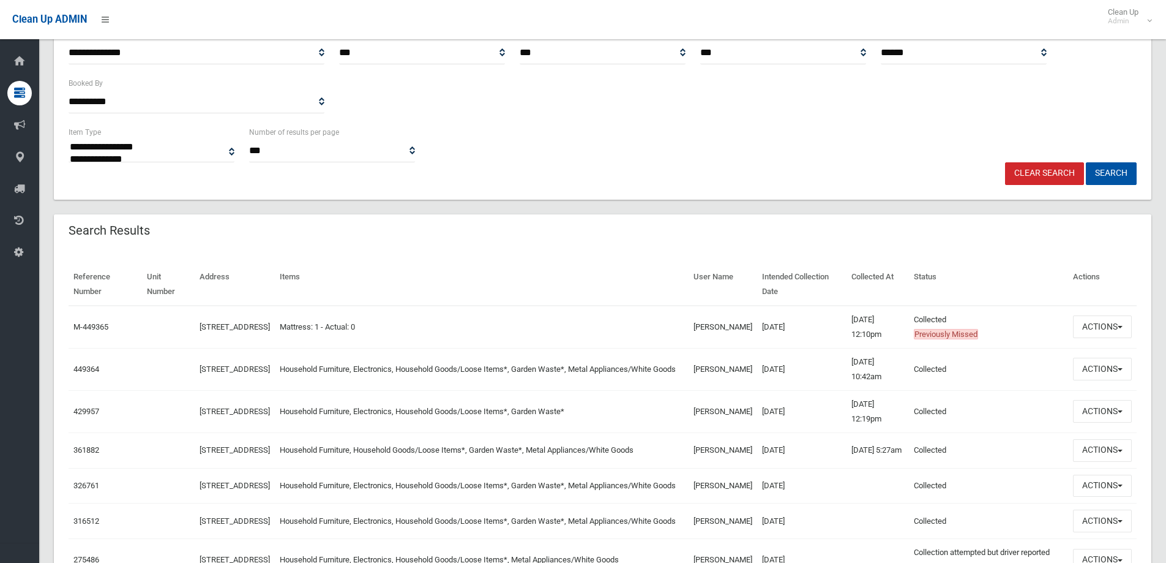
scroll to position [245, 0]
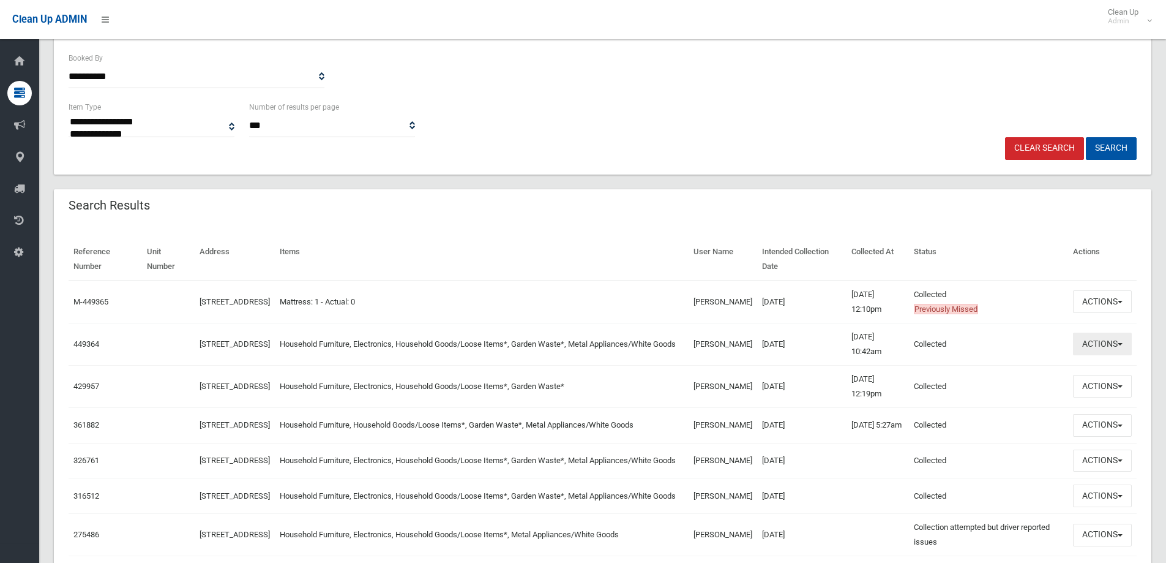
click at [1090, 344] on button "Actions" at bounding box center [1102, 343] width 59 height 23
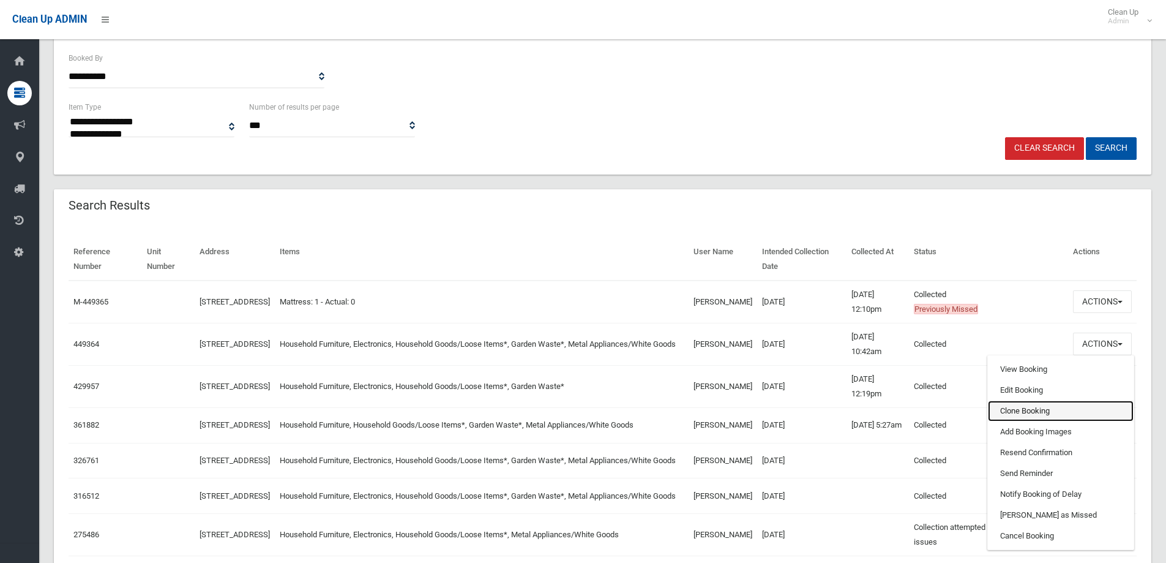
click at [1023, 405] on link "Clone Booking" at bounding box center [1061, 410] width 146 height 21
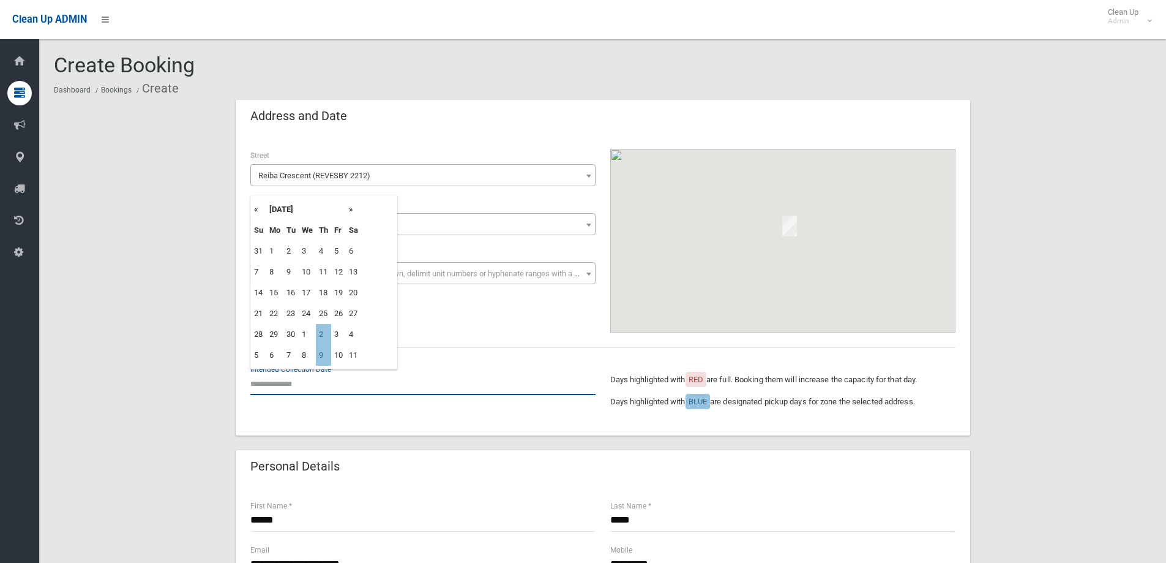
click at [273, 391] on input "text" at bounding box center [422, 383] width 345 height 23
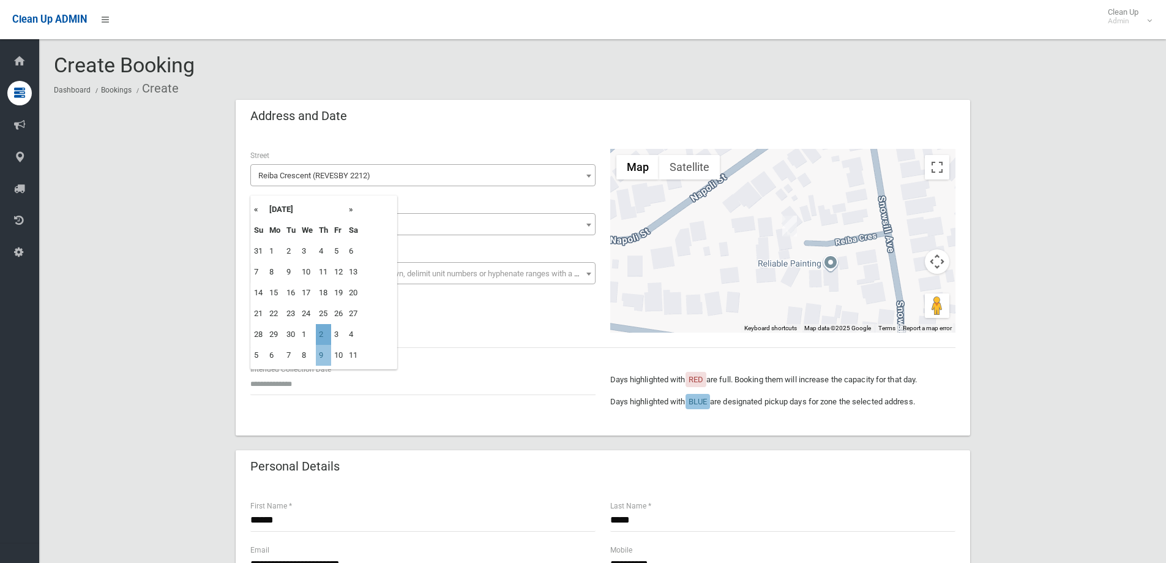
click at [327, 335] on td "2" at bounding box center [323, 334] width 15 height 21
type input "**********"
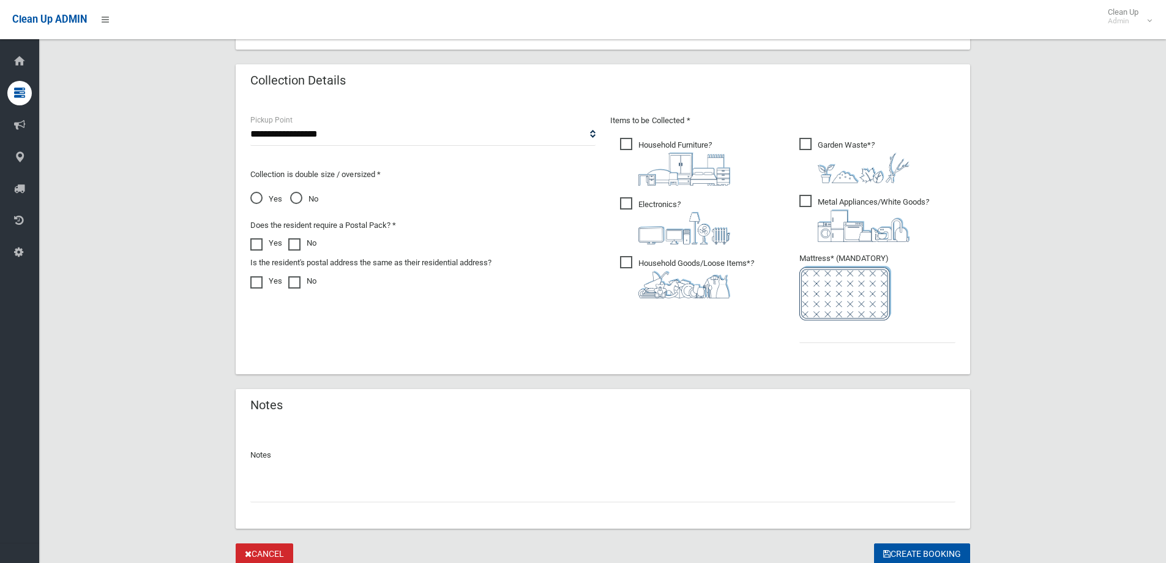
scroll to position [643, 0]
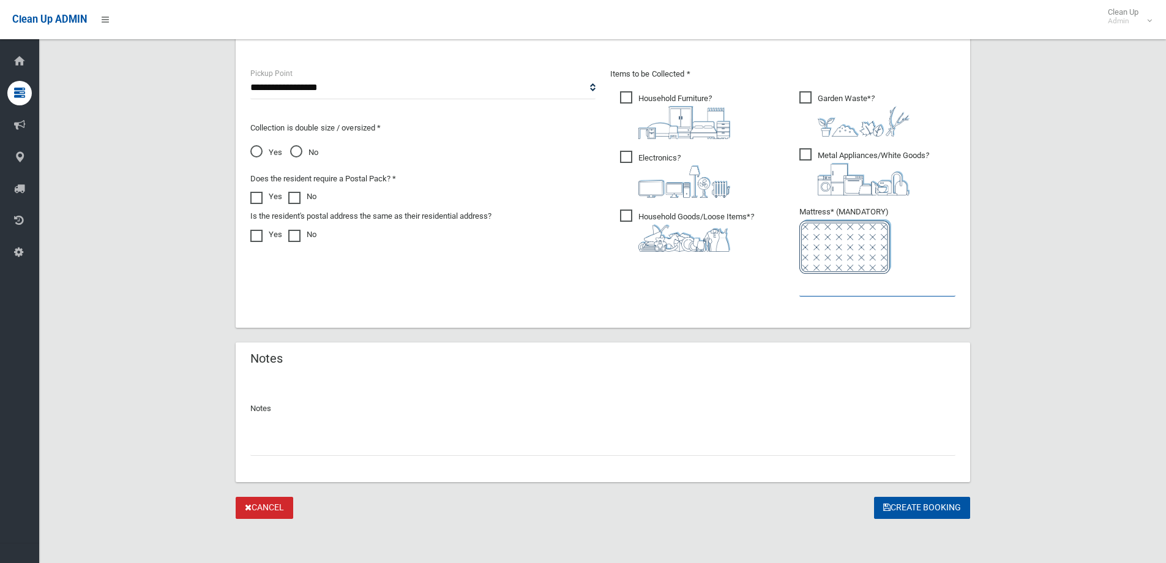
click at [825, 290] on input "text" at bounding box center [877, 285] width 156 height 23
type input "*"
click at [900, 509] on button "Create Booking" at bounding box center [922, 507] width 96 height 23
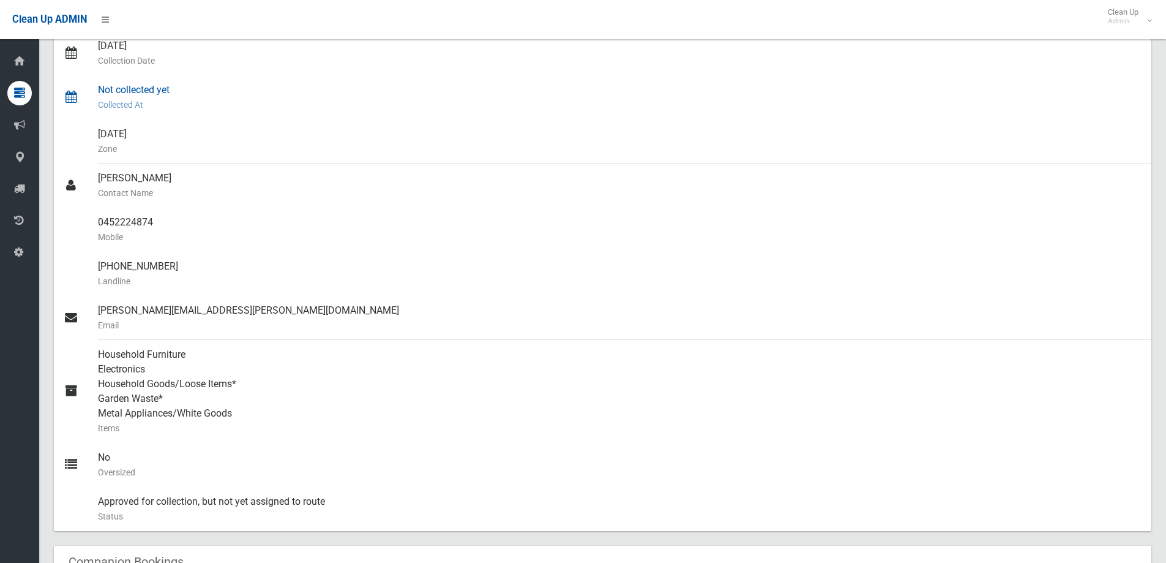
scroll to position [61, 0]
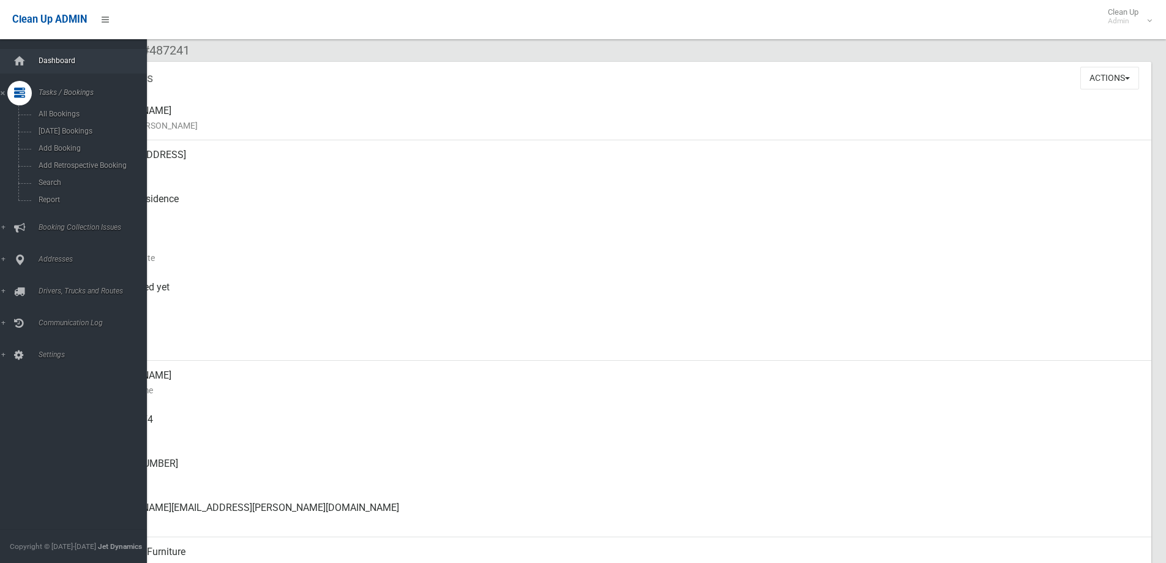
click at [57, 62] on span "Dashboard" at bounding box center [95, 60] width 121 height 9
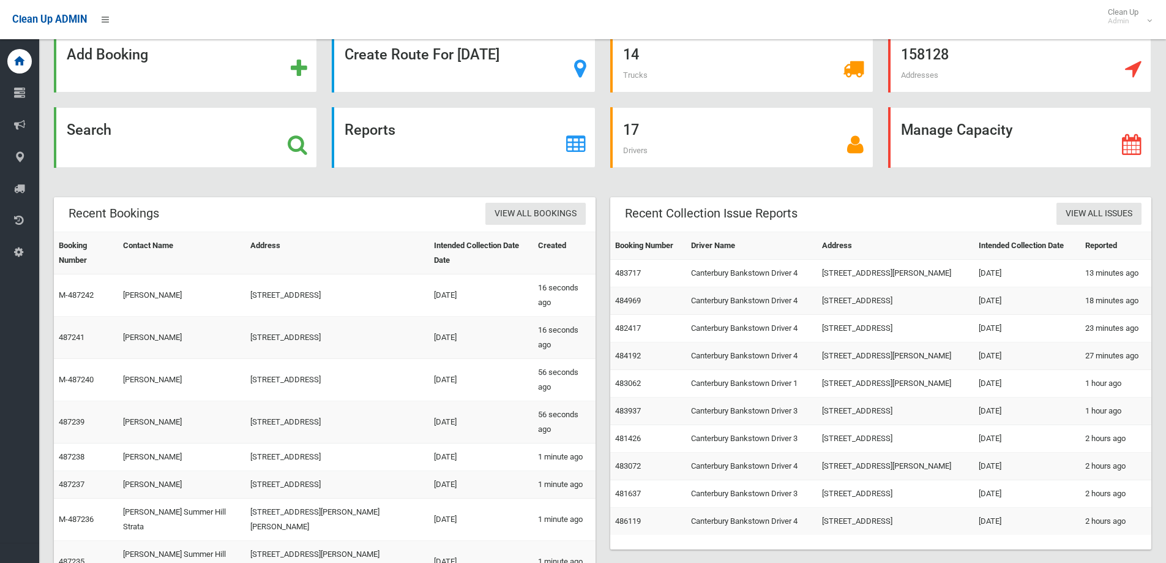
scroll to position [53, 0]
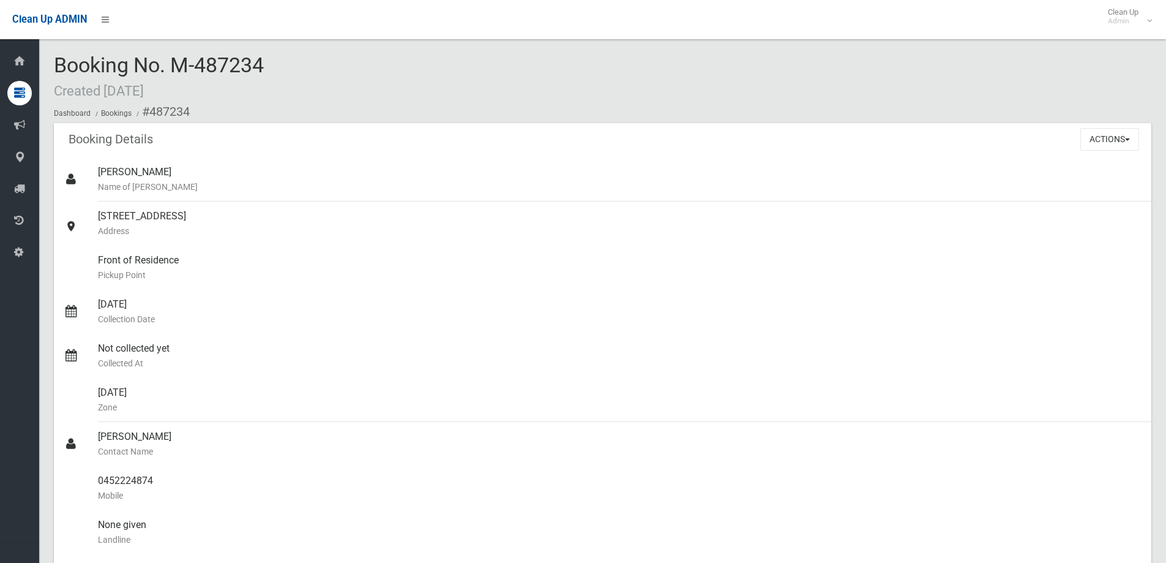
click at [1093, 151] on div "Actions View Booking Edit Booking Clone Booking Add Booking Images Resend Confi…" at bounding box center [1115, 139] width 71 height 32
click at [1085, 145] on button "Actions" at bounding box center [1109, 139] width 59 height 23
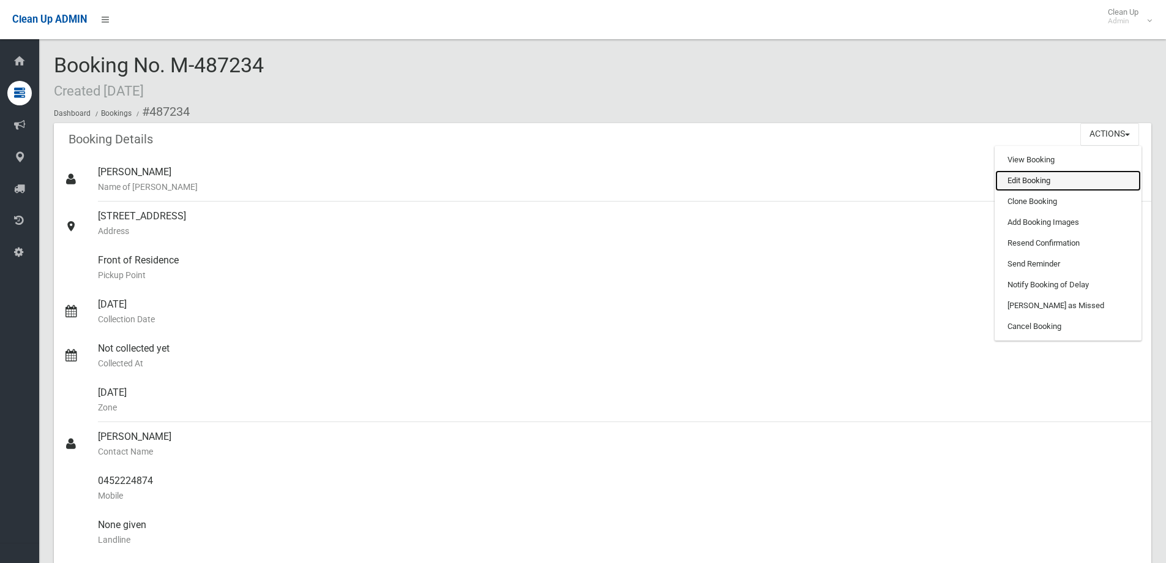
click at [1024, 185] on link "Edit Booking" at bounding box center [1068, 180] width 146 height 21
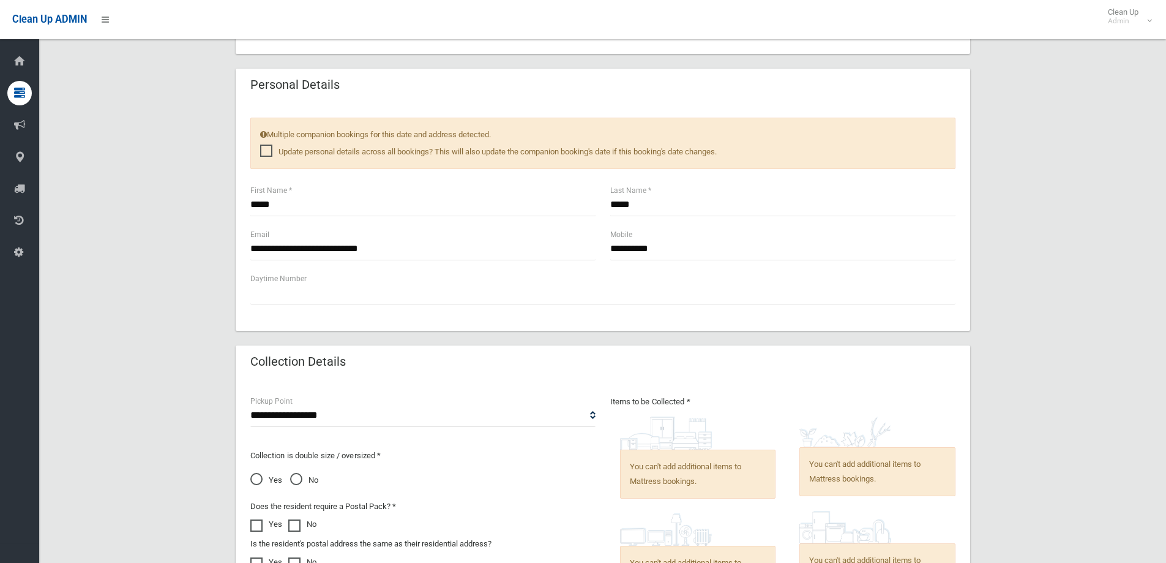
scroll to position [857, 0]
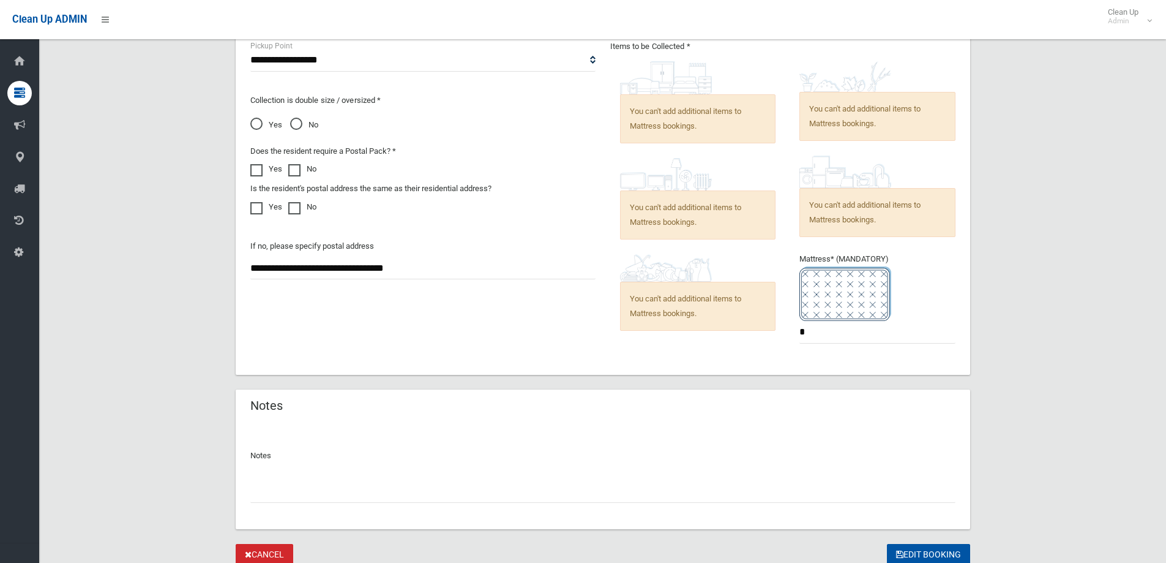
click at [408, 483] on input "text" at bounding box center [602, 491] width 705 height 23
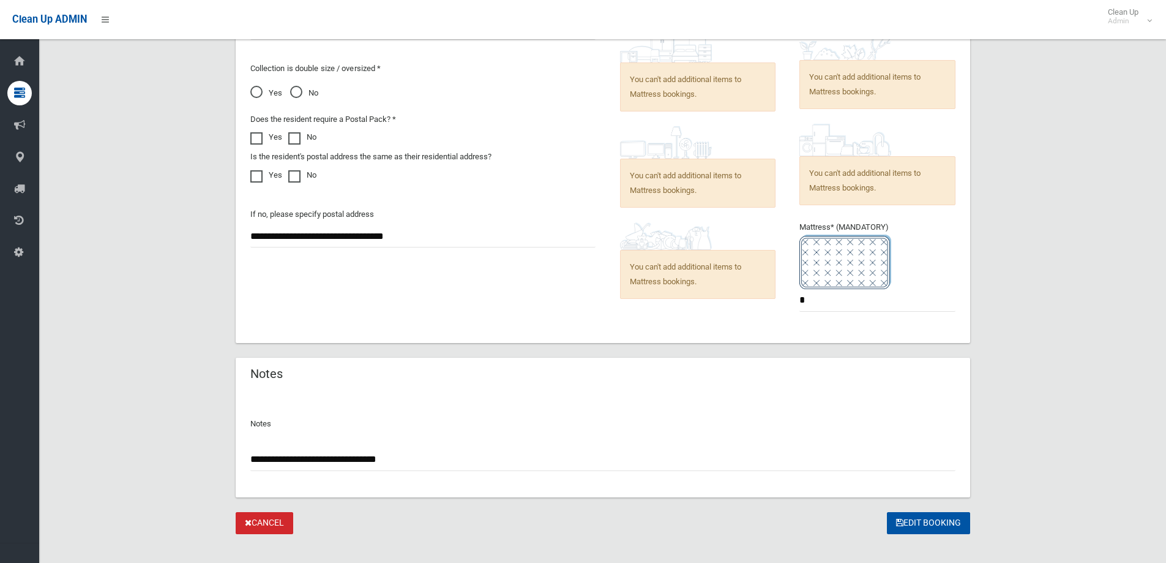
scroll to position [904, 0]
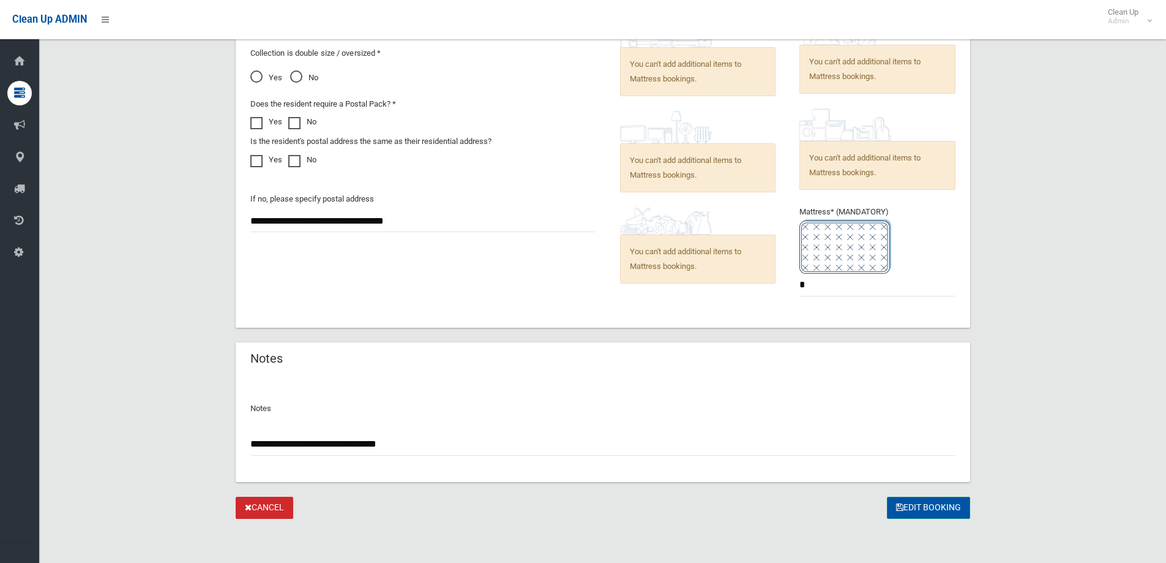
type input "**********"
click at [932, 501] on button "Edit Booking" at bounding box center [928, 507] width 83 height 23
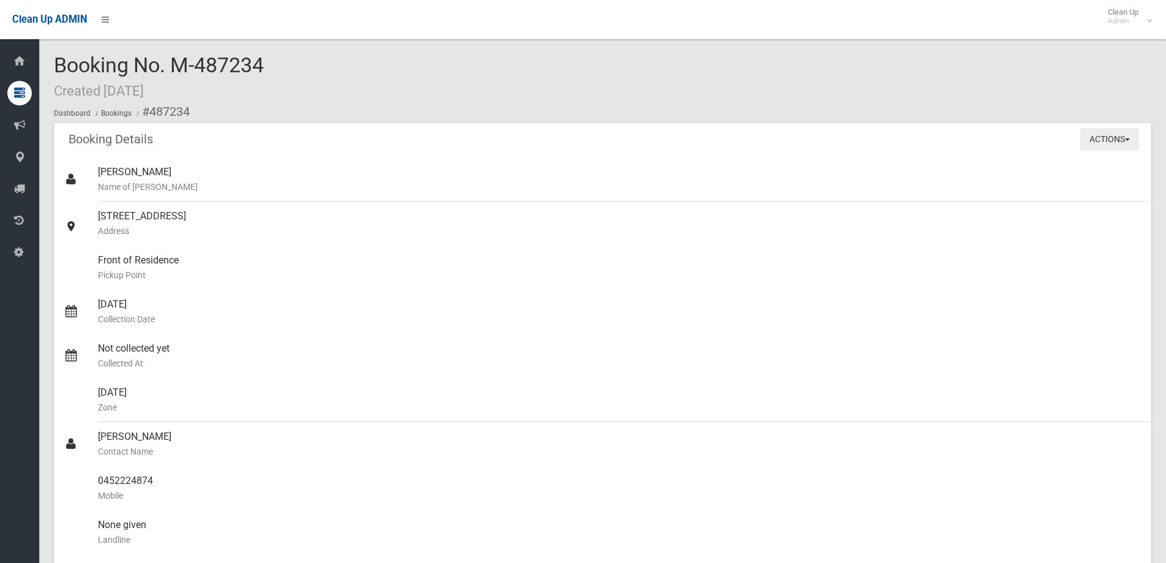
click at [1120, 146] on button "Actions" at bounding box center [1109, 139] width 59 height 23
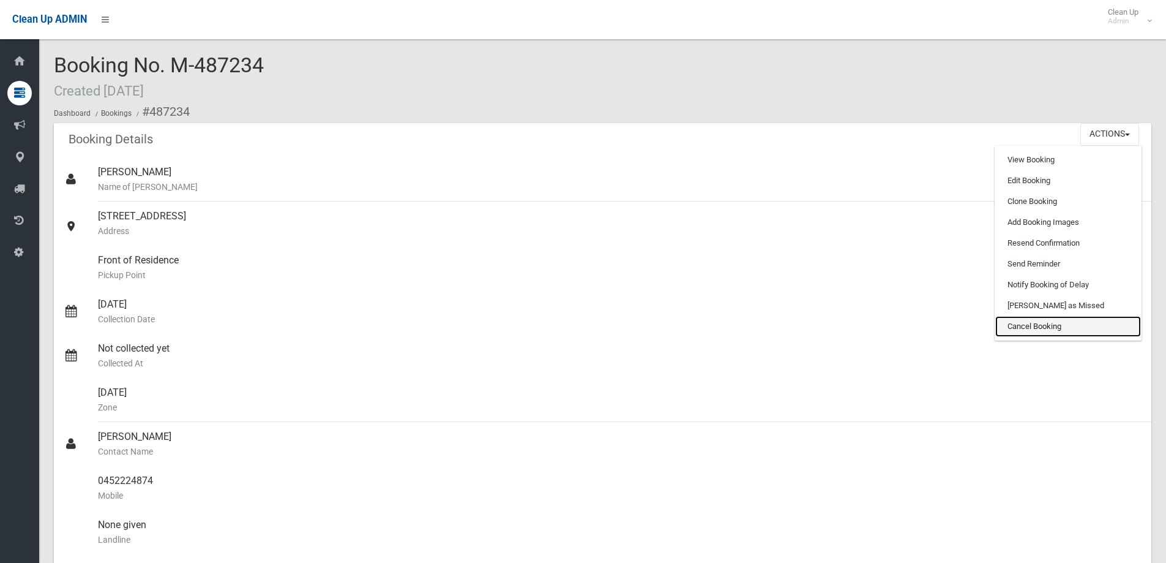
drag, startPoint x: 1060, startPoint y: 327, endPoint x: 655, endPoint y: 45, distance: 493.0
click at [1059, 327] on link "Cancel Booking" at bounding box center [1068, 326] width 146 height 21
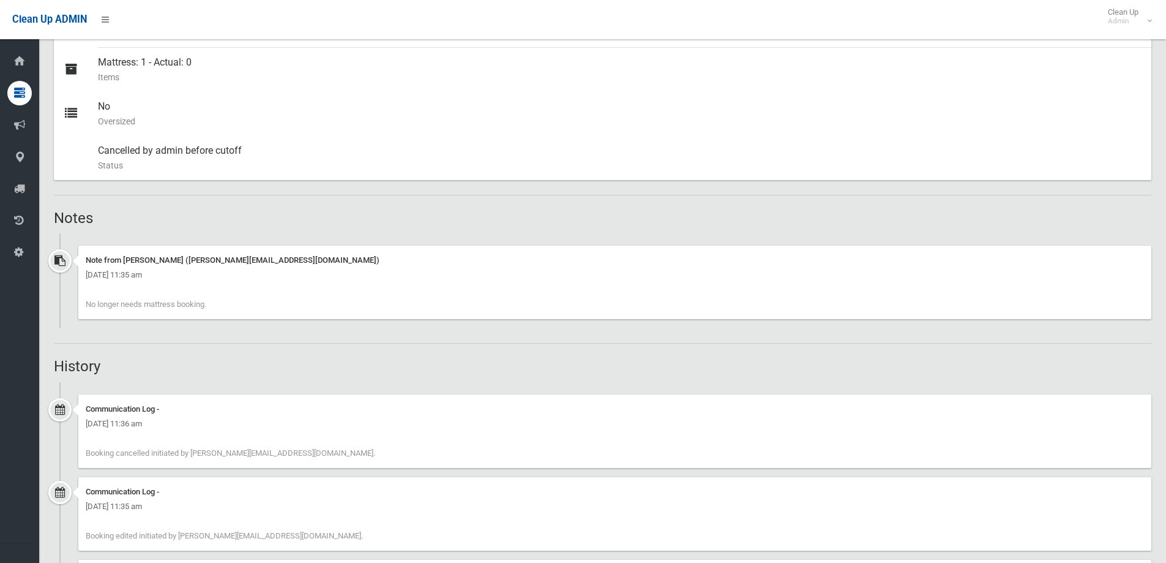
scroll to position [551, 0]
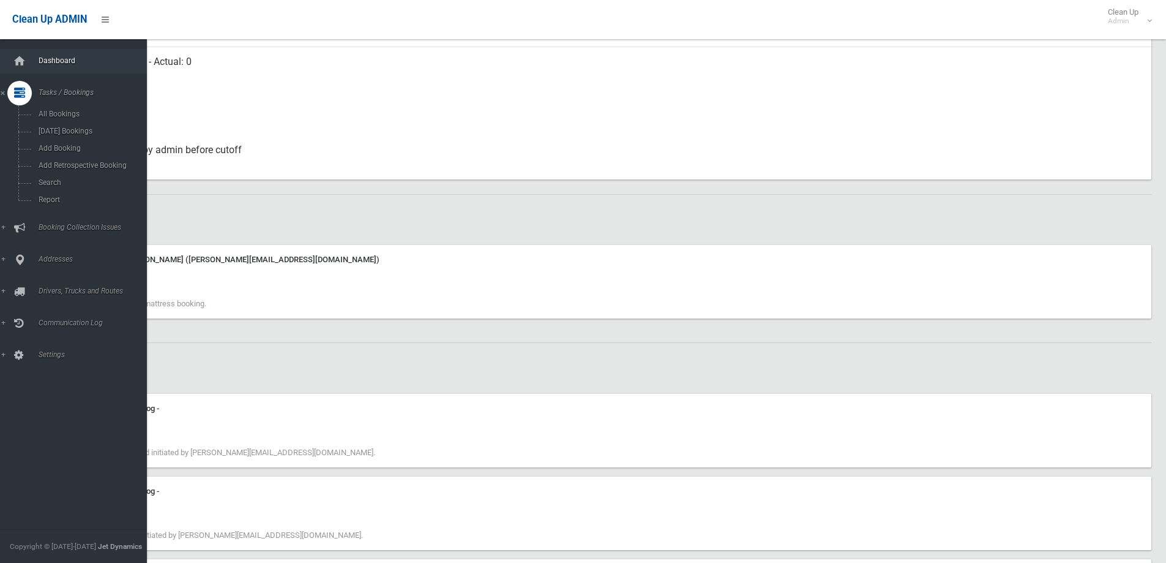
click at [50, 64] on span "Dashboard" at bounding box center [95, 60] width 121 height 9
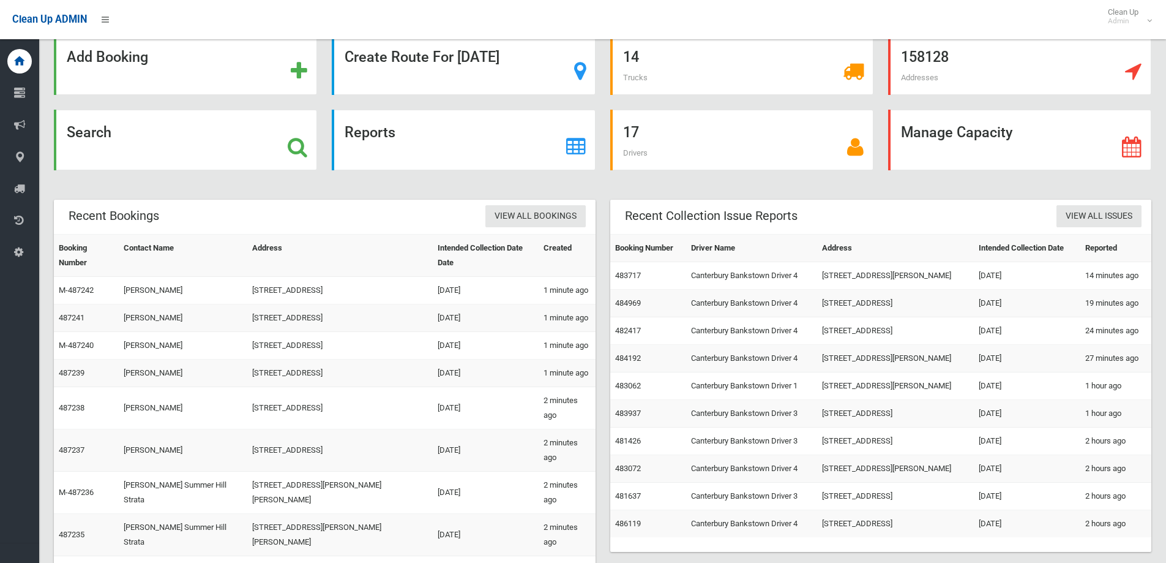
scroll to position [53, 0]
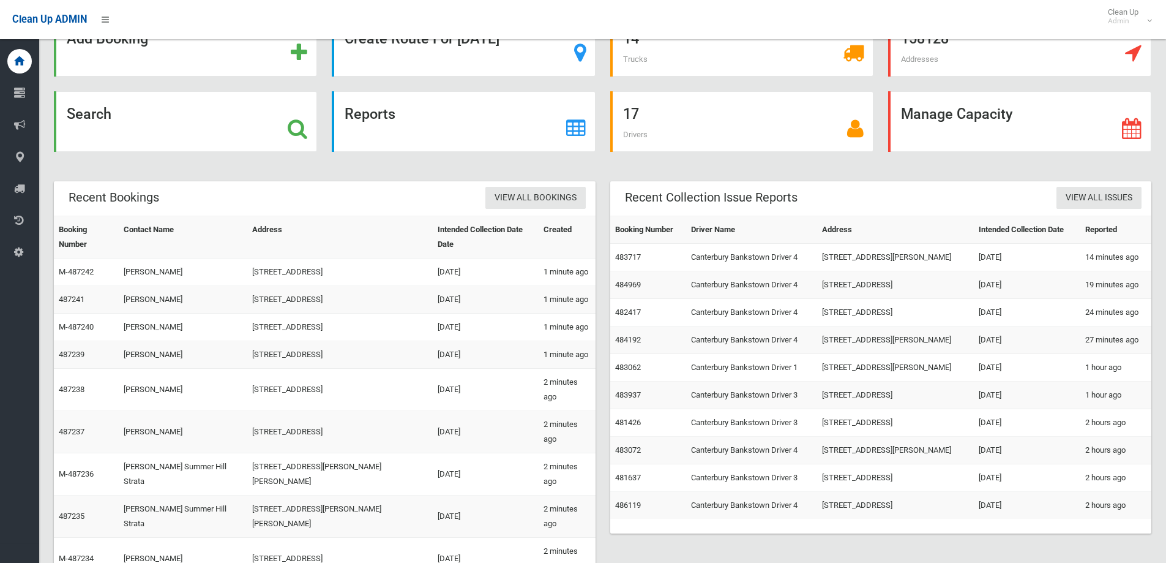
click at [78, 553] on link "M-487234" at bounding box center [76, 557] width 35 height 9
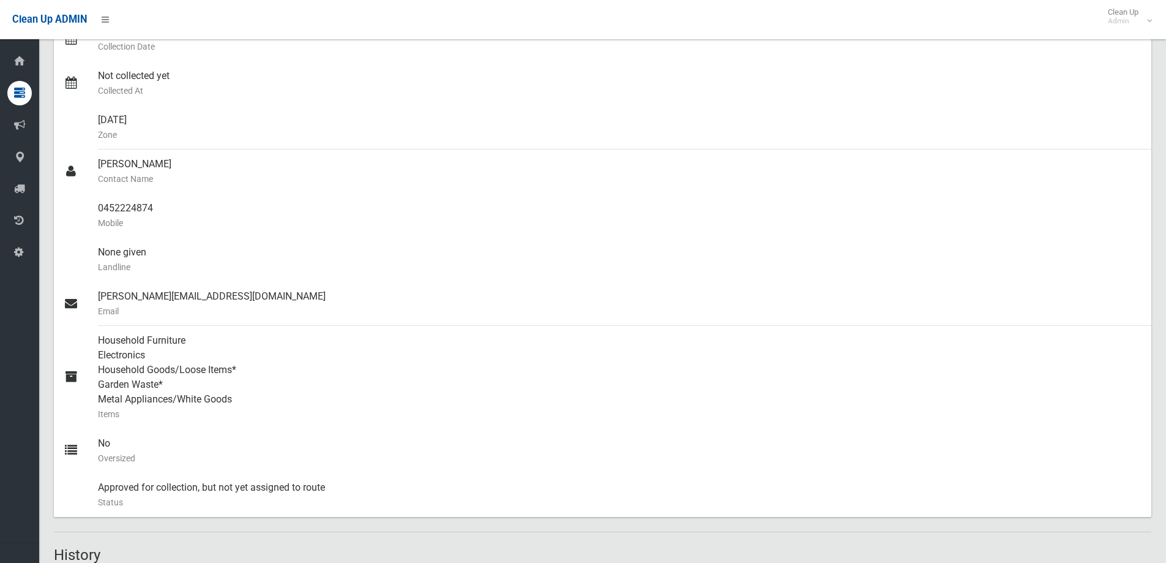
scroll to position [551, 0]
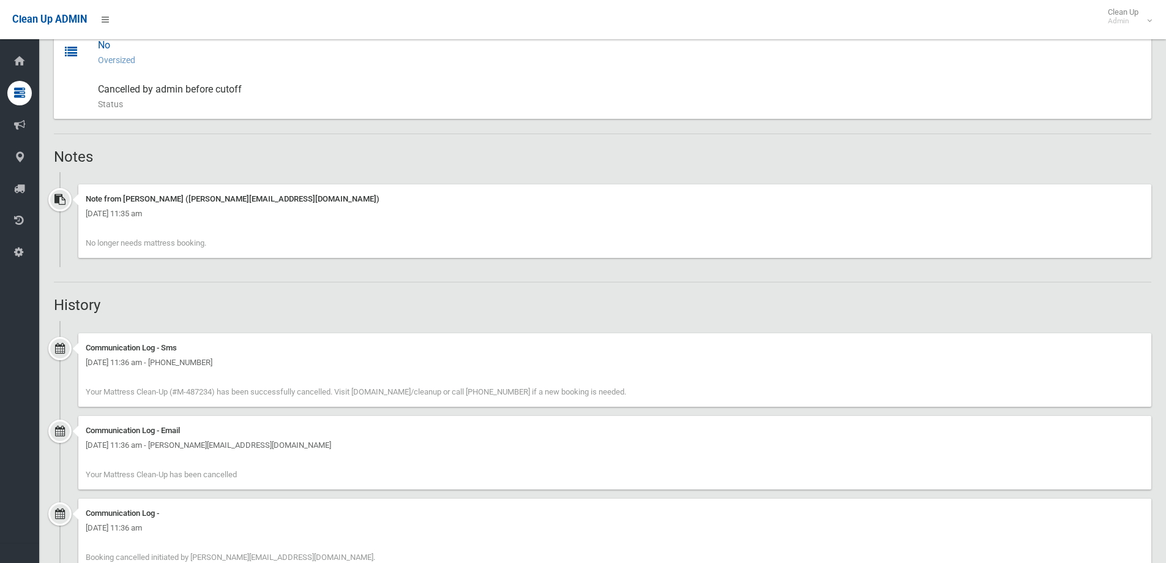
scroll to position [612, 0]
